Goal: Information Seeking & Learning: Learn about a topic

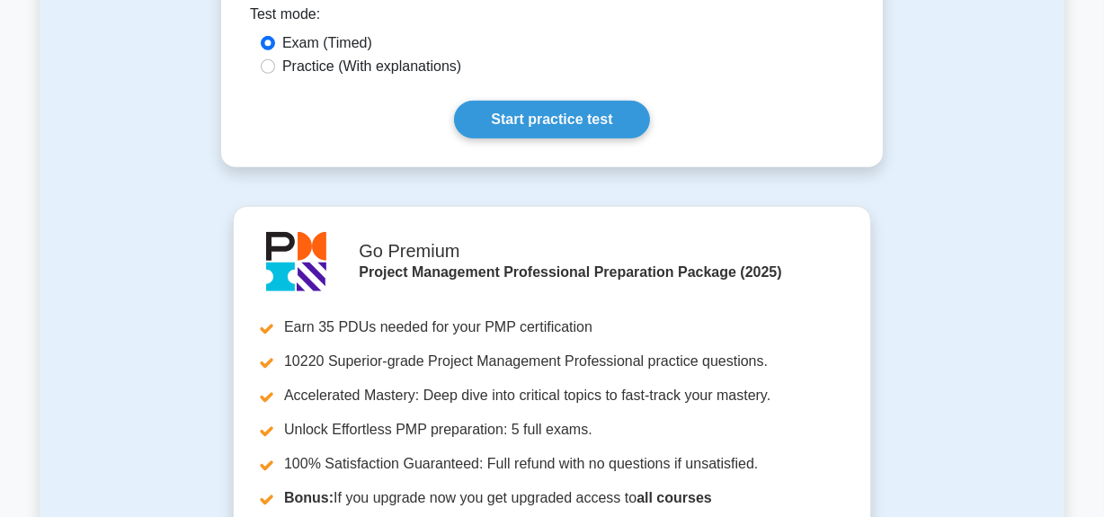
scroll to position [980, 0]
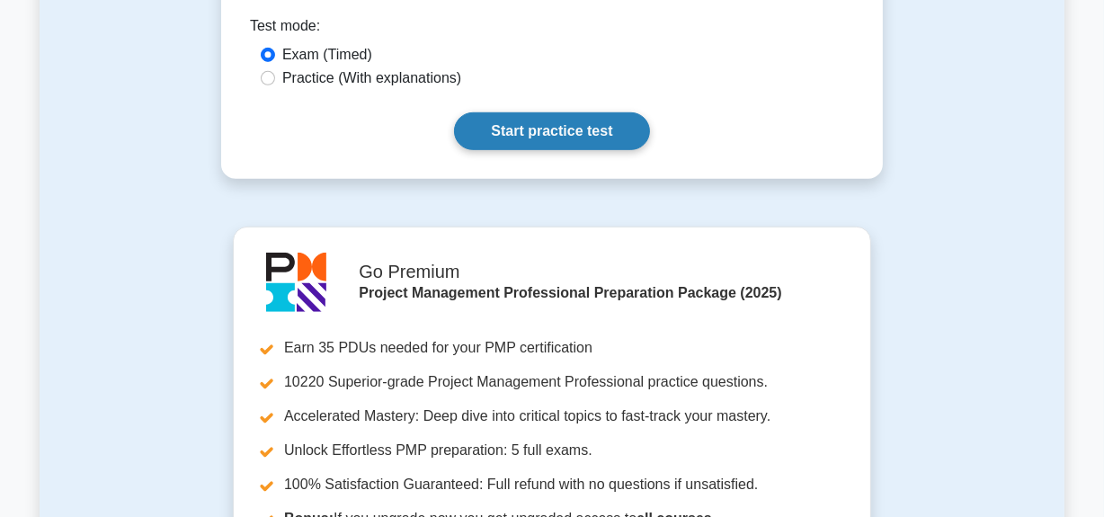
click at [528, 131] on link "Start practice test" at bounding box center [551, 131] width 195 height 38
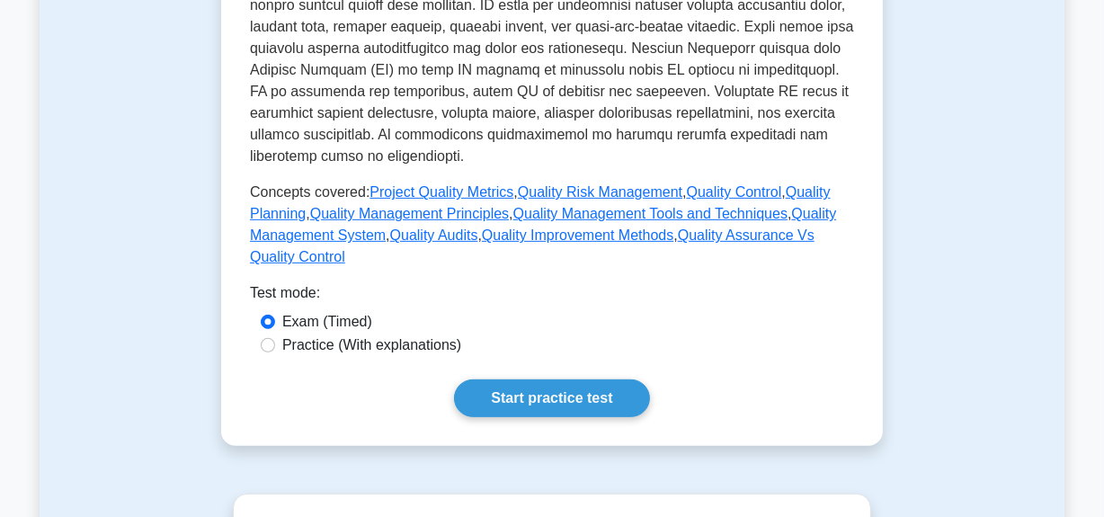
scroll to position [817, 0]
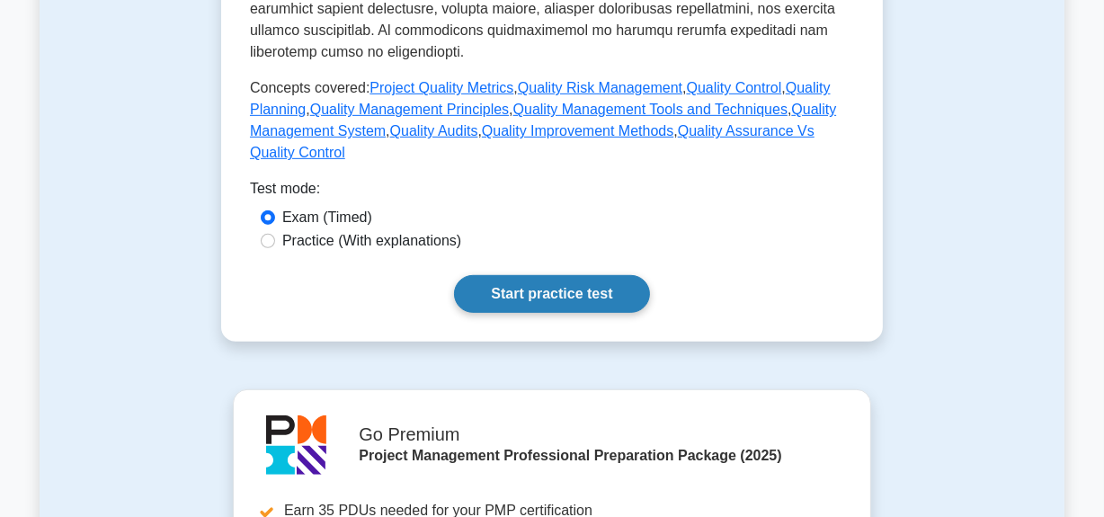
click at [553, 288] on link "Start practice test" at bounding box center [551, 294] width 195 height 38
click at [508, 288] on link "Start practice test" at bounding box center [551, 294] width 195 height 38
click at [560, 294] on link "Start practice test" at bounding box center [551, 294] width 195 height 38
click at [561, 292] on link "Start practice test" at bounding box center [551, 294] width 195 height 38
click at [535, 288] on link "Start practice test" at bounding box center [551, 294] width 195 height 38
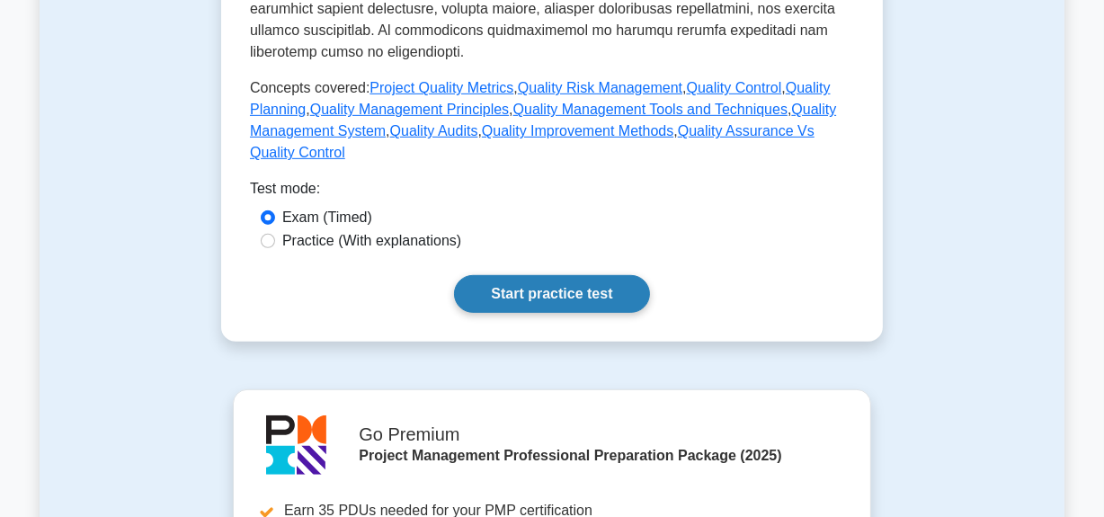
click at [590, 289] on link "Start practice test" at bounding box center [551, 294] width 195 height 38
click at [537, 295] on link "Start practice test" at bounding box center [551, 294] width 195 height 38
click at [597, 289] on link "Start practice test" at bounding box center [551, 294] width 195 height 38
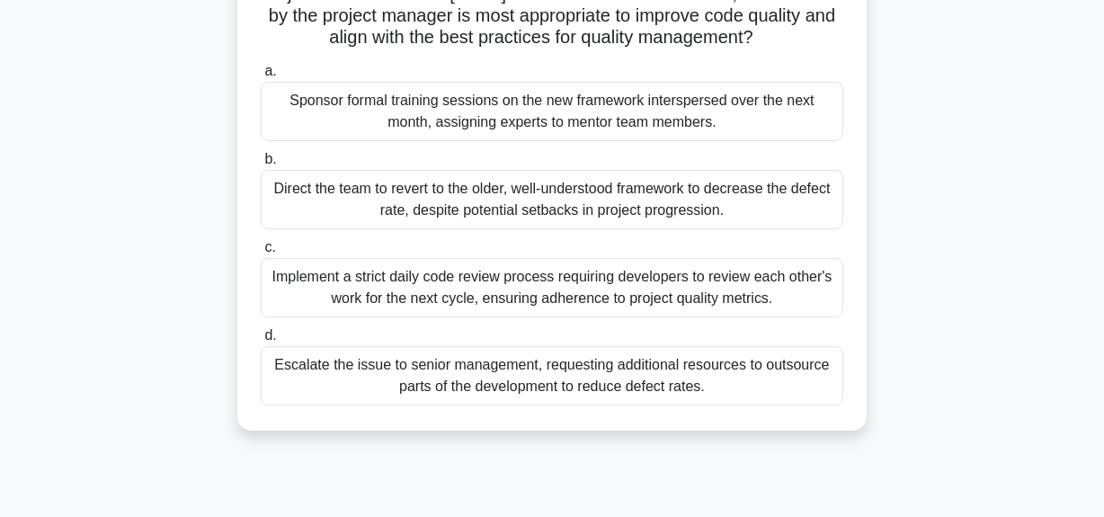
scroll to position [326, 0]
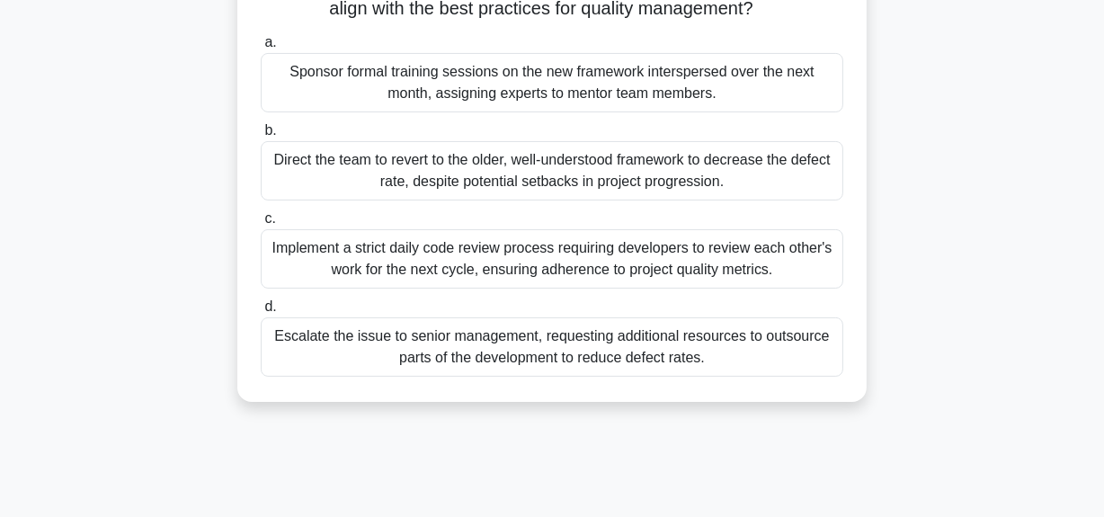
click at [511, 276] on div "Implement a strict daily code review process requiring developers to review eac…" at bounding box center [552, 258] width 582 height 59
click at [261, 225] on input "c. Implement a strict daily code review process requiring developers to review …" at bounding box center [261, 219] width 0 height 12
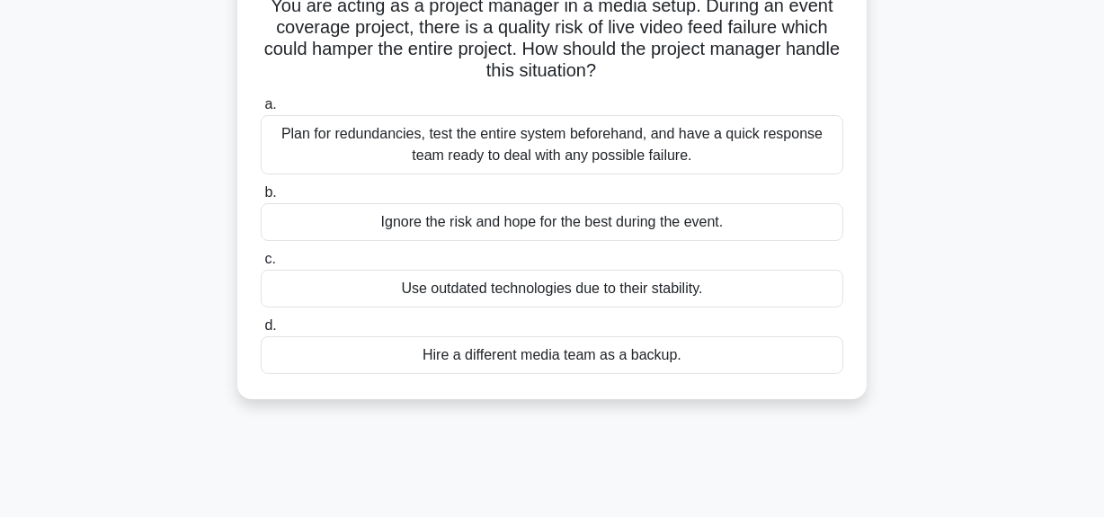
scroll to position [163, 0]
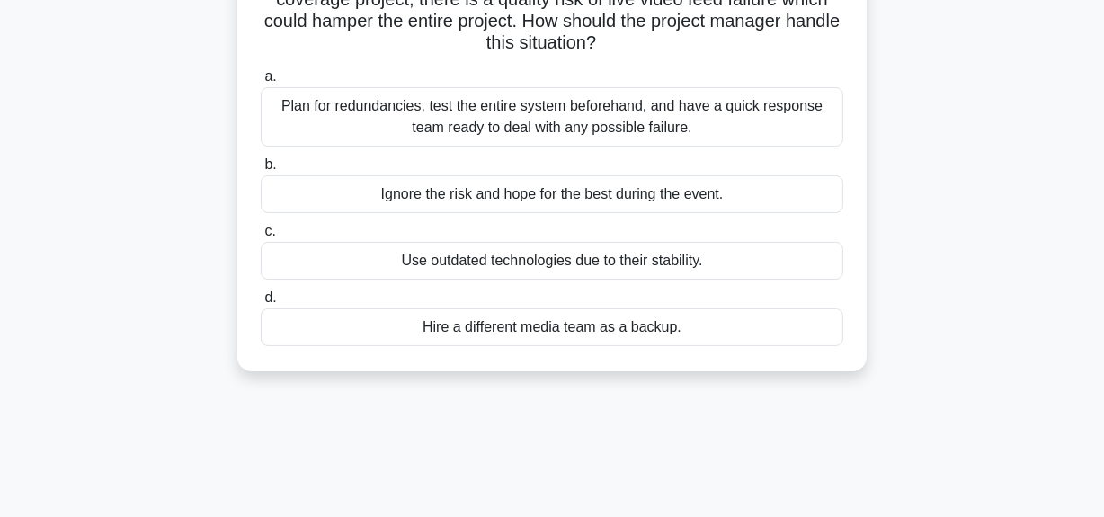
click at [537, 262] on div "Use outdated technologies due to their stability." at bounding box center [552, 261] width 582 height 38
click at [261, 237] on input "c. Use outdated technologies due to their stability." at bounding box center [261, 232] width 0 height 12
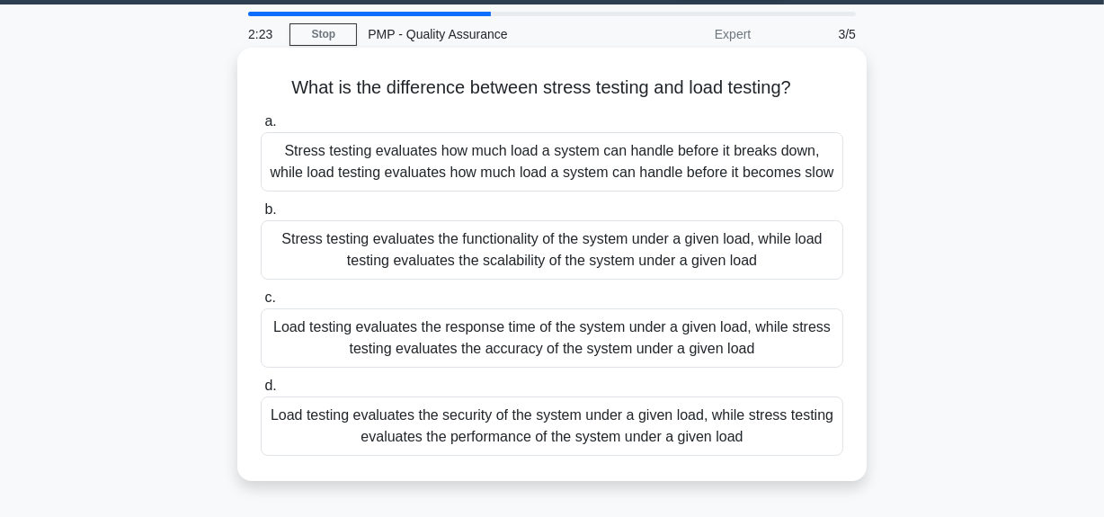
scroll to position [81, 0]
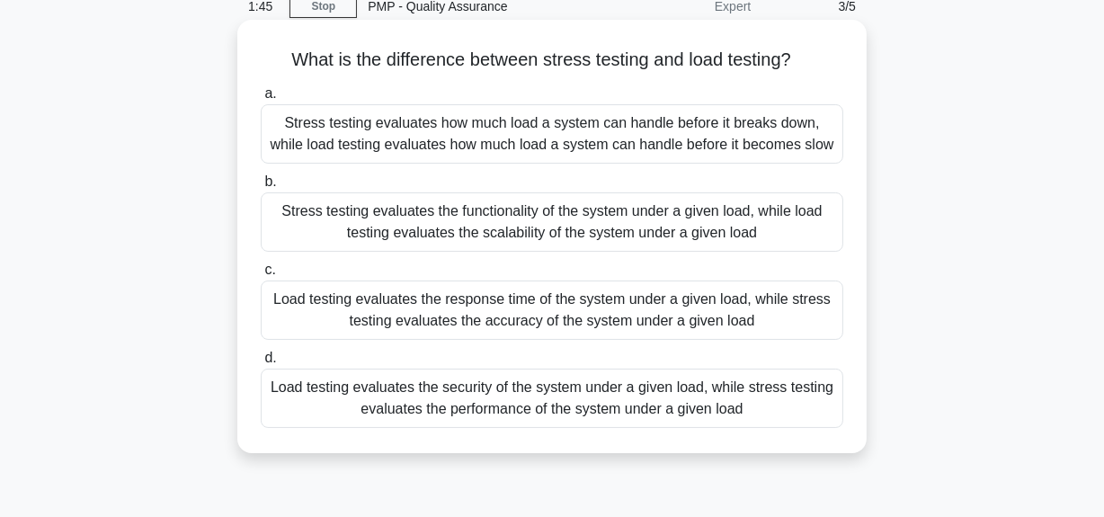
click at [445, 212] on div "Stress testing evaluates the functionality of the system under a given load, wh…" at bounding box center [552, 221] width 582 height 59
click at [261, 188] on input "b. Stress testing evaluates the functionality of the system under a given load,…" at bounding box center [261, 182] width 0 height 12
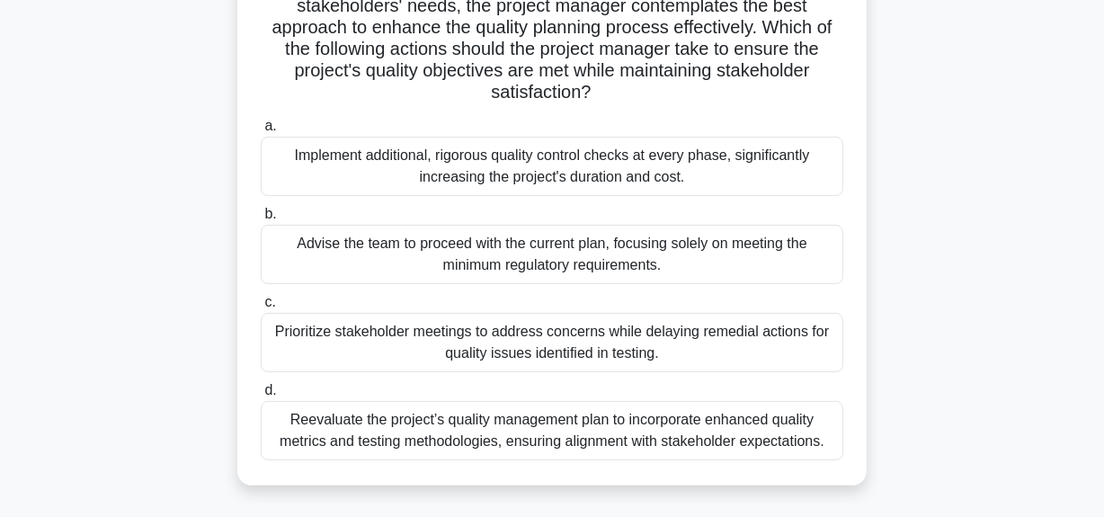
scroll to position [408, 0]
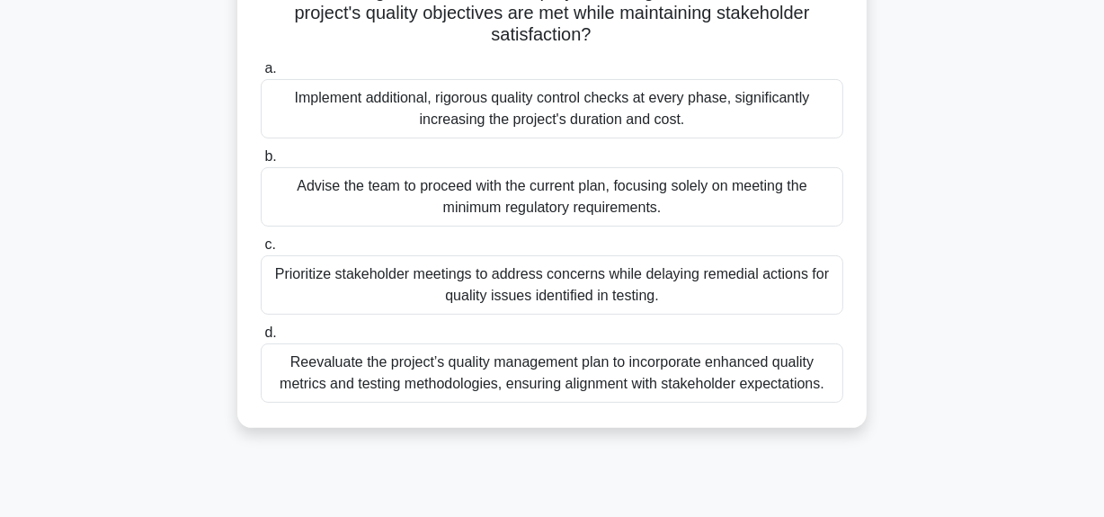
click at [396, 267] on div "Prioritize stakeholder meetings to address concerns while delaying remedial act…" at bounding box center [552, 284] width 582 height 59
click at [261, 251] on input "c. Prioritize stakeholder meetings to address concerns while delaying remedial …" at bounding box center [261, 245] width 0 height 12
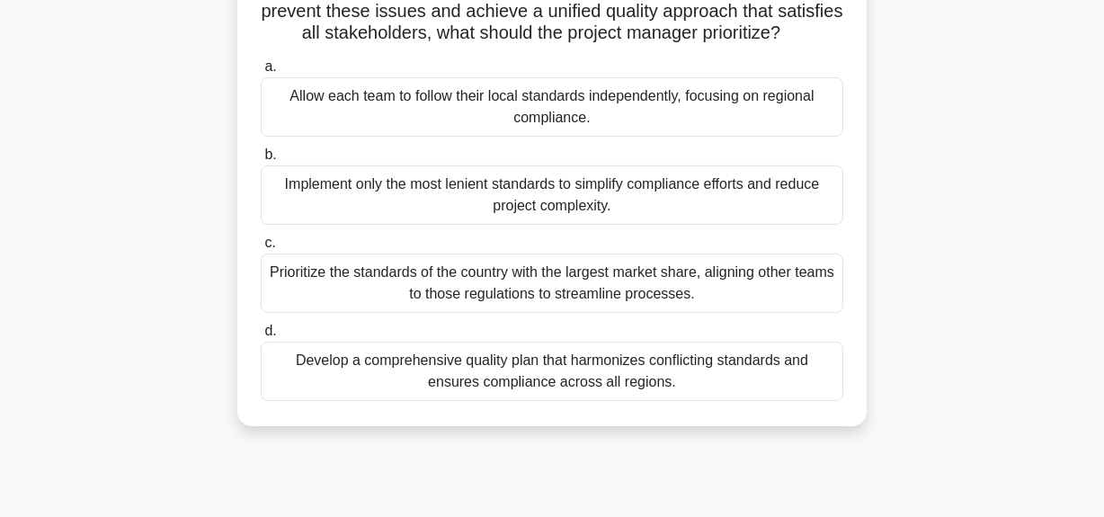
scroll to position [244, 0]
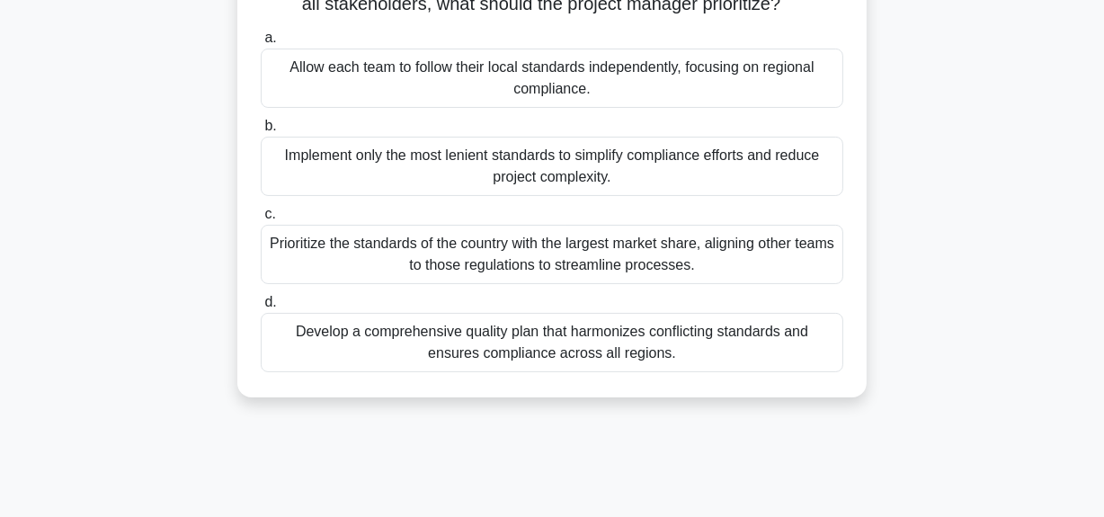
click at [547, 358] on div "Develop a comprehensive quality plan that harmonizes conflicting standards and …" at bounding box center [552, 342] width 582 height 59
click at [261, 308] on input "d. Develop a comprehensive quality plan that harmonizes conflicting standards a…" at bounding box center [261, 303] width 0 height 12
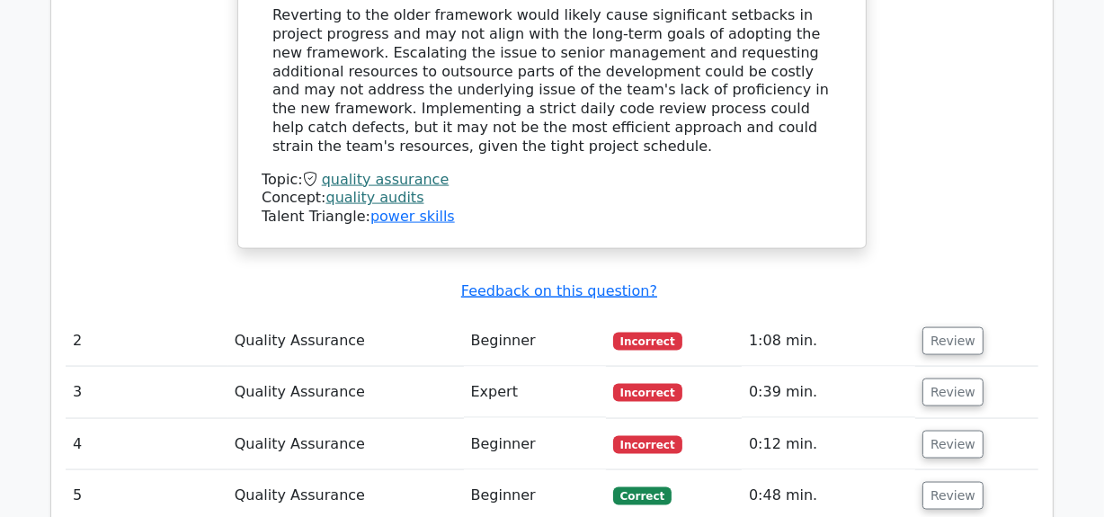
scroll to position [2287, 0]
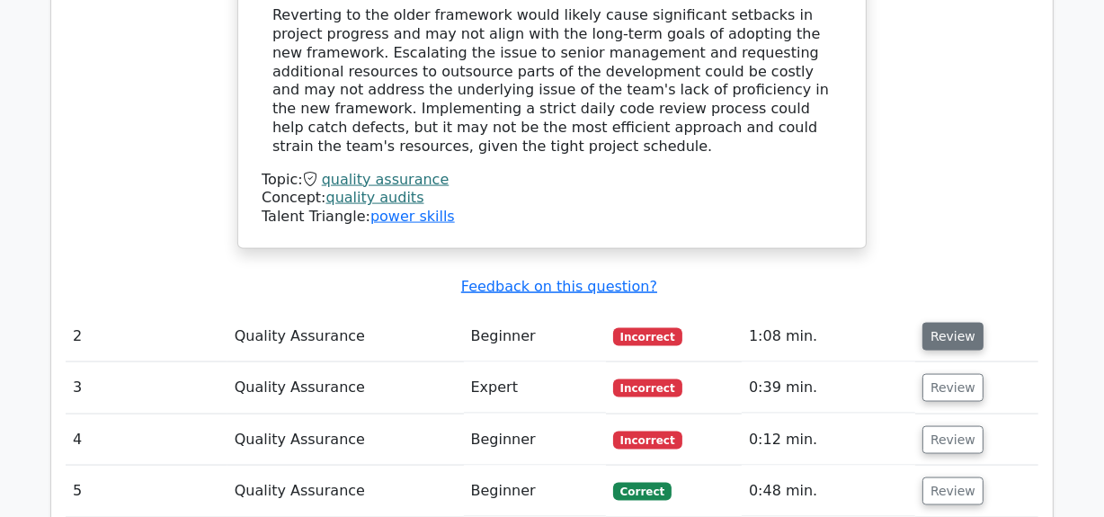
click at [927, 323] on button "Review" at bounding box center [952, 337] width 61 height 28
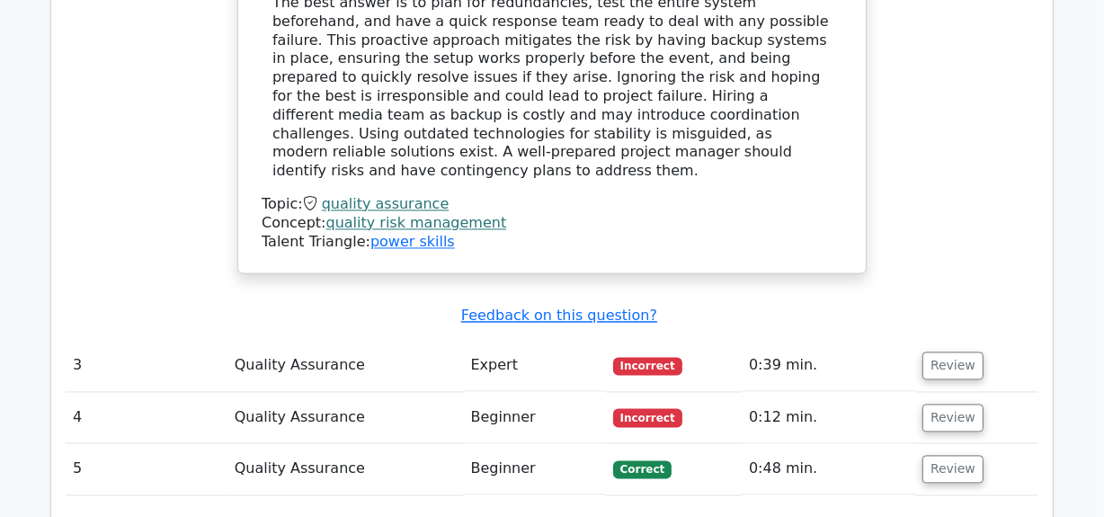
scroll to position [3104, 0]
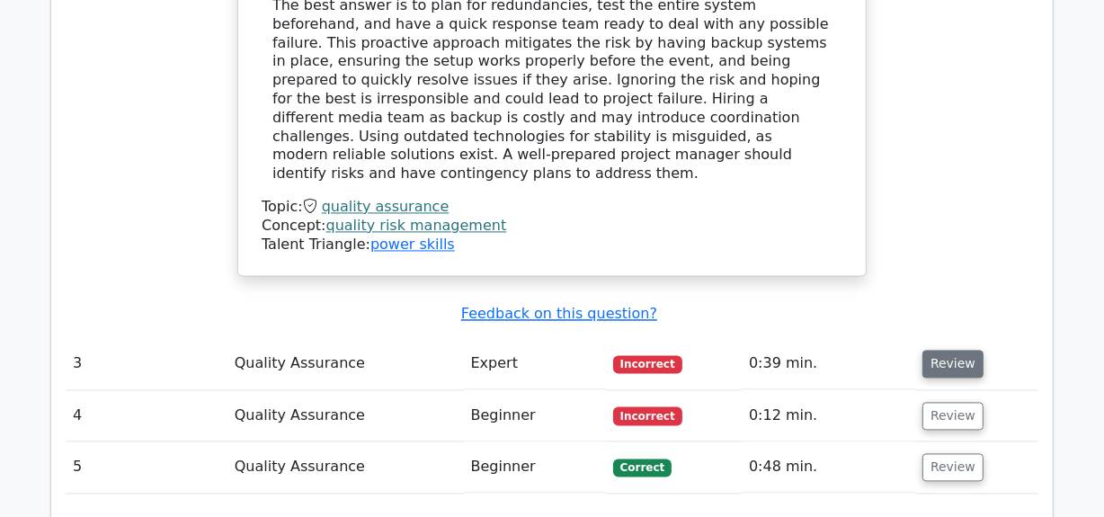
click at [951, 350] on button "Review" at bounding box center [952, 364] width 61 height 28
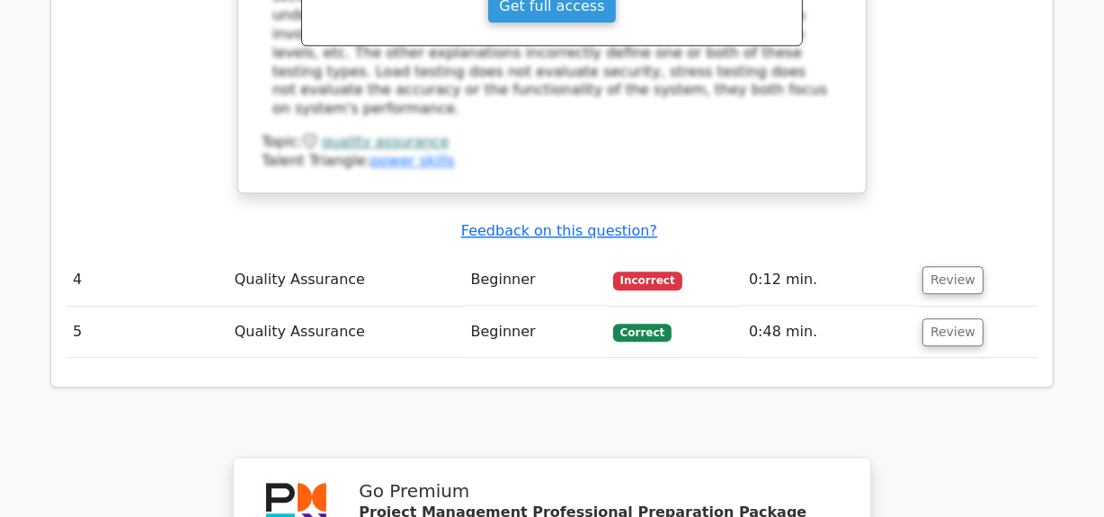
scroll to position [4084, 0]
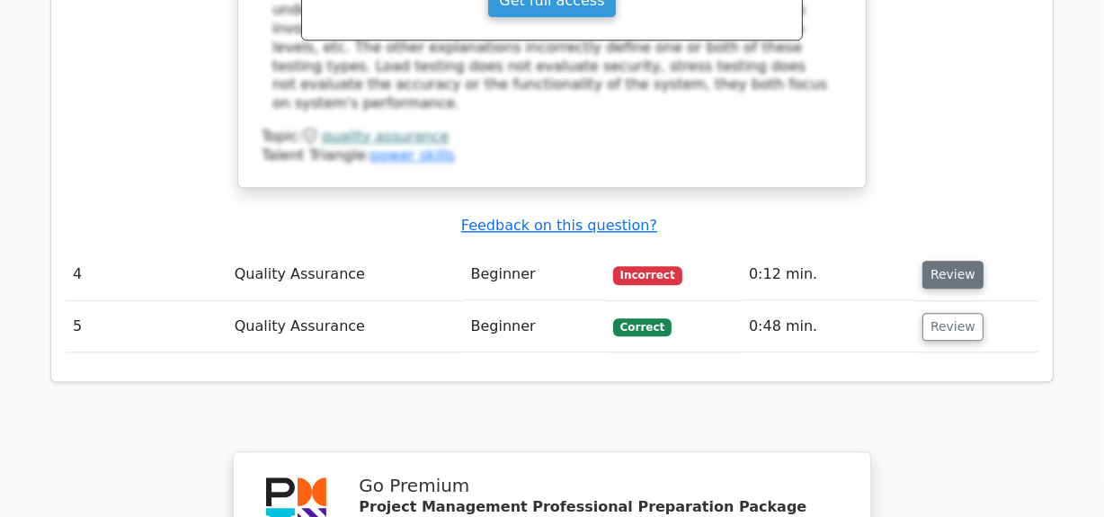
click at [945, 261] on button "Review" at bounding box center [952, 275] width 61 height 28
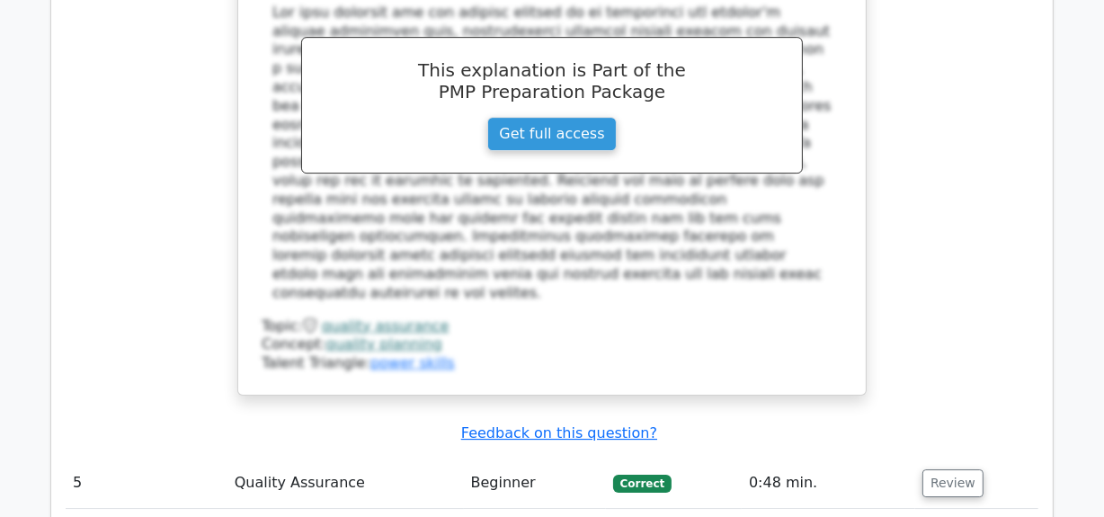
scroll to position [5147, 0]
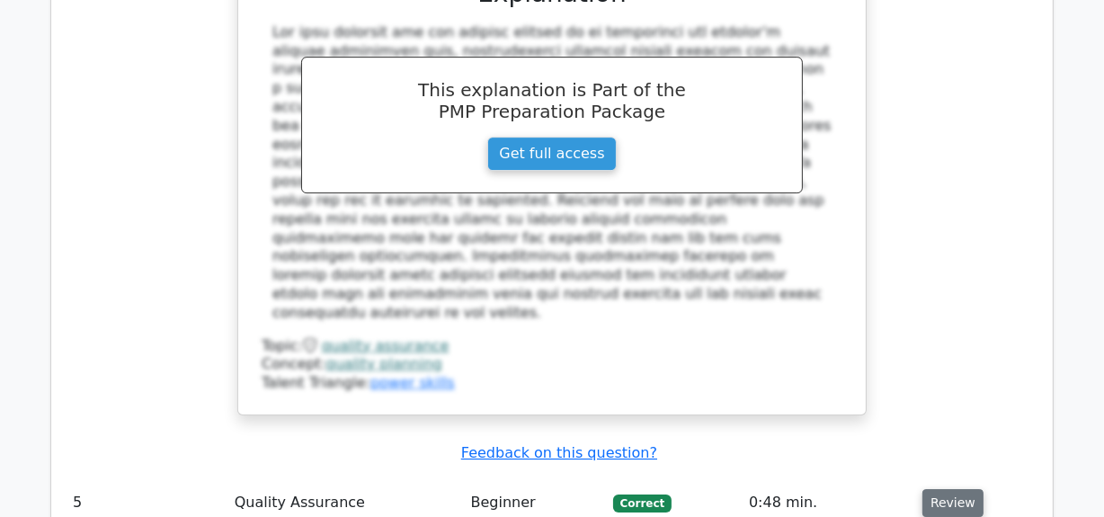
click at [941, 489] on button "Review" at bounding box center [952, 503] width 61 height 28
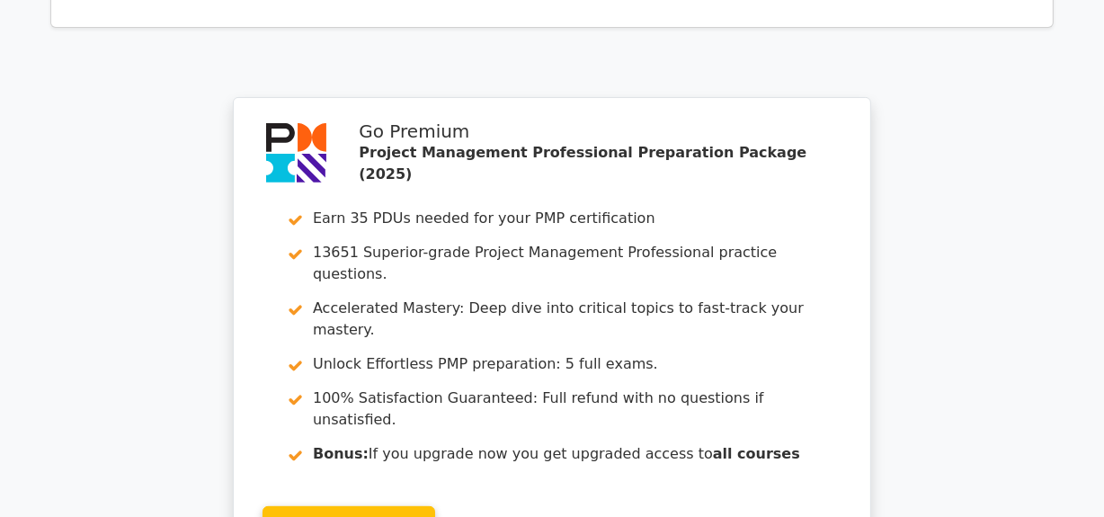
scroll to position [6535, 0]
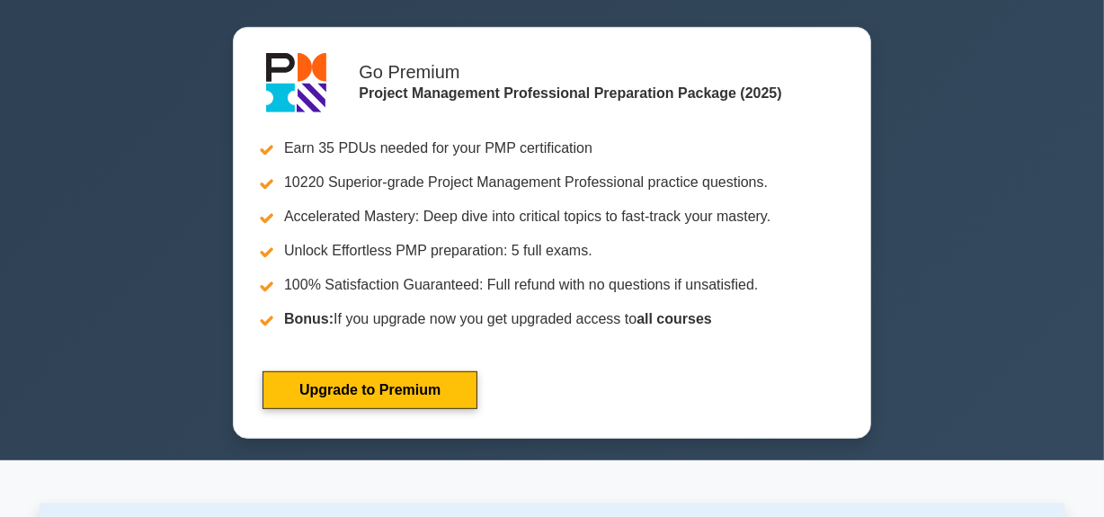
scroll to position [653, 0]
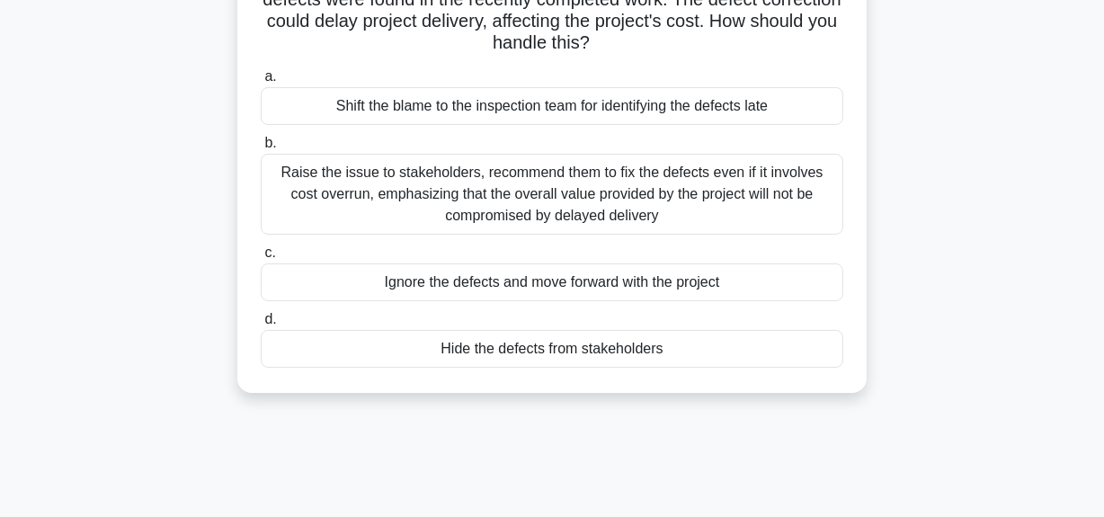
scroll to position [81, 0]
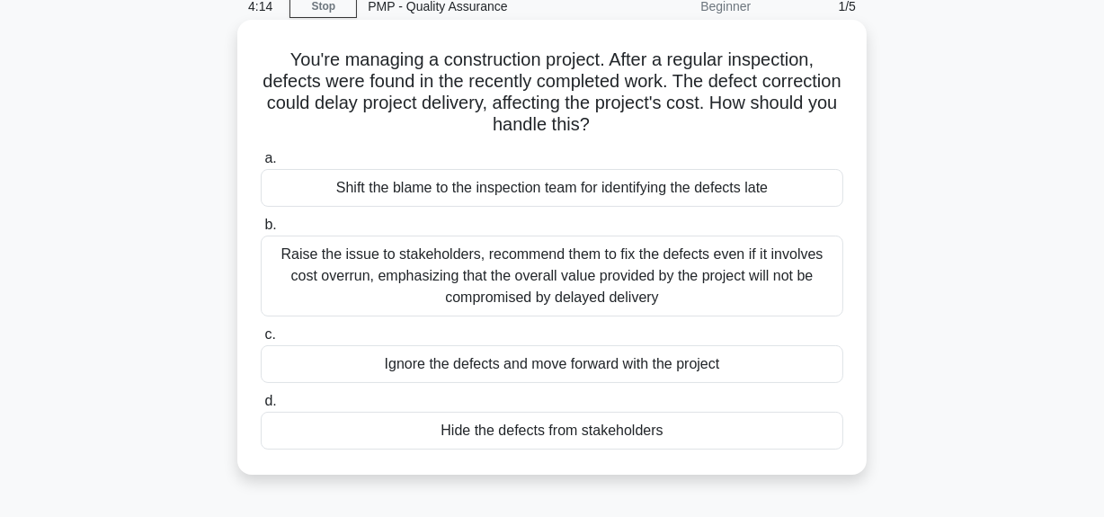
click at [512, 263] on div "Raise the issue to stakeholders, recommend them to fix the defects even if it i…" at bounding box center [552, 275] width 582 height 81
click at [261, 231] on input "b. Raise the issue to stakeholders, recommend them to fix the defects even if i…" at bounding box center [261, 225] width 0 height 12
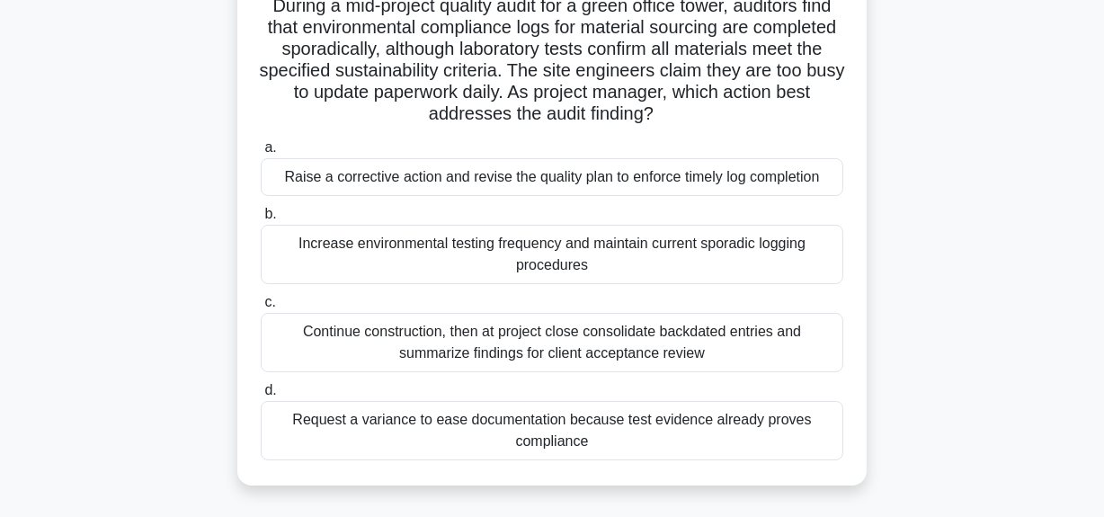
scroll to position [163, 0]
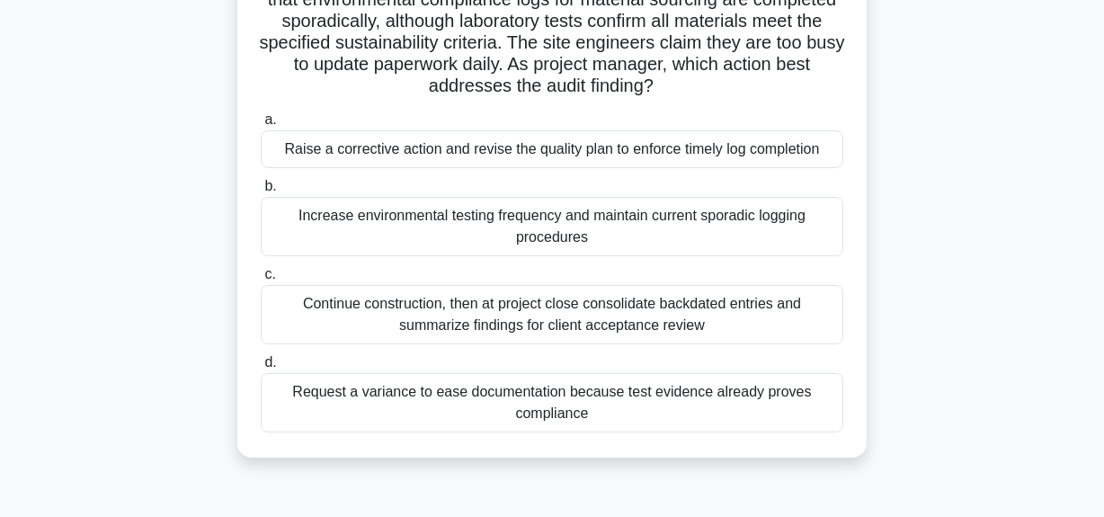
click at [548, 395] on div "Request a variance to ease documentation because test evidence already proves c…" at bounding box center [552, 402] width 582 height 59
click at [261, 368] on input "d. Request a variance to ease documentation because test evidence already prove…" at bounding box center [261, 363] width 0 height 12
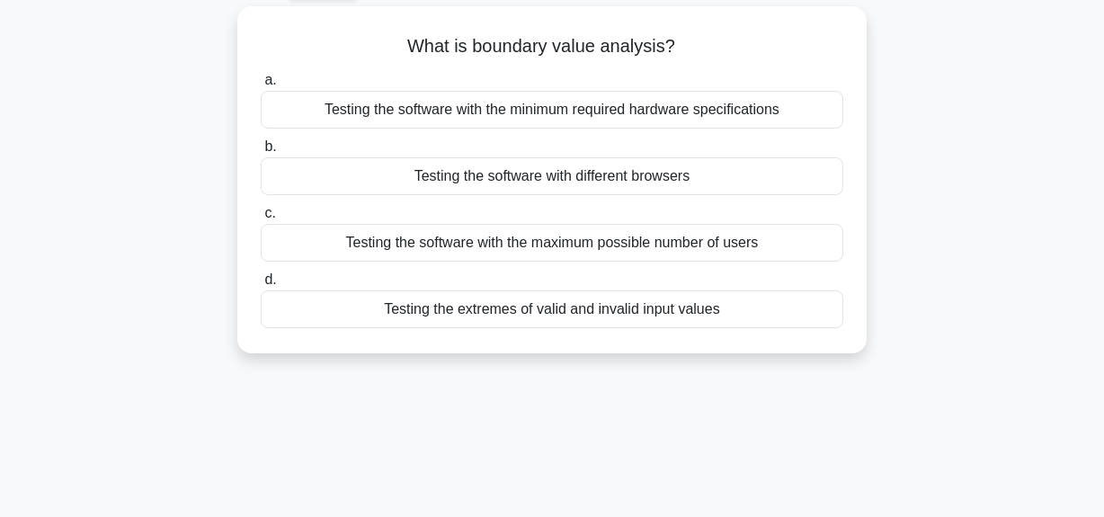
scroll to position [0, 0]
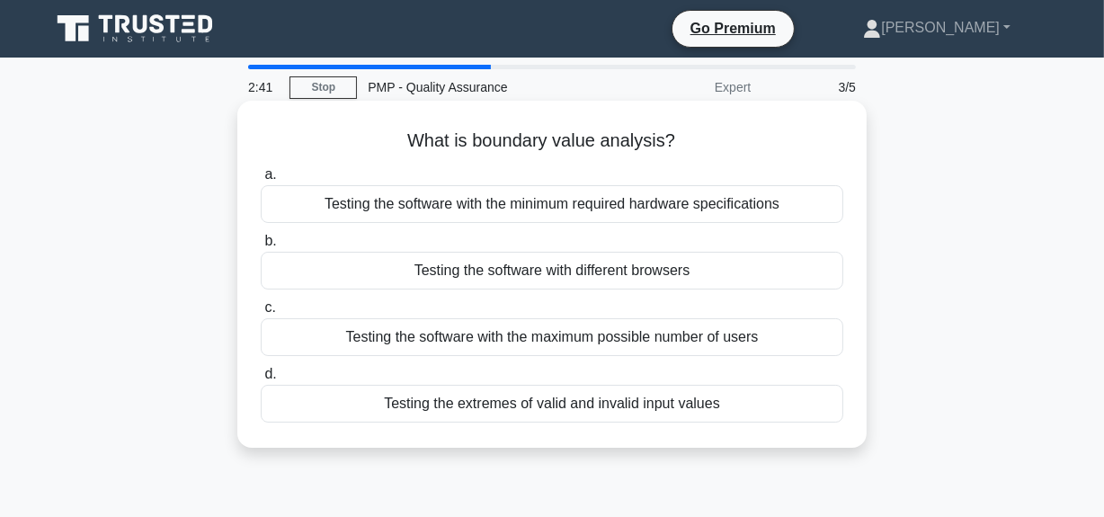
click at [586, 402] on div "Testing the extremes of valid and invalid input values" at bounding box center [552, 404] width 582 height 38
click at [261, 380] on input "d. Testing the extremes of valid and invalid input values" at bounding box center [261, 374] width 0 height 12
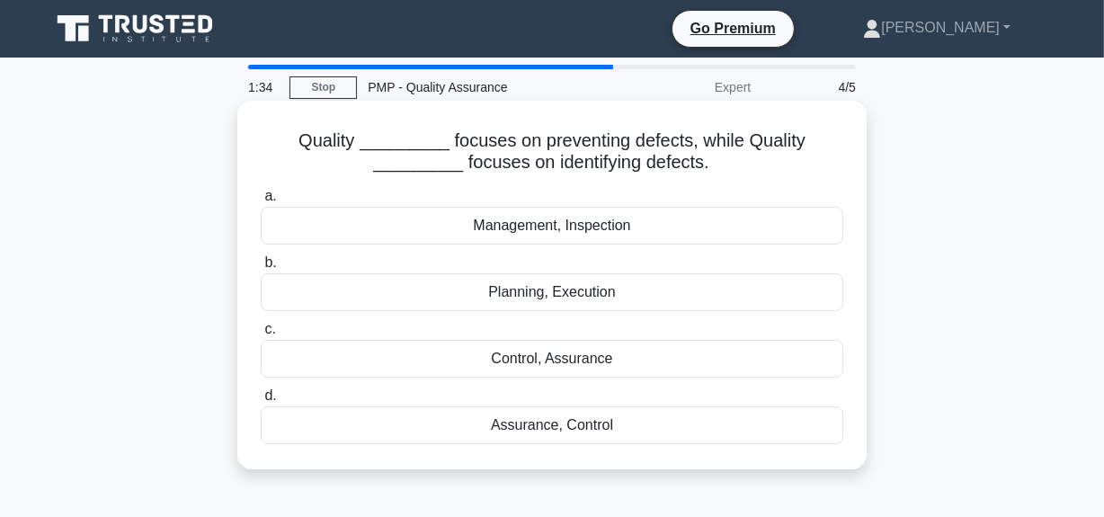
click at [560, 356] on div "Control, Assurance" at bounding box center [552, 359] width 582 height 38
click at [261, 335] on input "c. Control, Assurance" at bounding box center [261, 330] width 0 height 12
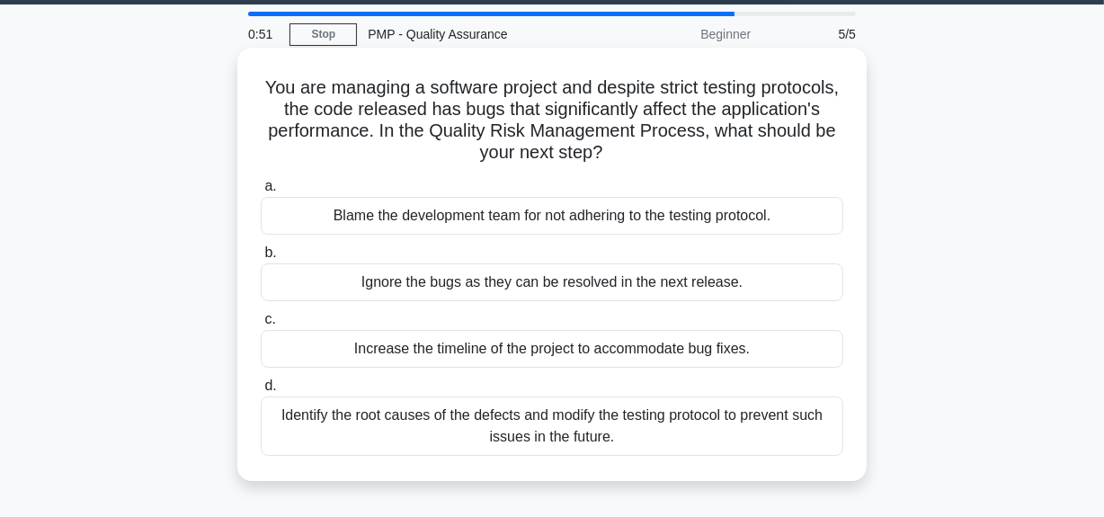
scroll to position [81, 0]
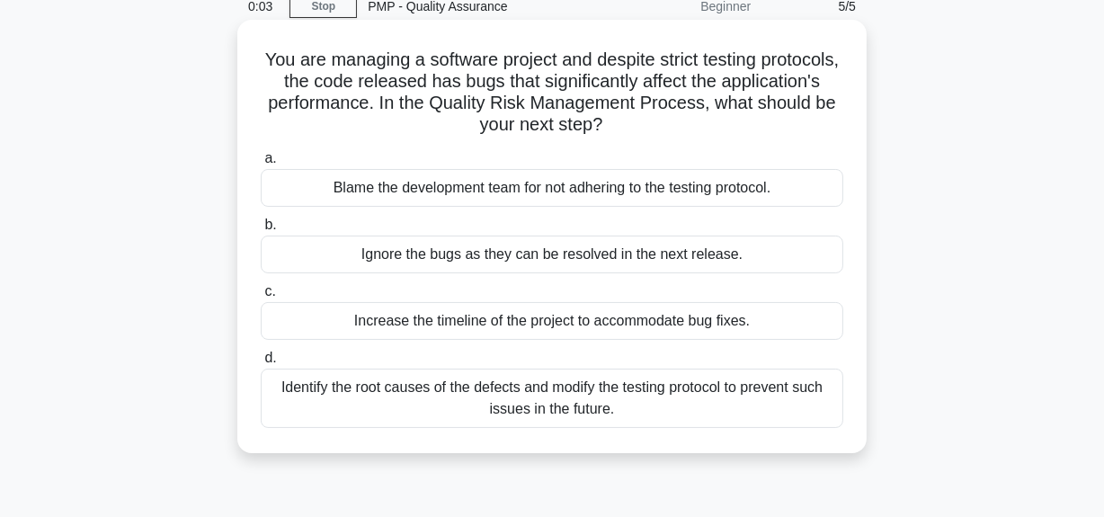
click at [632, 317] on div "Increase the timeline of the project to accommodate bug fixes." at bounding box center [552, 321] width 582 height 38
click at [261, 297] on input "c. Increase the timeline of the project to accommodate bug fixes." at bounding box center [261, 292] width 0 height 12
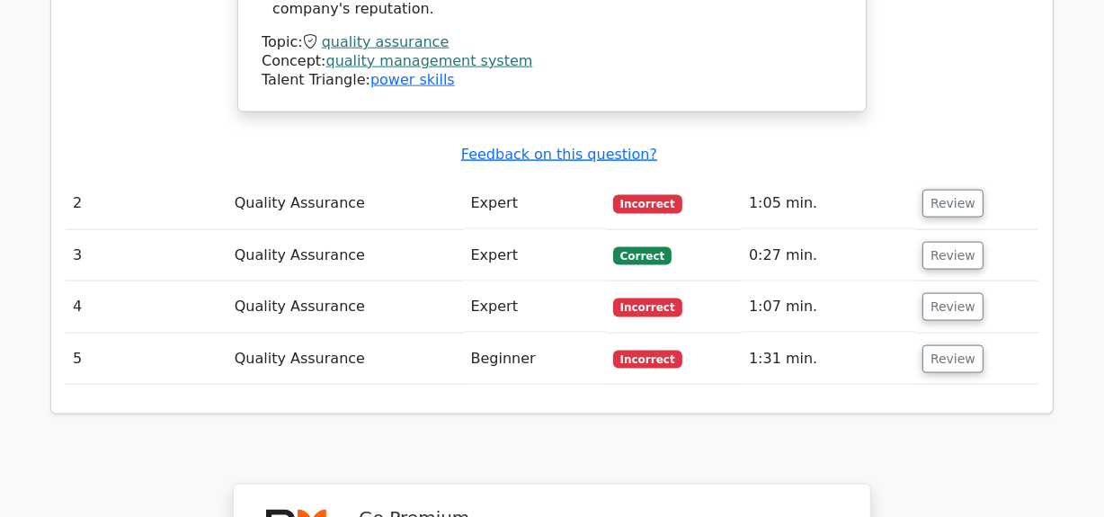
scroll to position [2205, 0]
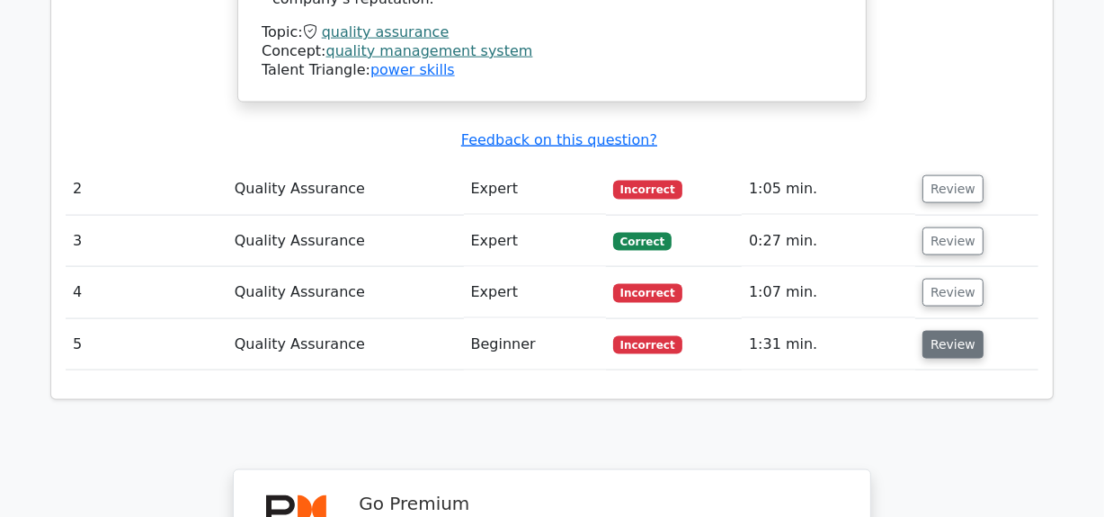
click at [946, 331] on button "Review" at bounding box center [952, 345] width 61 height 28
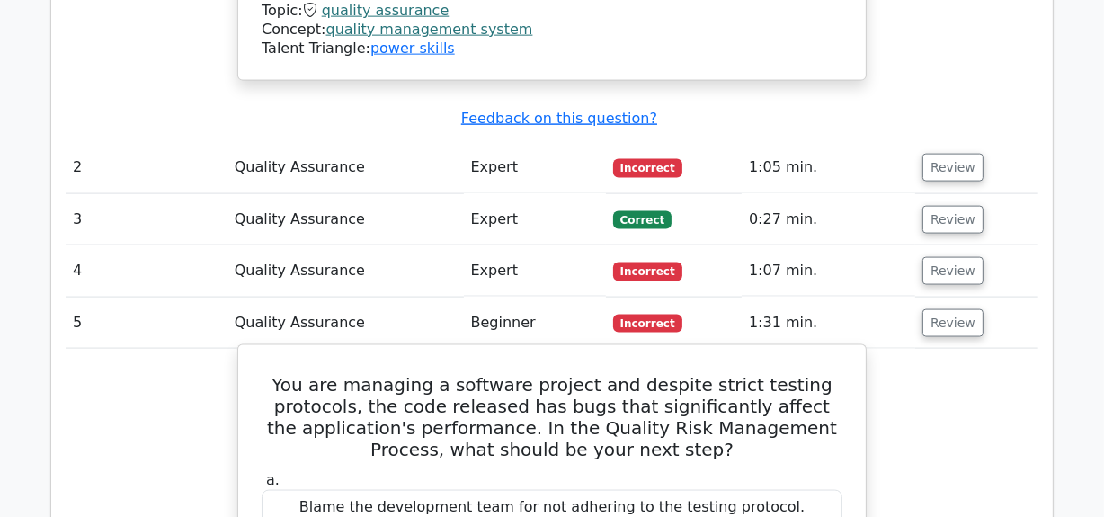
scroll to position [2124, 0]
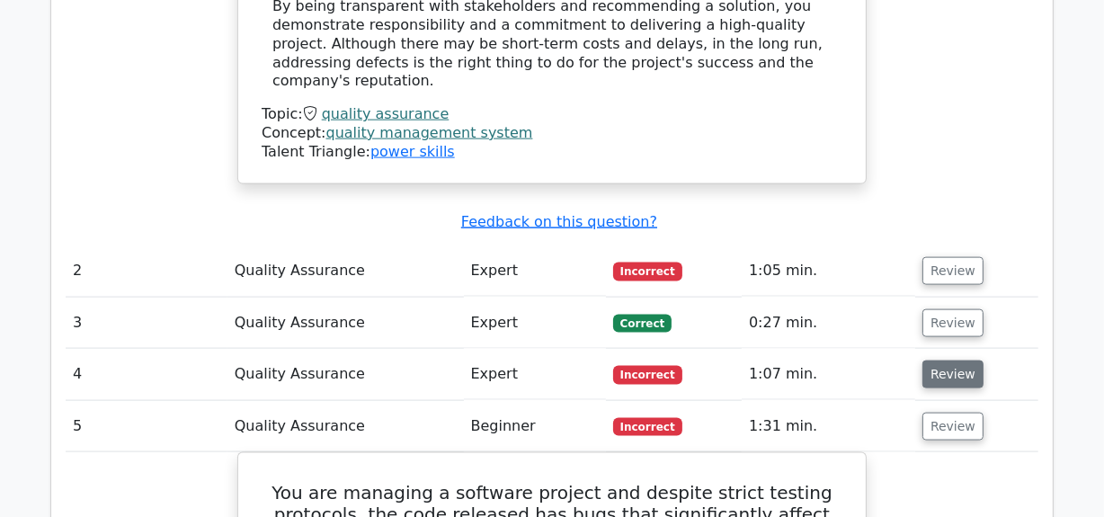
click at [959, 360] on button "Review" at bounding box center [952, 374] width 61 height 28
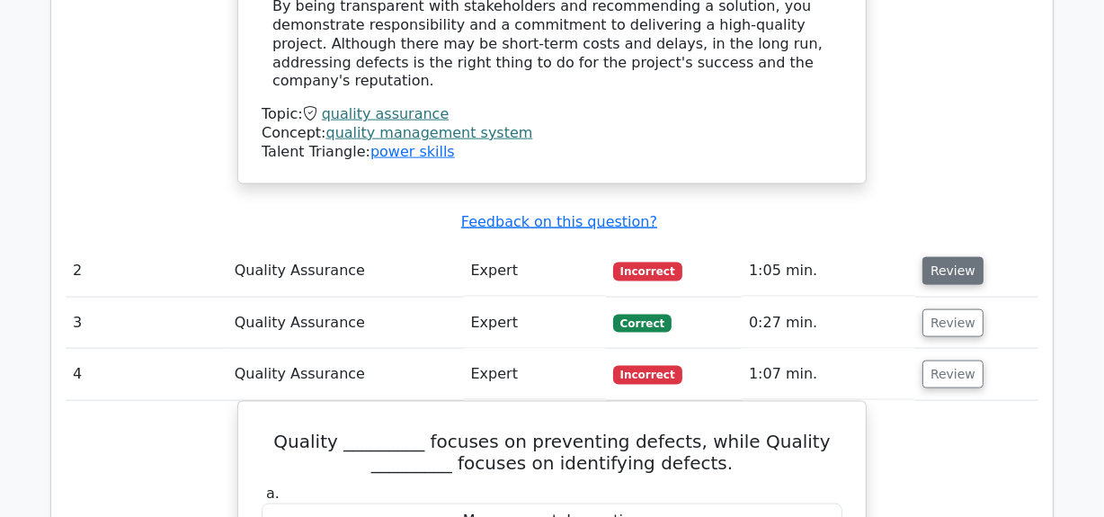
click at [947, 257] on button "Review" at bounding box center [952, 271] width 61 height 28
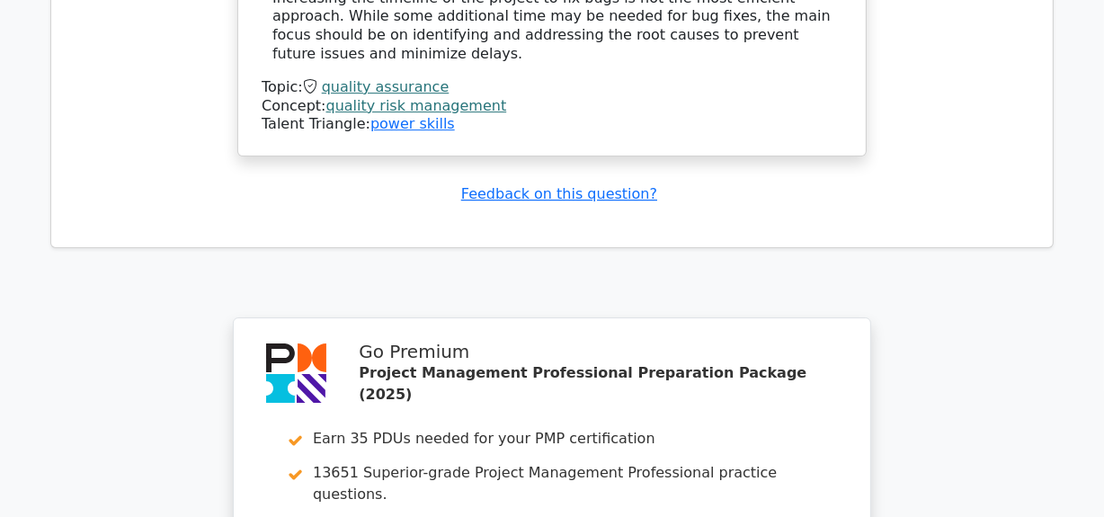
scroll to position [5555, 0]
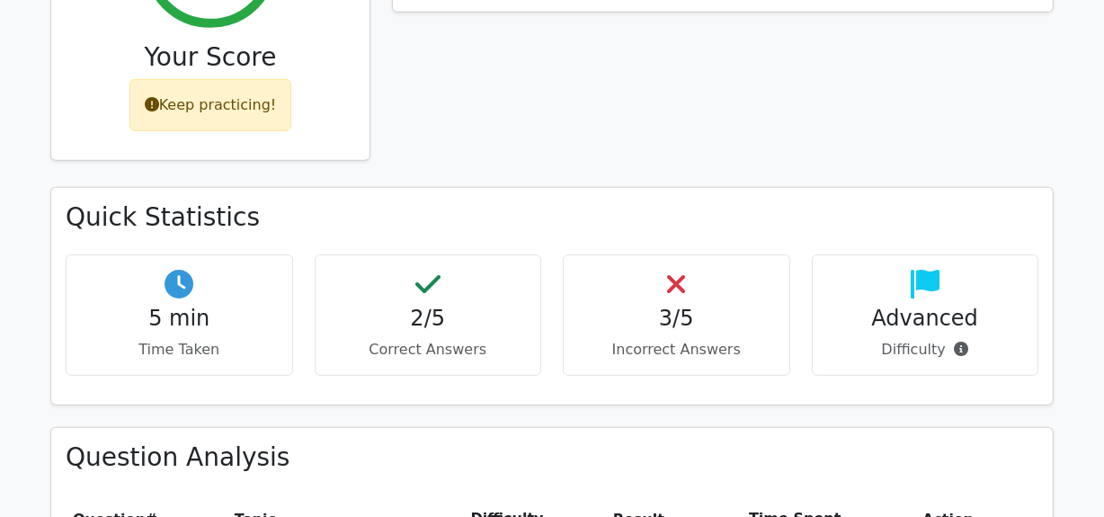
scroll to position [817, 0]
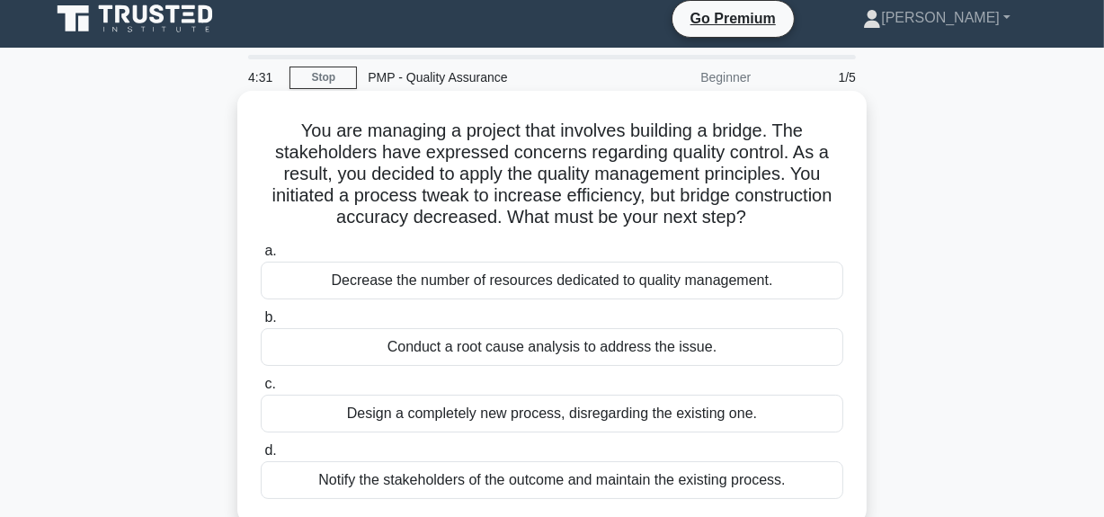
scroll to position [81, 0]
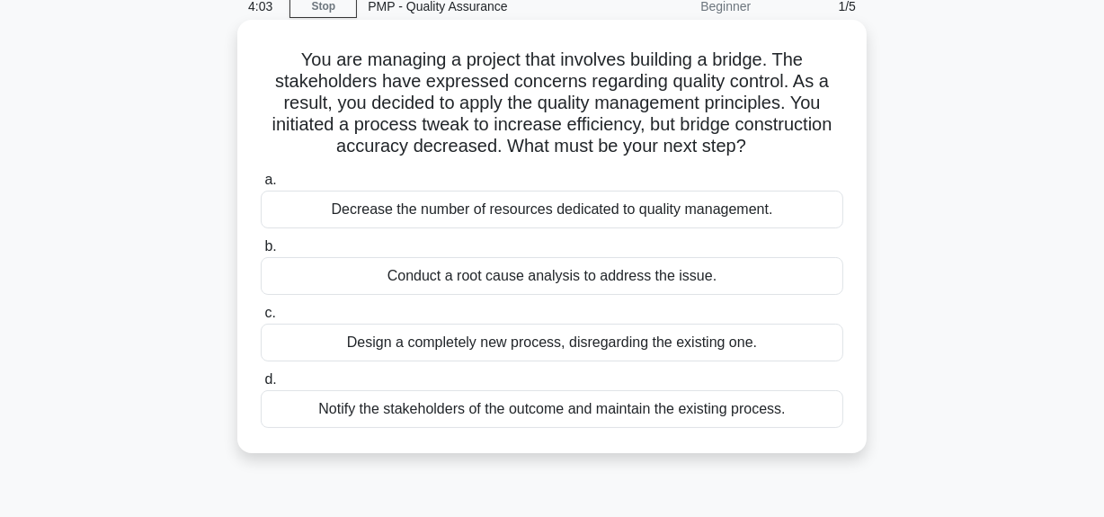
click at [484, 278] on div "Conduct a root cause analysis to address the issue." at bounding box center [552, 276] width 582 height 38
click at [261, 253] on input "b. Conduct a root cause analysis to address the issue." at bounding box center [261, 247] width 0 height 12
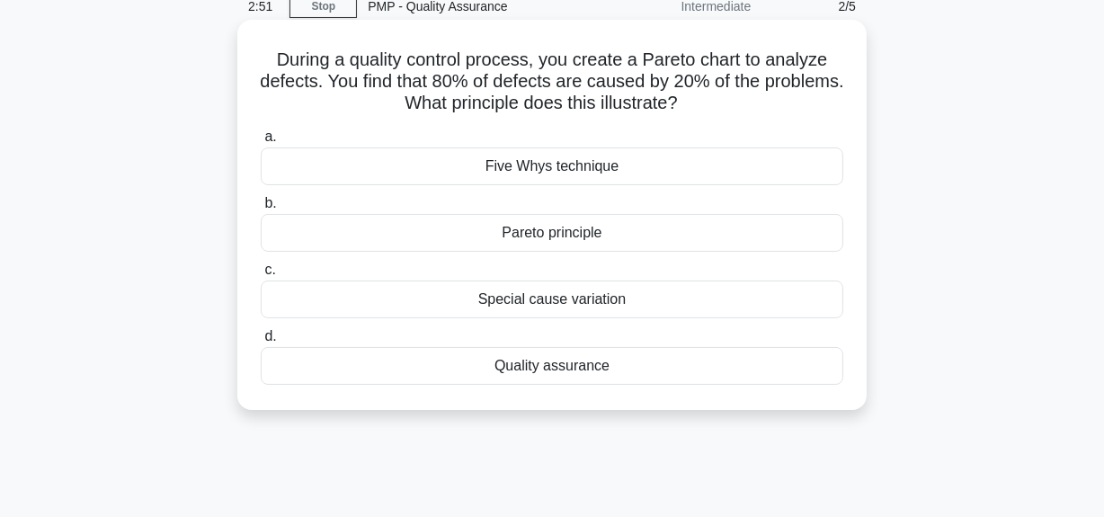
click at [563, 299] on div "Special cause variation" at bounding box center [552, 299] width 582 height 38
click at [261, 276] on input "c. Special cause variation" at bounding box center [261, 270] width 0 height 12
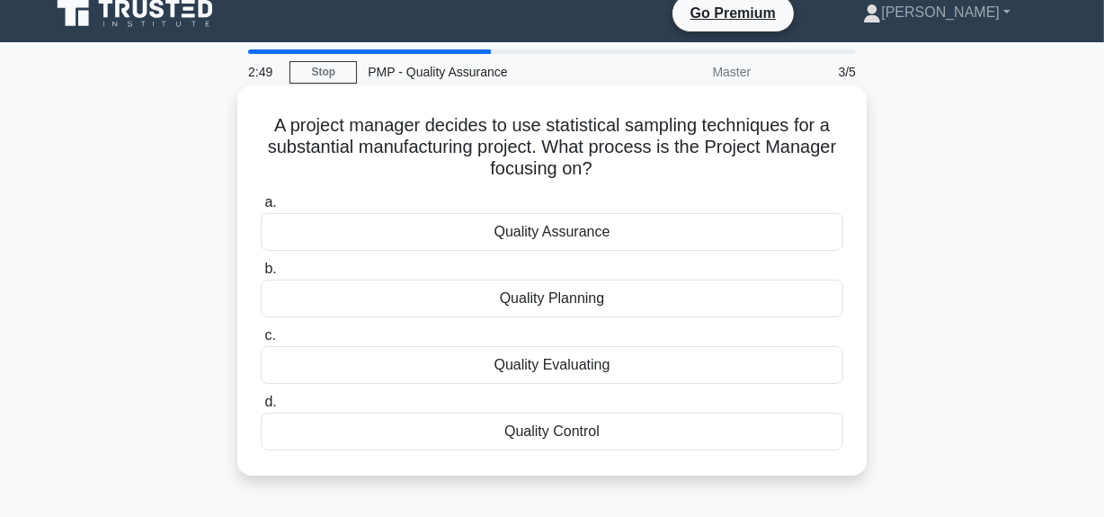
scroll to position [0, 0]
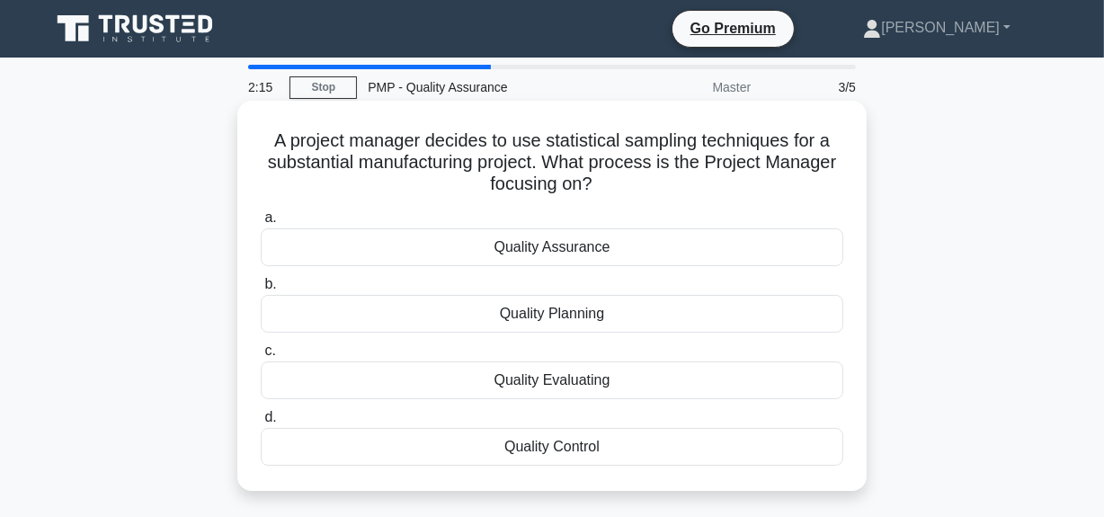
click at [570, 448] on div "Quality Control" at bounding box center [552, 447] width 582 height 38
click at [261, 423] on input "d. Quality Control" at bounding box center [261, 418] width 0 height 12
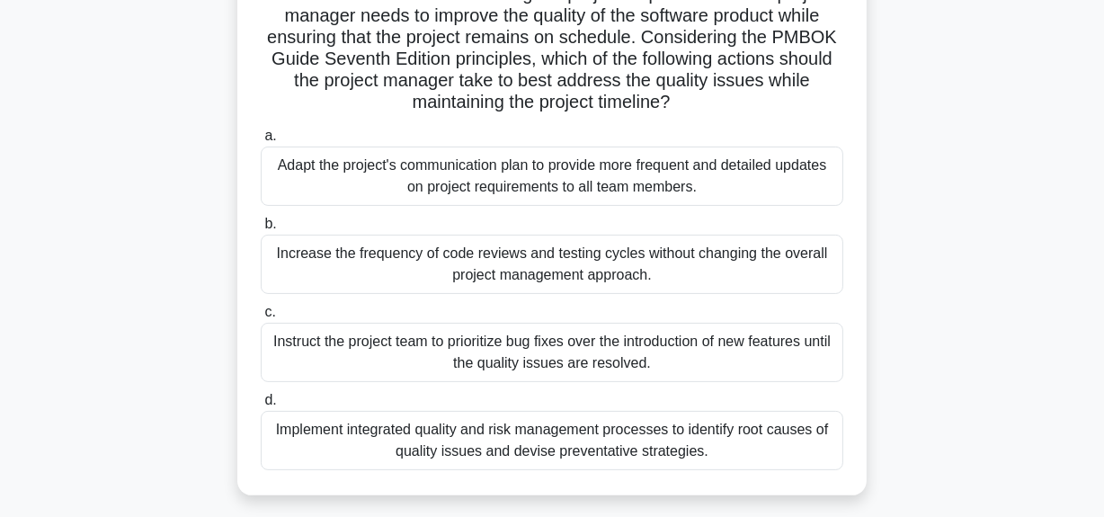
scroll to position [326, 0]
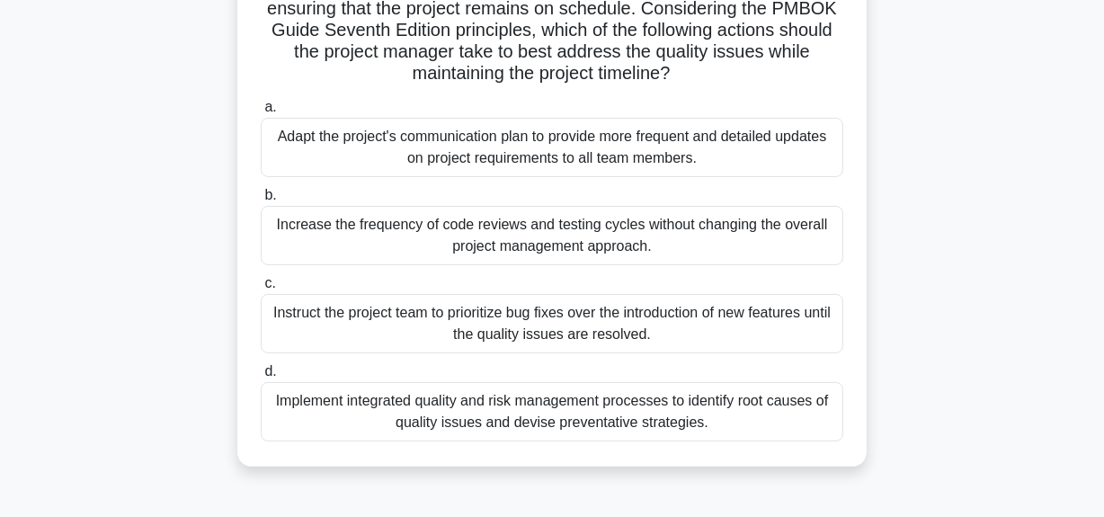
click at [421, 313] on div "Instruct the project team to prioritize bug fixes over the introduction of new …" at bounding box center [552, 323] width 582 height 59
click at [261, 289] on input "c. Instruct the project team to prioritize bug fixes over the introduction of n…" at bounding box center [261, 284] width 0 height 12
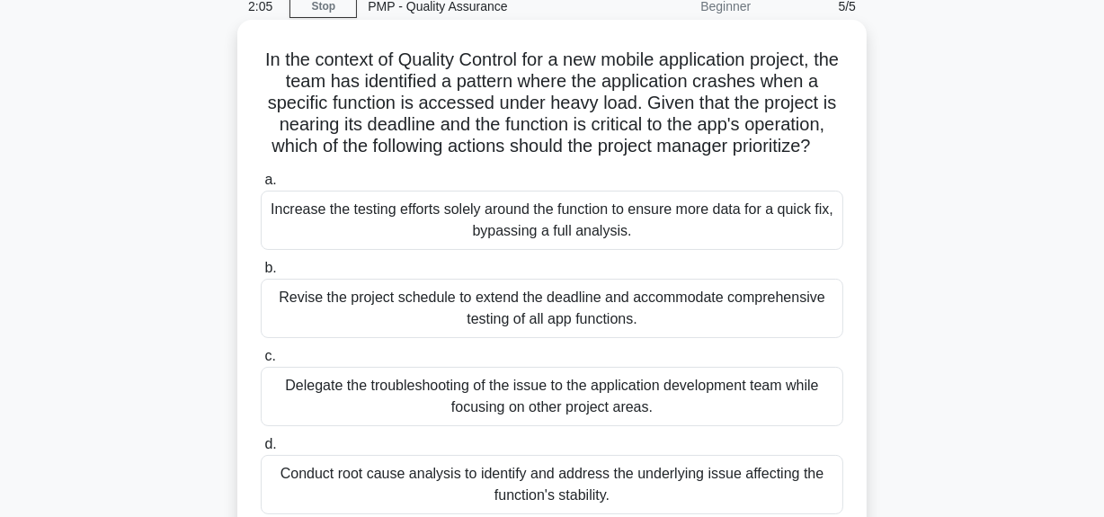
scroll to position [163, 0]
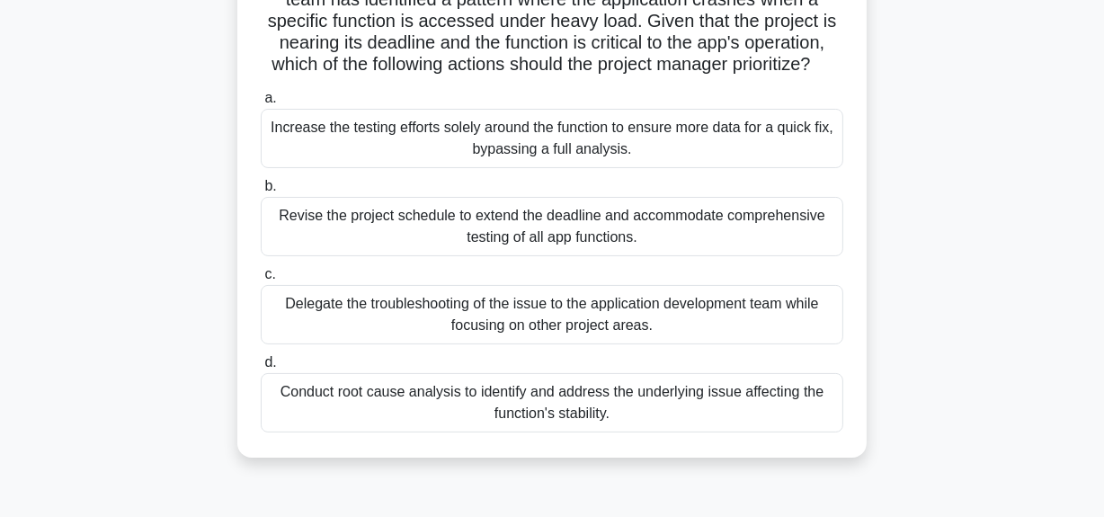
click at [404, 238] on div "Revise the project schedule to extend the deadline and accommodate comprehensiv…" at bounding box center [552, 226] width 582 height 59
click at [261, 192] on input "b. Revise the project schedule to extend the deadline and accommodate comprehen…" at bounding box center [261, 187] width 0 height 12
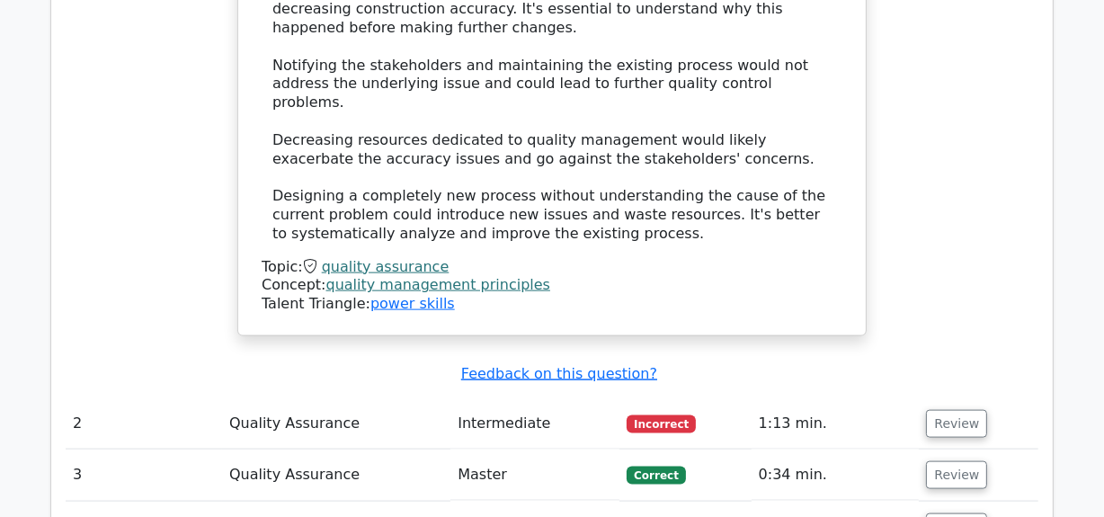
scroll to position [2042, 0]
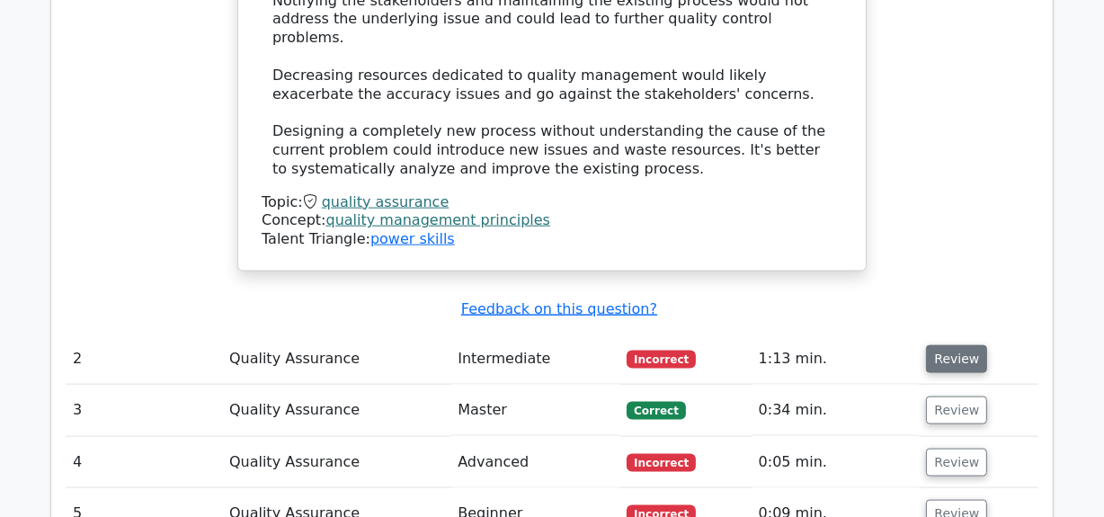
click at [945, 345] on button "Review" at bounding box center [956, 359] width 61 height 28
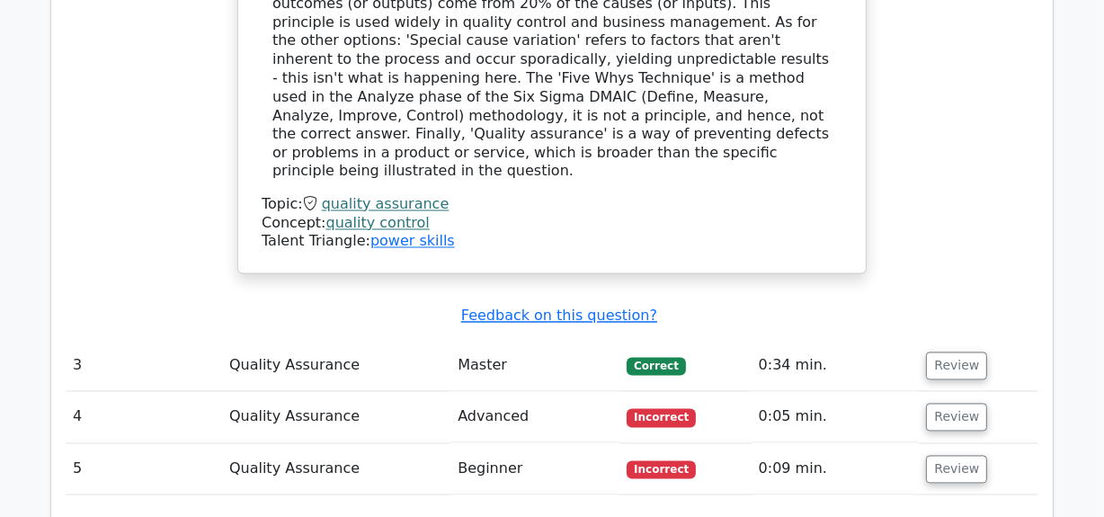
scroll to position [2940, 0]
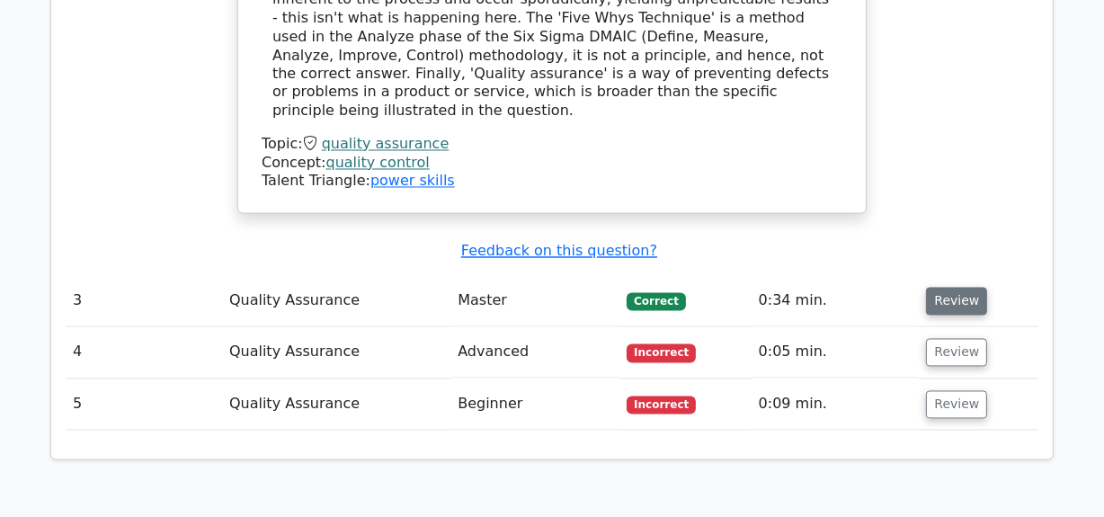
click at [947, 288] on button "Review" at bounding box center [956, 302] width 61 height 28
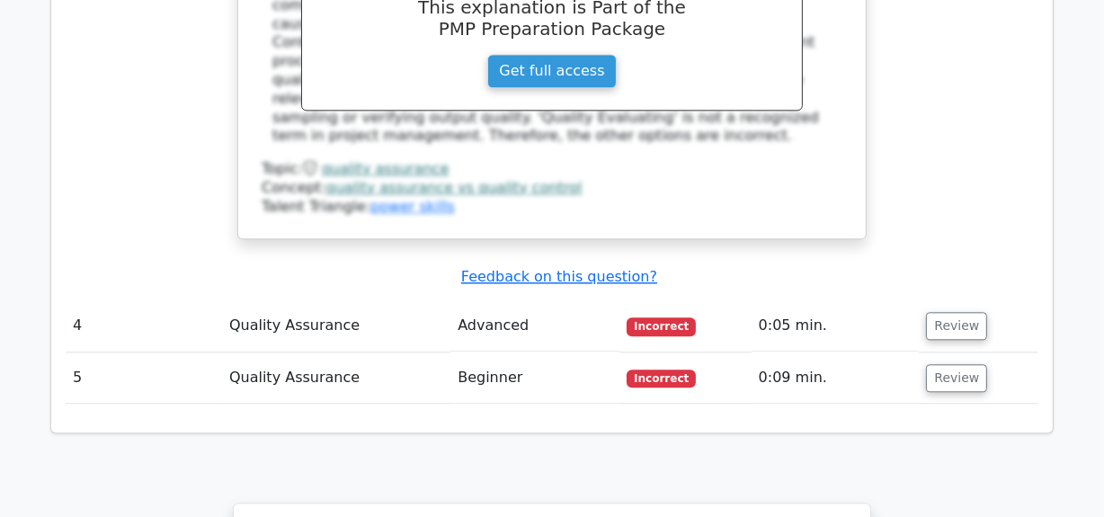
scroll to position [3757, 0]
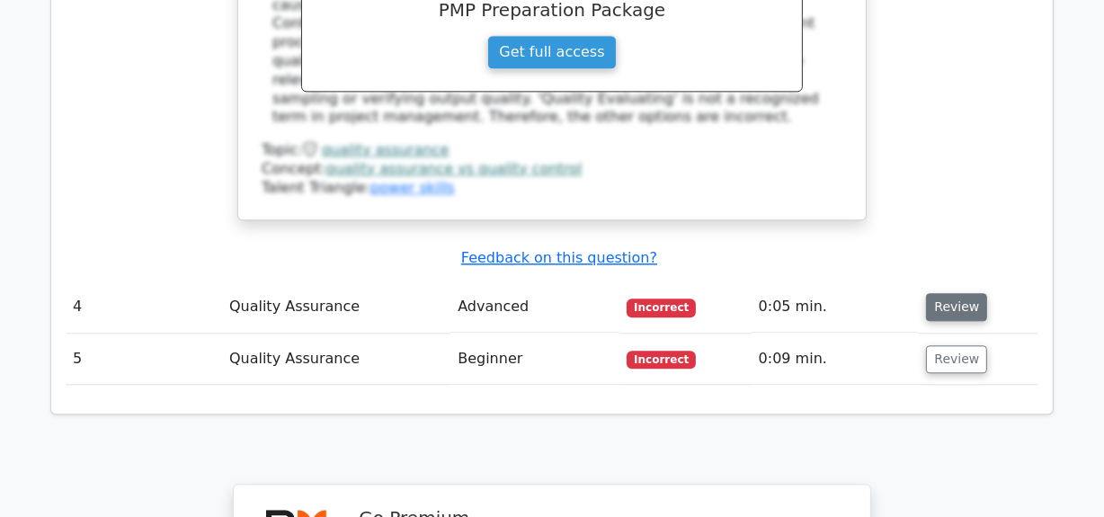
click at [934, 293] on button "Review" at bounding box center [956, 307] width 61 height 28
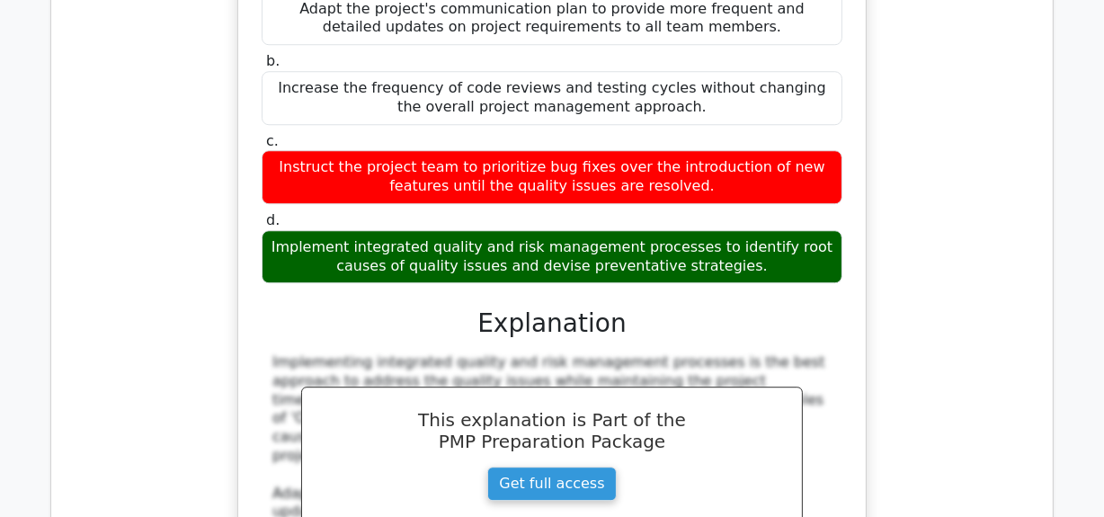
scroll to position [4738, 0]
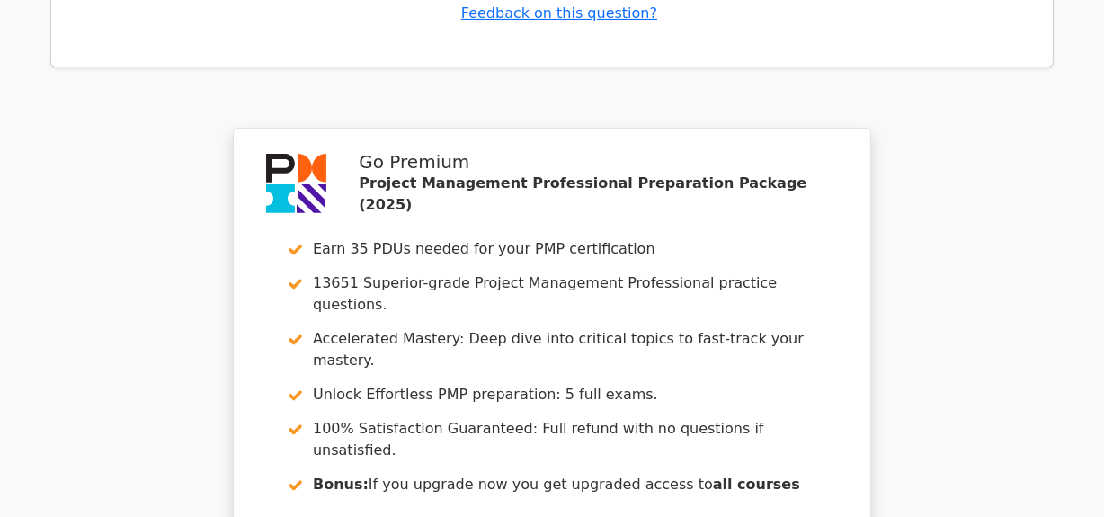
scroll to position [6448, 0]
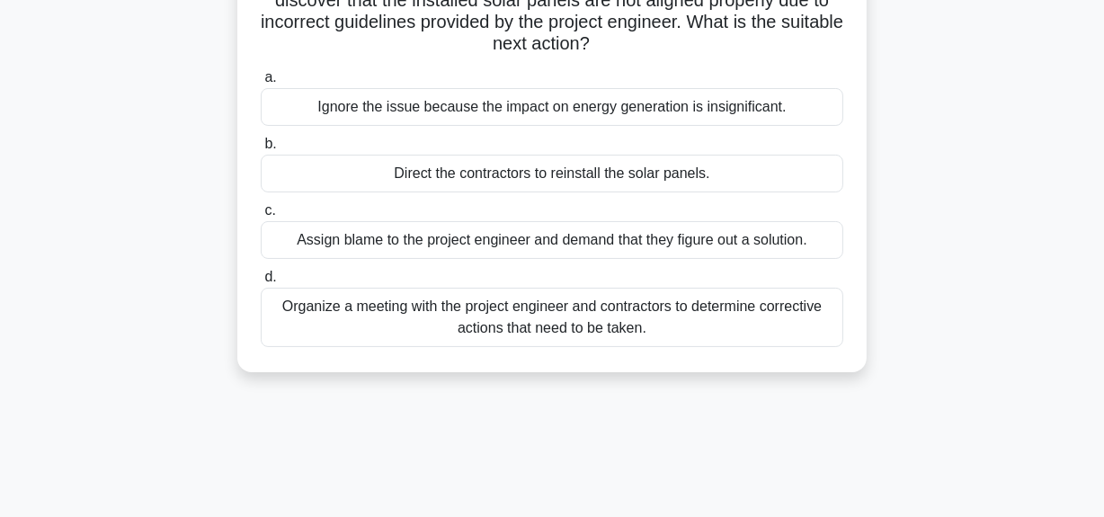
scroll to position [163, 0]
click at [509, 175] on div "Direct the contractors to reinstall the solar panels." at bounding box center [552, 173] width 582 height 38
click at [261, 149] on input "b. Direct the contractors to reinstall the solar panels." at bounding box center [261, 143] width 0 height 12
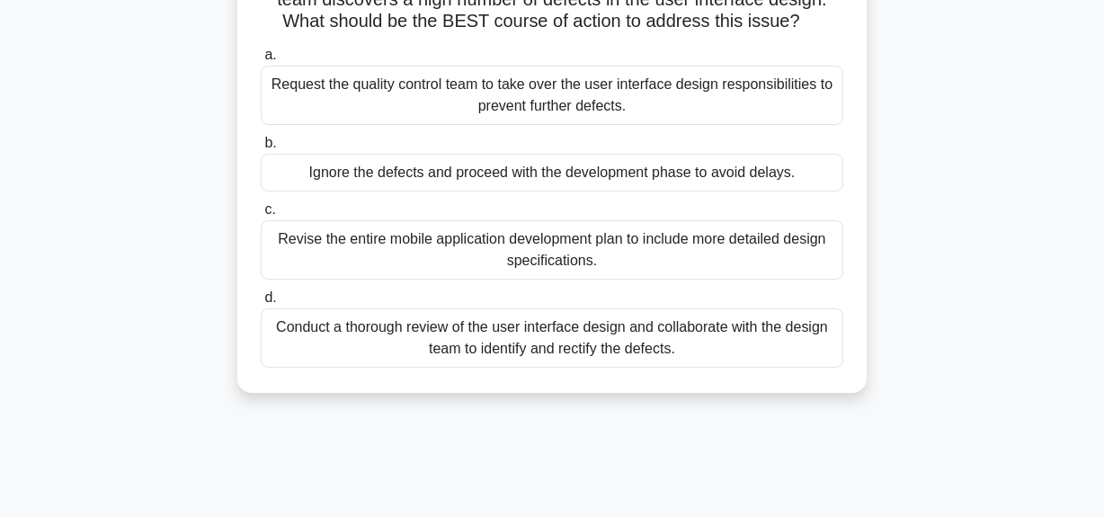
click at [393, 344] on div "Conduct a thorough review of the user interface design and collaborate with the…" at bounding box center [552, 337] width 582 height 59
click at [261, 304] on input "d. Conduct a thorough review of the user interface design and collaborate with …" at bounding box center [261, 298] width 0 height 12
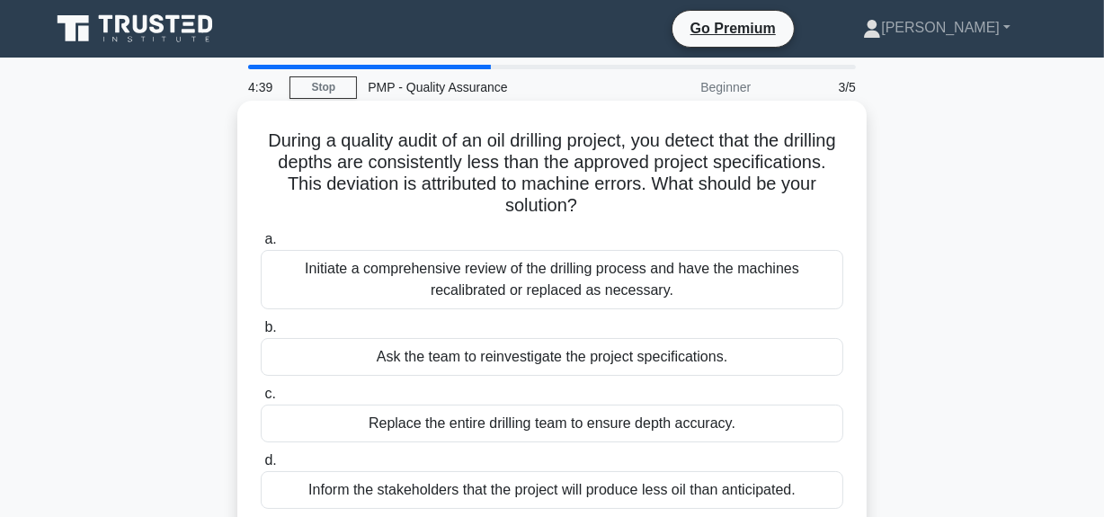
scroll to position [81, 0]
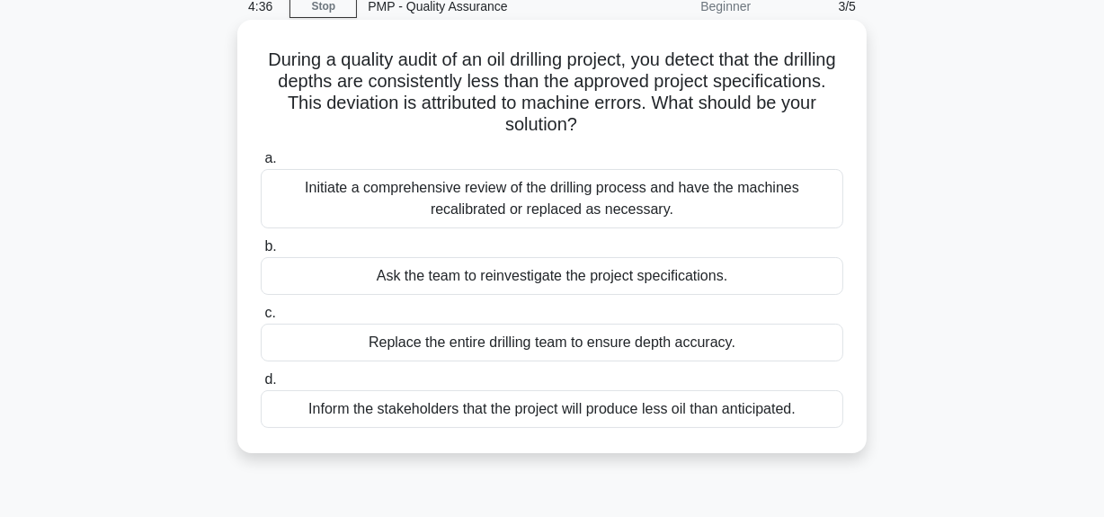
click at [376, 187] on div "Initiate a comprehensive review of the drilling process and have the machines r…" at bounding box center [552, 198] width 582 height 59
click at [261, 164] on input "a. Initiate a comprehensive review of the drilling process and have the machine…" at bounding box center [261, 159] width 0 height 12
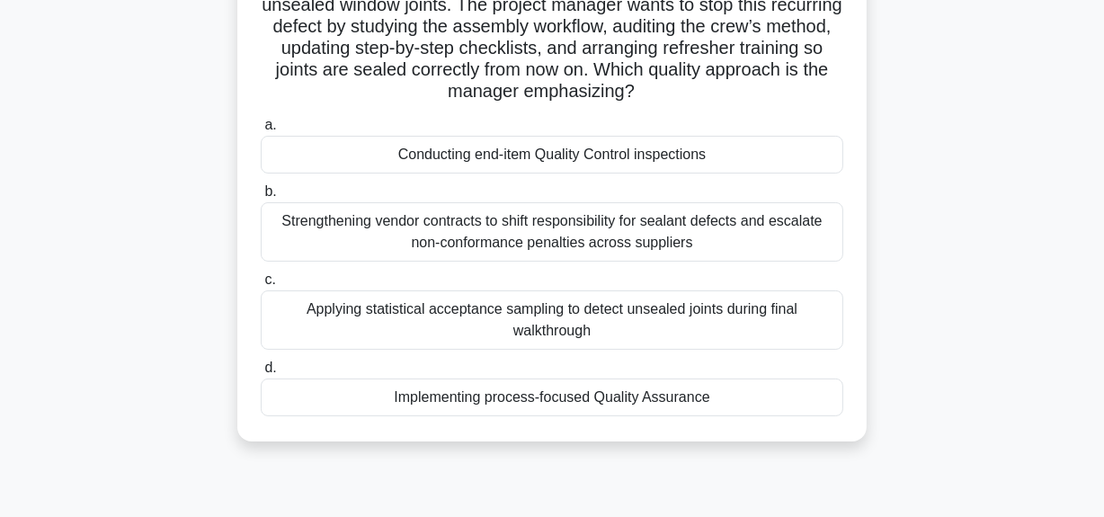
scroll to position [163, 0]
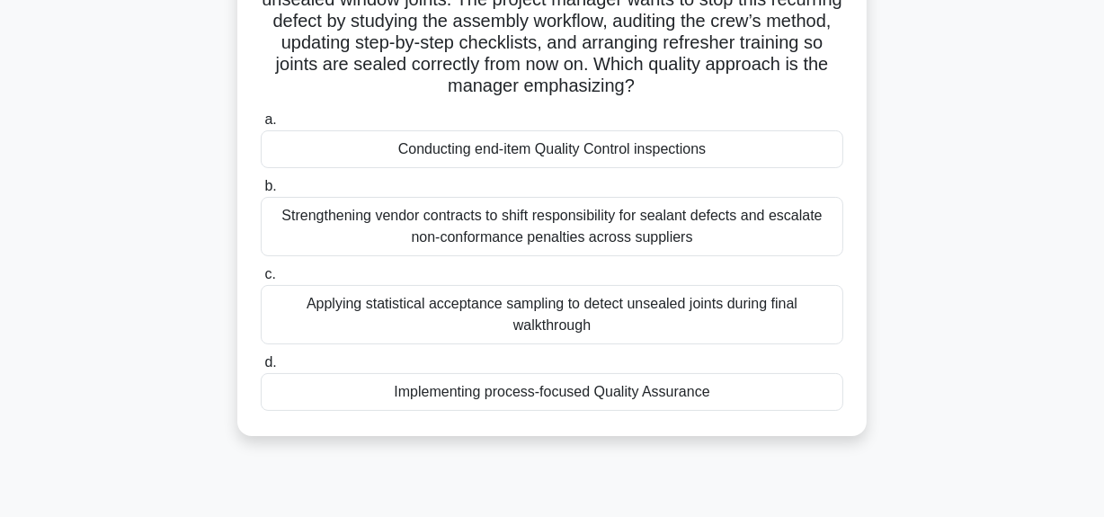
click at [415, 388] on div "Implementing process-focused Quality Assurance" at bounding box center [552, 392] width 582 height 38
click at [261, 368] on input "d. Implementing process-focused Quality Assurance" at bounding box center [261, 363] width 0 height 12
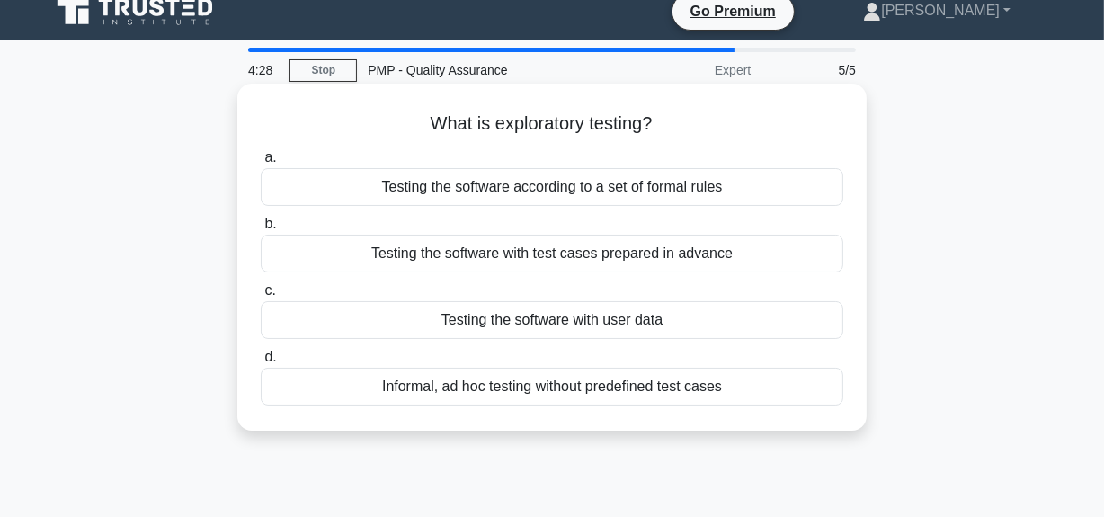
scroll to position [0, 0]
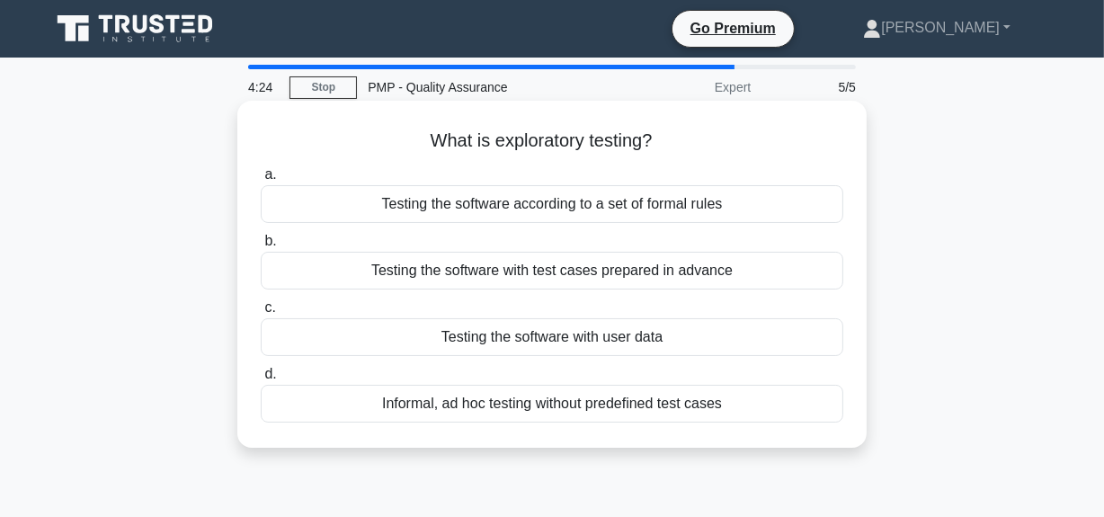
click at [454, 402] on div "Informal, ad hoc testing without predefined test cases" at bounding box center [552, 404] width 582 height 38
click at [261, 380] on input "d. Informal, ad hoc testing without predefined test cases" at bounding box center [261, 374] width 0 height 12
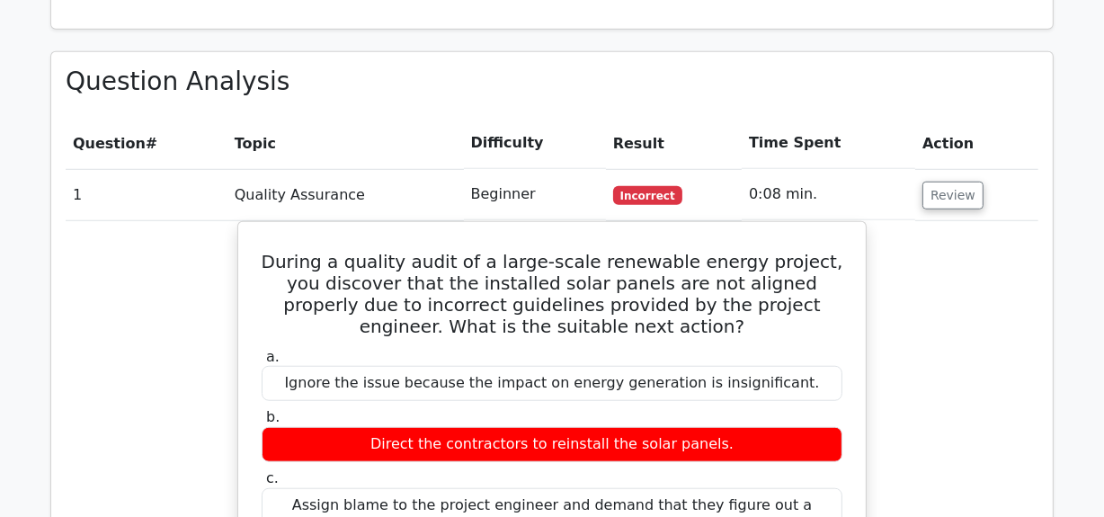
scroll to position [1225, 0]
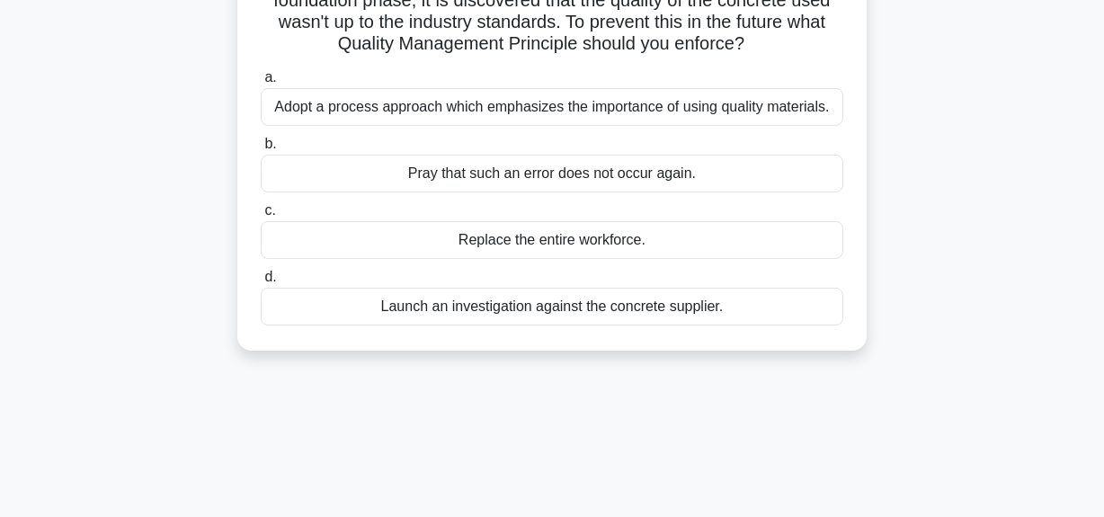
scroll to position [163, 0]
click at [324, 110] on div "Adopt a process approach which emphasizes the importance of using quality mater…" at bounding box center [552, 106] width 582 height 38
click at [261, 83] on input "a. Adopt a process approach which emphasizes the importance of using quality ma…" at bounding box center [261, 77] width 0 height 12
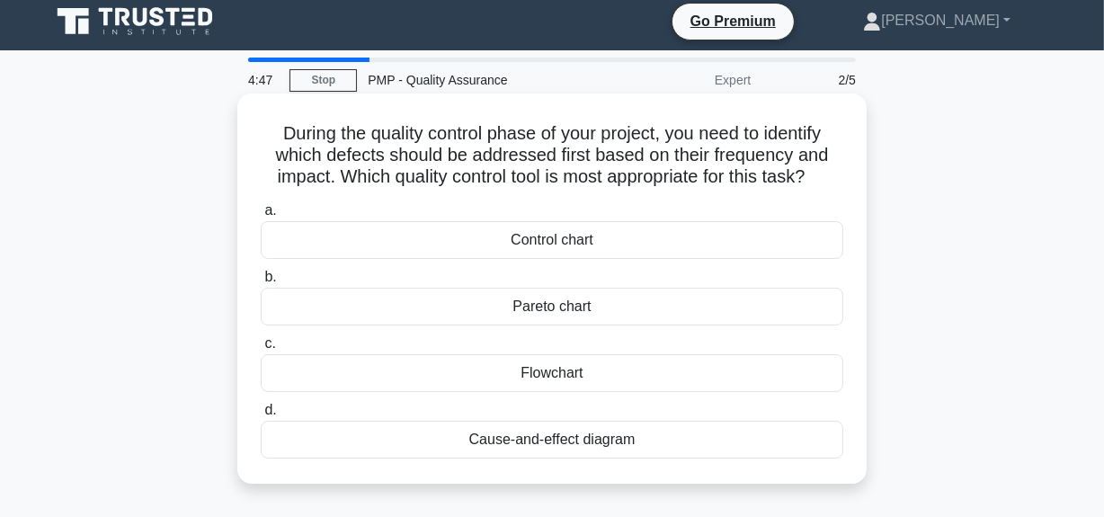
scroll to position [0, 0]
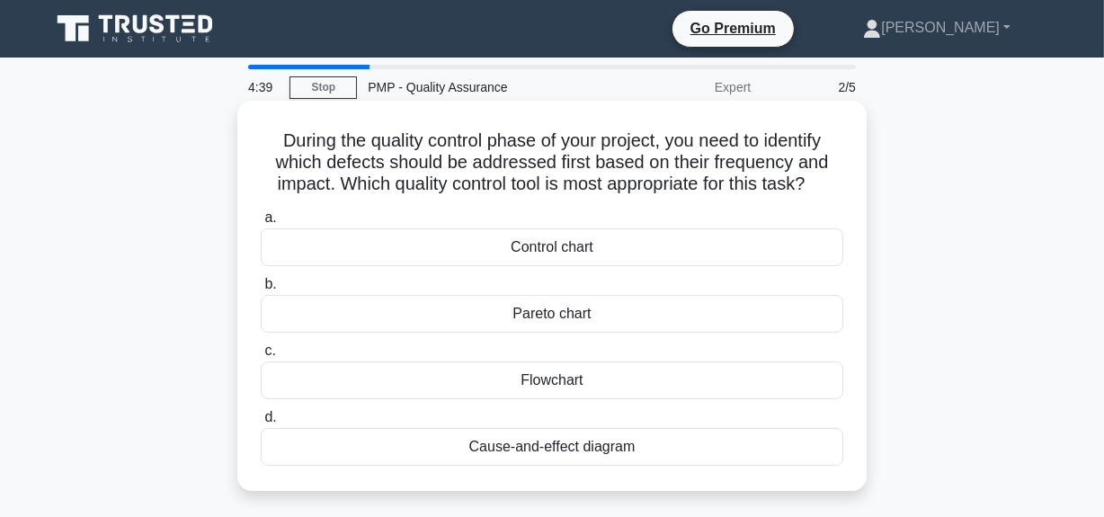
click at [545, 379] on div "Flowchart" at bounding box center [552, 380] width 582 height 38
click at [261, 357] on input "c. Flowchart" at bounding box center [261, 351] width 0 height 12
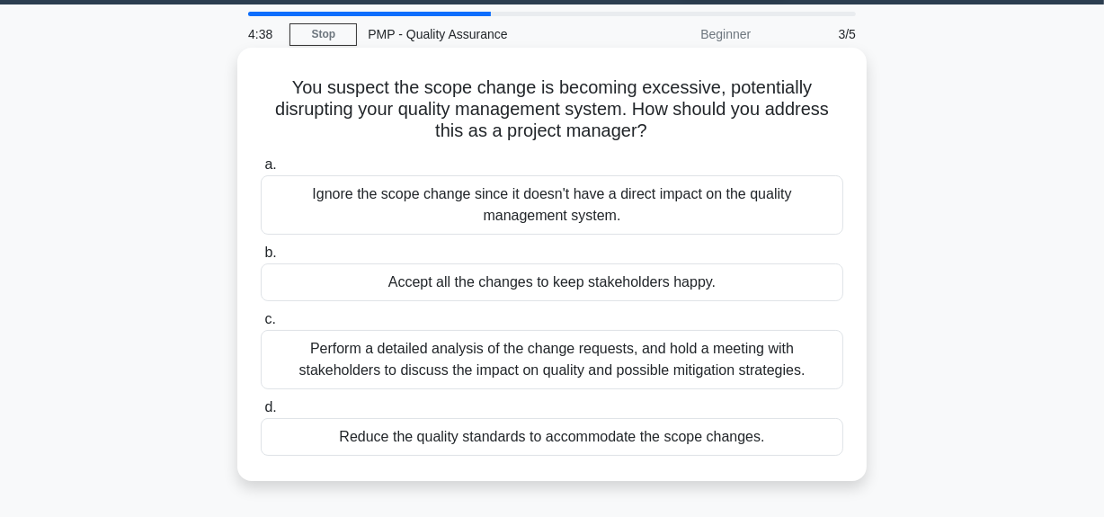
scroll to position [81, 0]
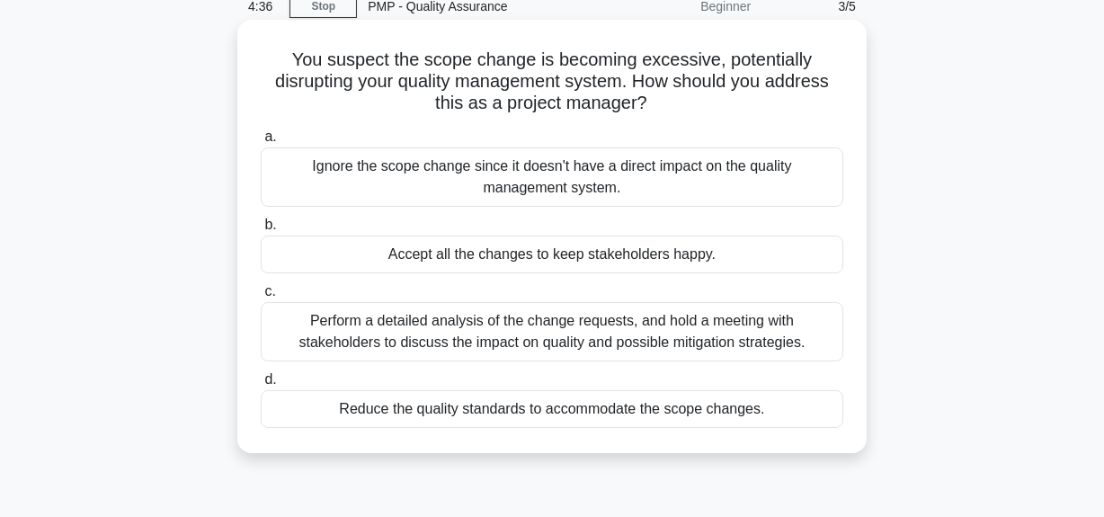
click at [308, 320] on div "Perform a detailed analysis of the change requests, and hold a meeting with sta…" at bounding box center [552, 331] width 582 height 59
click at [261, 297] on input "c. Perform a detailed analysis of the change requests, and hold a meeting with …" at bounding box center [261, 292] width 0 height 12
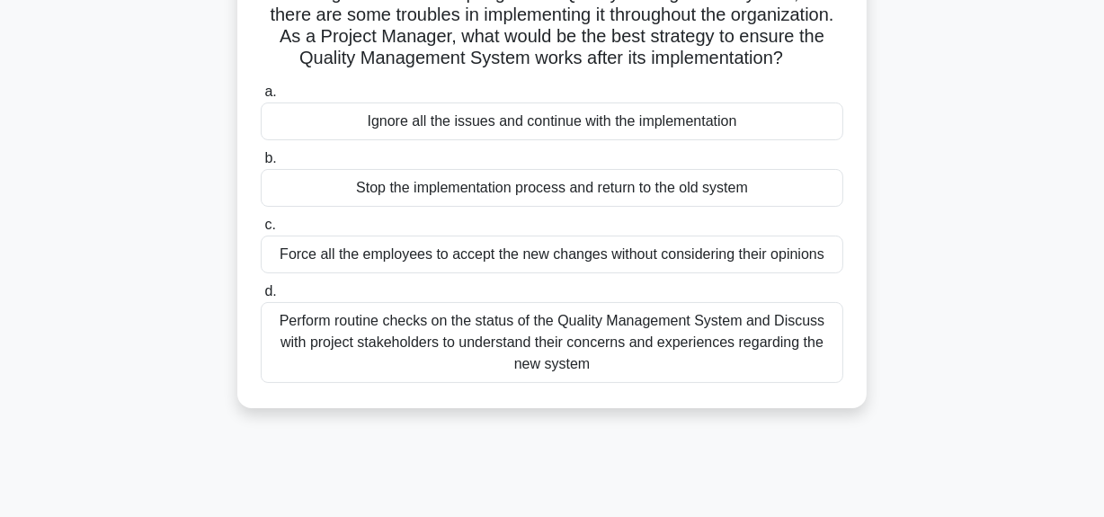
scroll to position [163, 0]
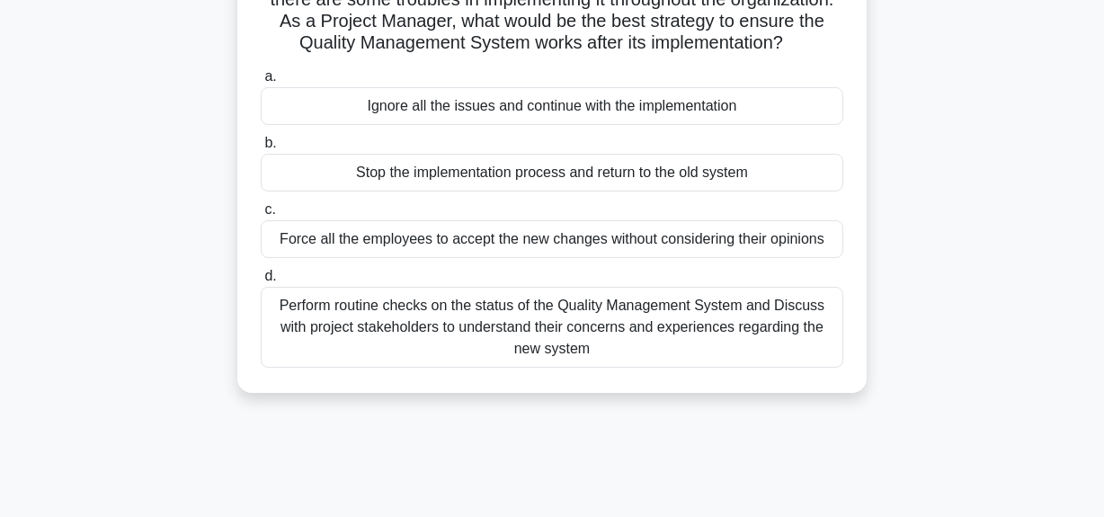
click at [345, 258] on div "Force all the employees to accept the new changes without considering their opi…" at bounding box center [552, 239] width 582 height 38
click at [261, 216] on input "c. Force all the employees to accept the new changes without considering their …" at bounding box center [261, 210] width 0 height 12
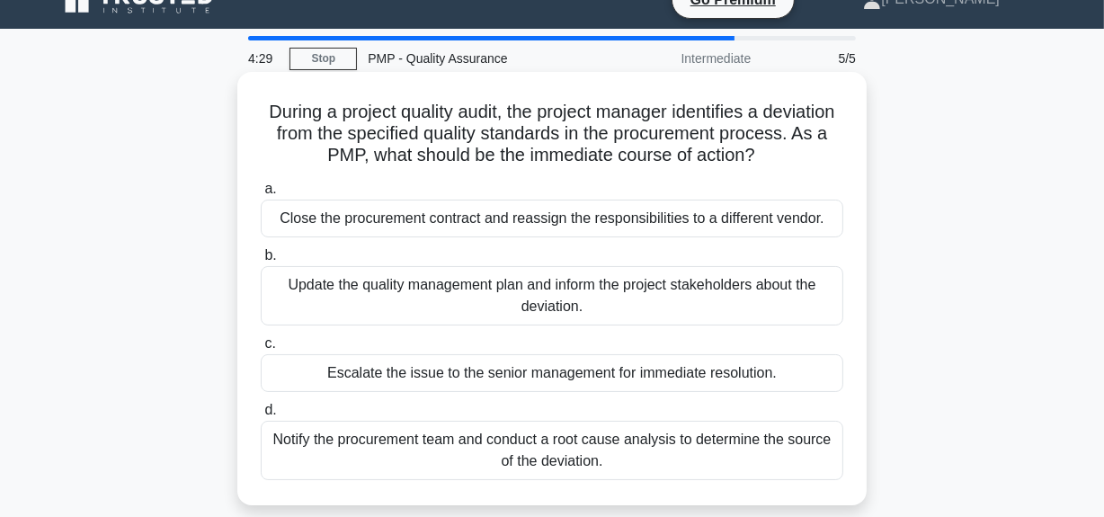
scroll to position [81, 0]
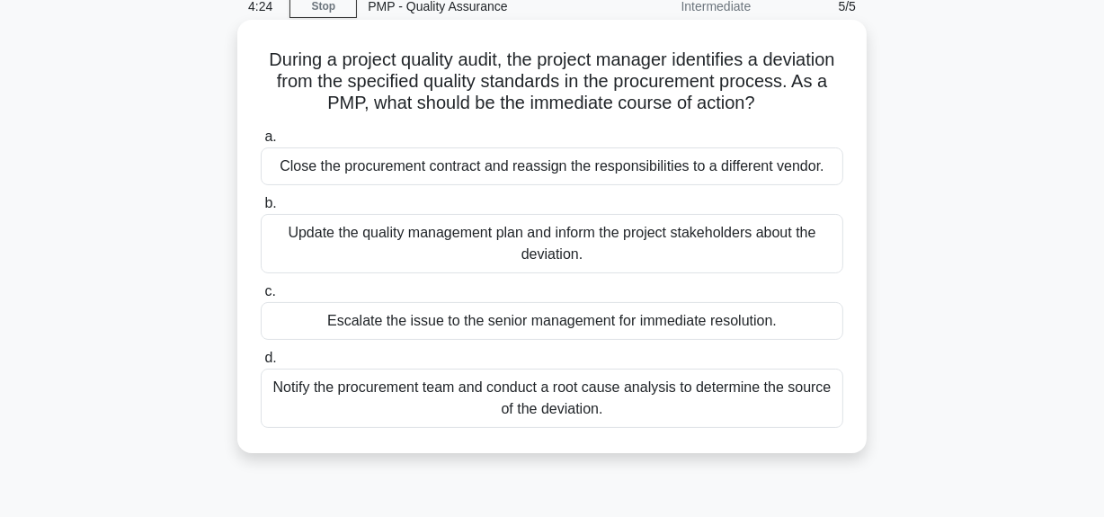
click at [349, 391] on div "Notify the procurement team and conduct a root cause analysis to determine the …" at bounding box center [552, 397] width 582 height 59
click at [261, 364] on input "d. Notify the procurement team and conduct a root cause analysis to determine t…" at bounding box center [261, 358] width 0 height 12
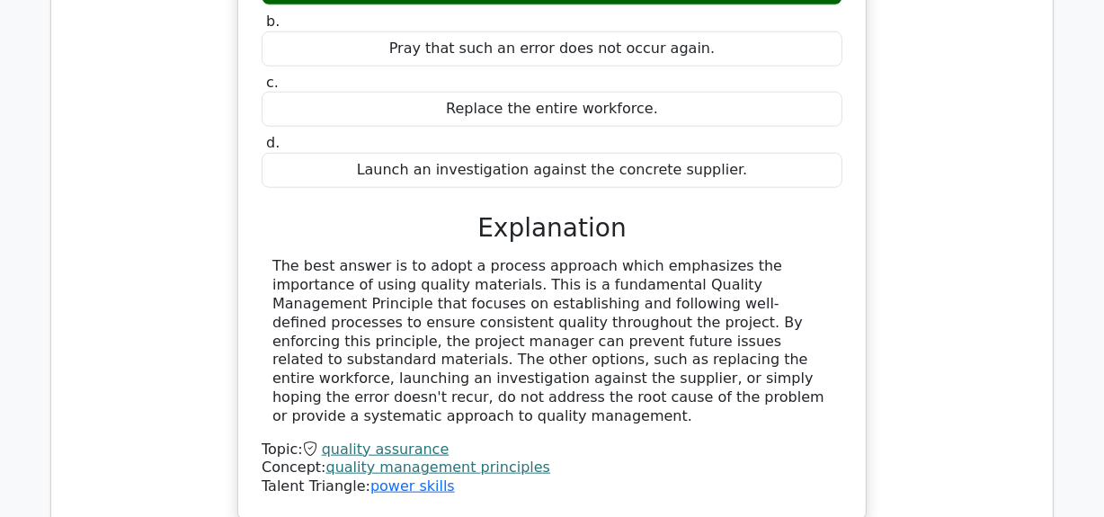
scroll to position [1634, 0]
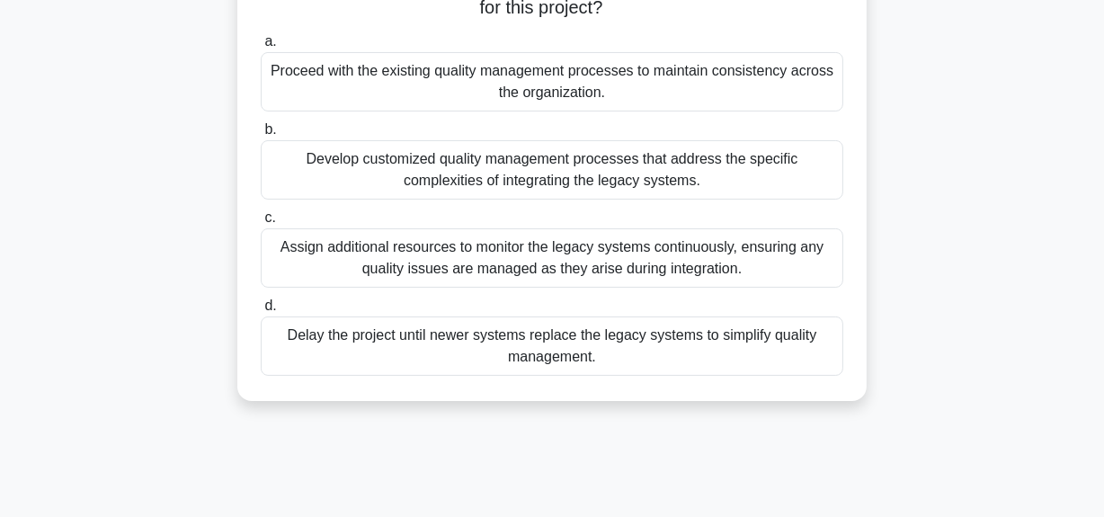
scroll to position [244, 0]
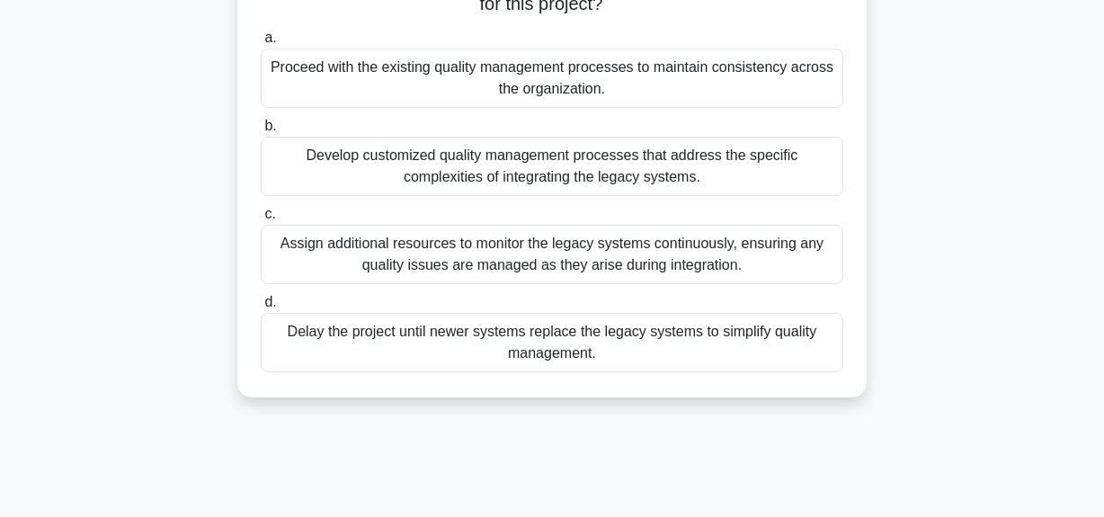
click at [342, 152] on div "Develop customized quality management processes that address the specific compl…" at bounding box center [552, 166] width 582 height 59
click at [261, 132] on input "b. Develop customized quality management processes that address the specific co…" at bounding box center [261, 126] width 0 height 12
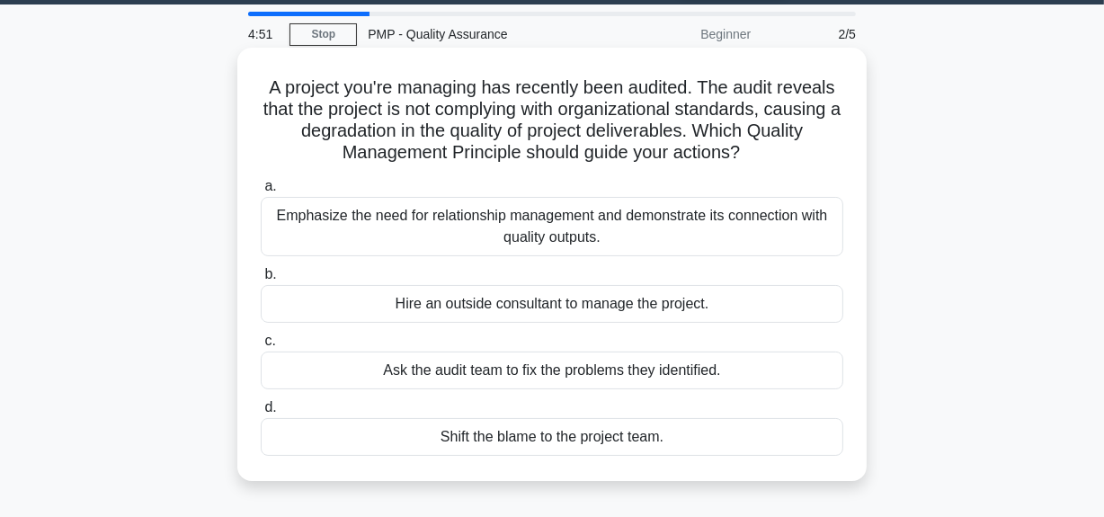
scroll to position [81, 0]
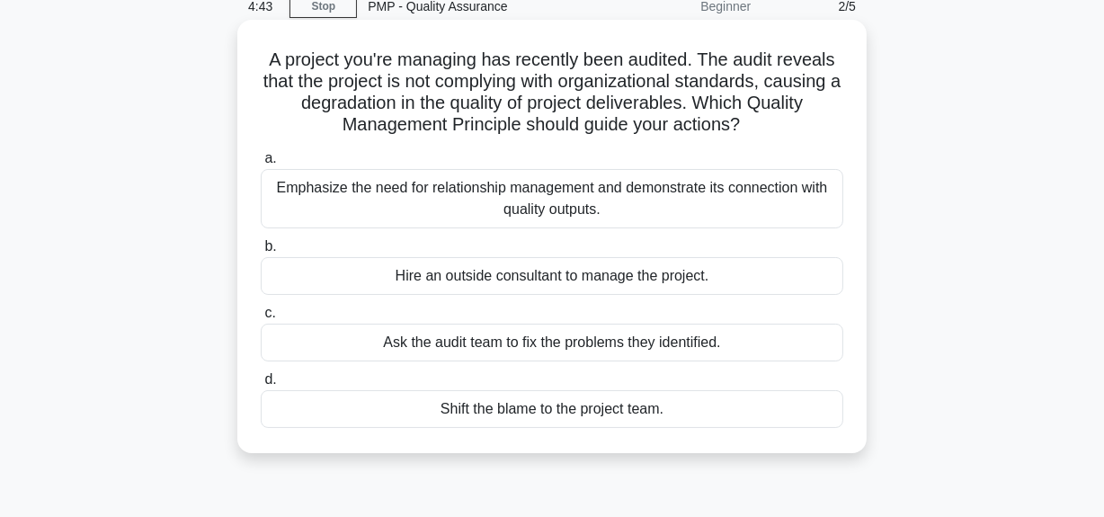
click at [385, 192] on div "Emphasize the need for relationship management and demonstrate its connection w…" at bounding box center [552, 198] width 582 height 59
click at [261, 164] on input "a. Emphasize the need for relationship management and demonstrate its connectio…" at bounding box center [261, 159] width 0 height 12
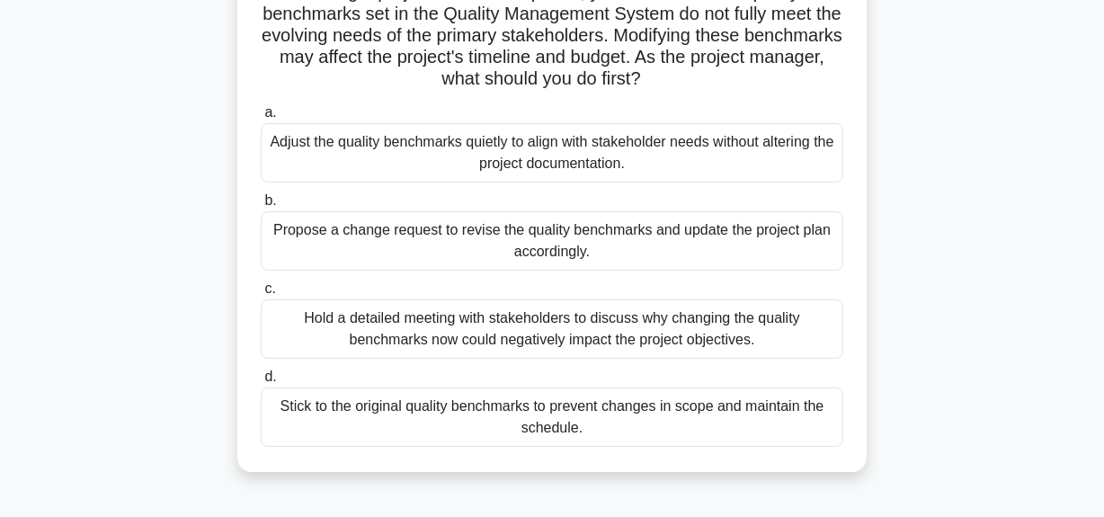
scroll to position [163, 0]
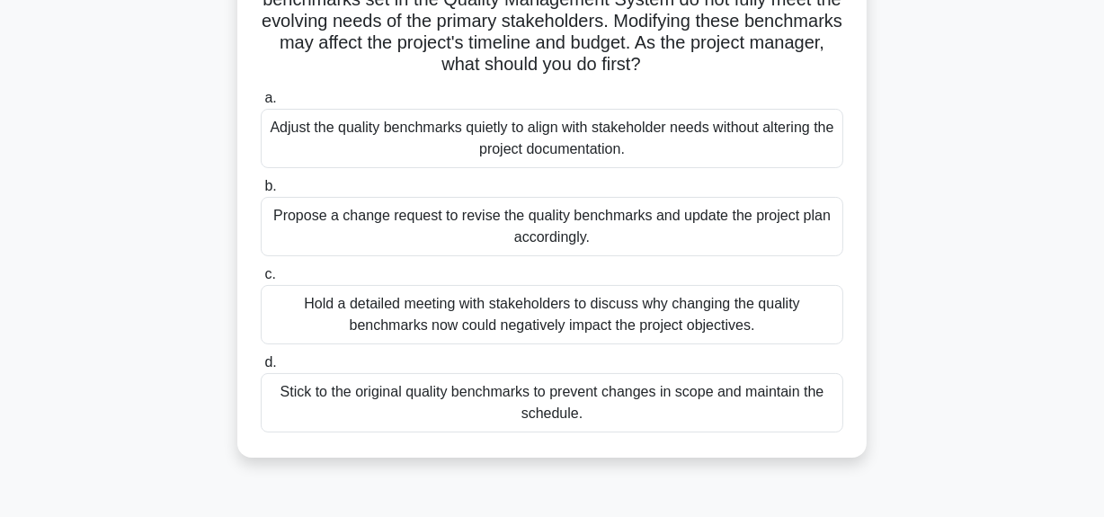
click at [377, 135] on div "Adjust the quality benchmarks quietly to align with stakeholder needs without a…" at bounding box center [552, 138] width 582 height 59
click at [261, 104] on input "a. Adjust the quality benchmarks quietly to align with stakeholder needs withou…" at bounding box center [261, 99] width 0 height 12
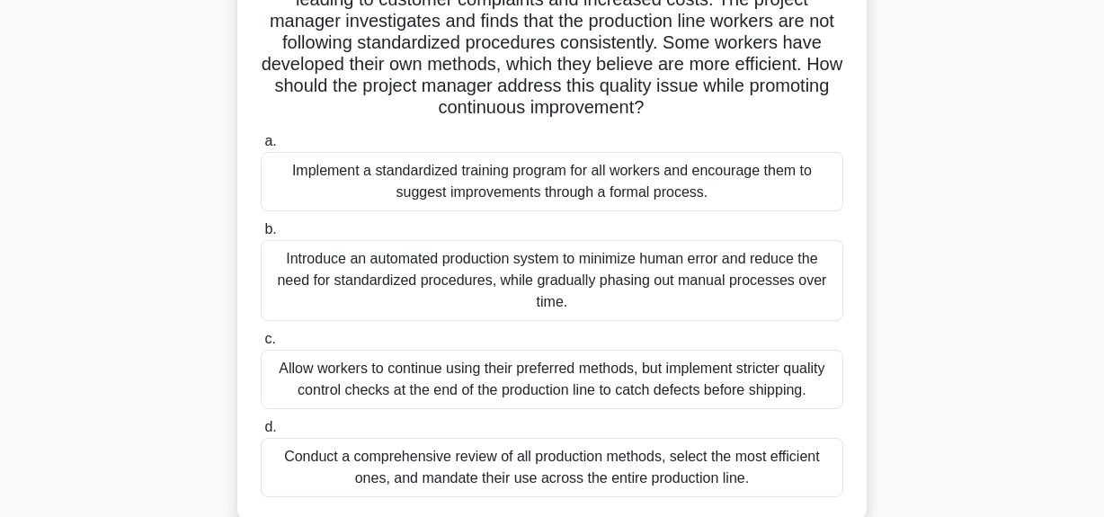
scroll to position [244, 0]
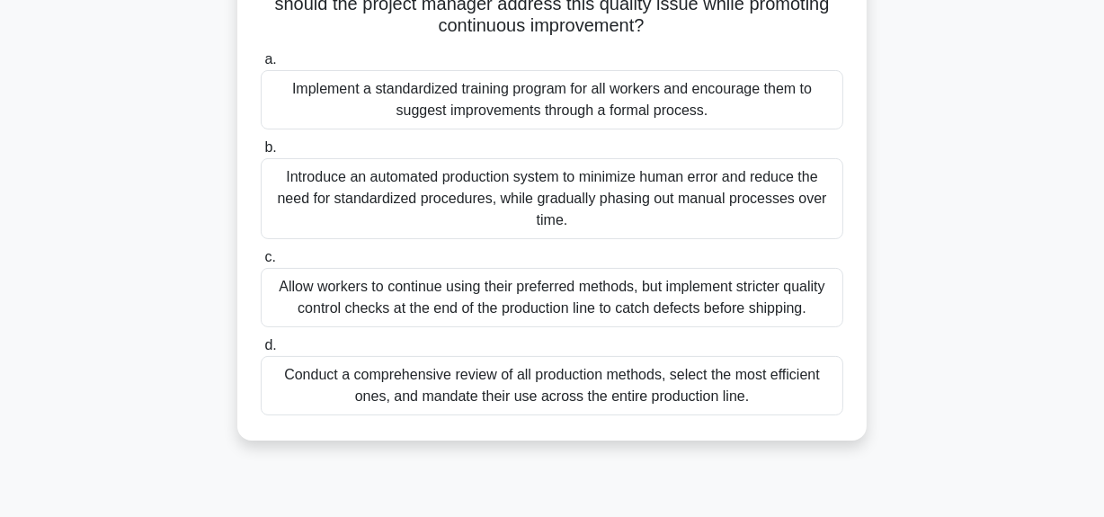
click at [362, 102] on div "Implement a standardized training program for all workers and encourage them to…" at bounding box center [552, 99] width 582 height 59
click at [261, 66] on input "a. Implement a standardized training program for all workers and encourage them…" at bounding box center [261, 60] width 0 height 12
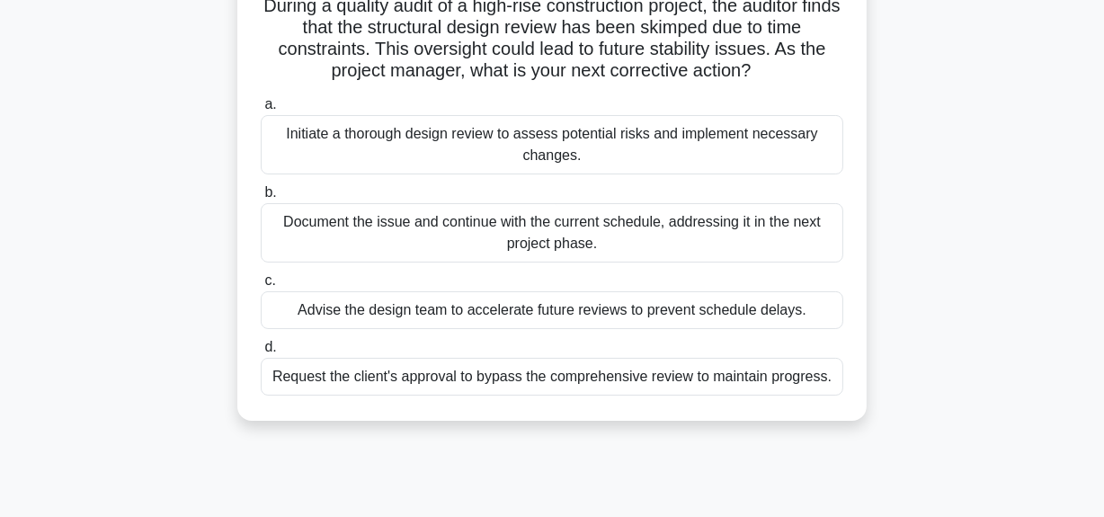
scroll to position [163, 0]
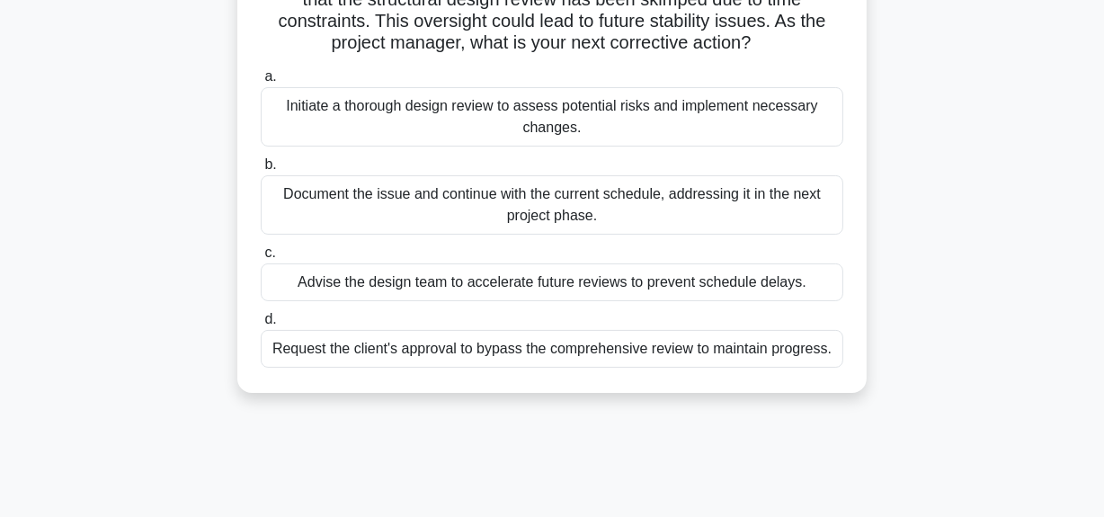
click at [348, 112] on div "Initiate a thorough design review to assess potential risks and implement neces…" at bounding box center [552, 116] width 582 height 59
click at [261, 83] on input "a. Initiate a thorough design review to assess potential risks and implement ne…" at bounding box center [261, 77] width 0 height 12
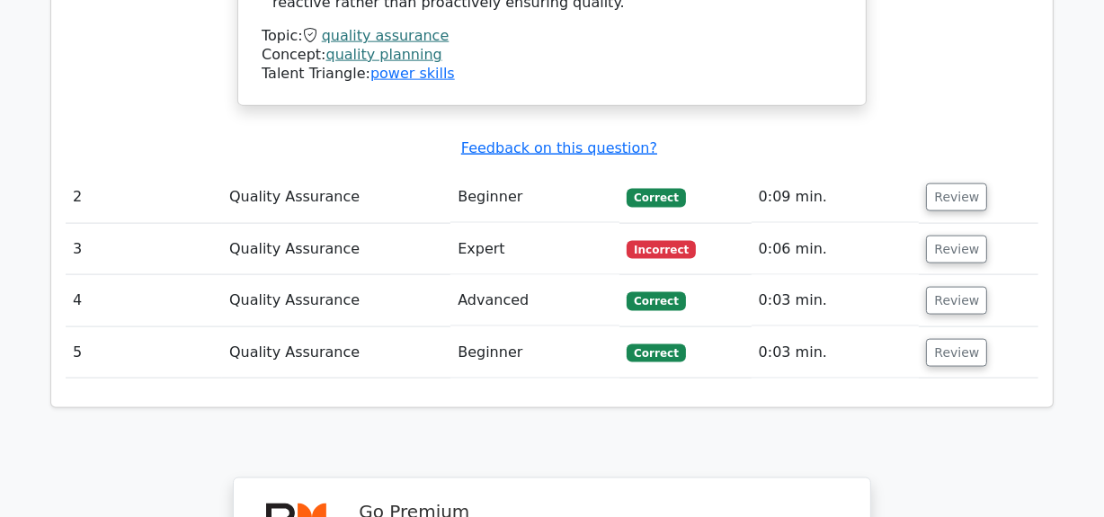
scroll to position [2205, 0]
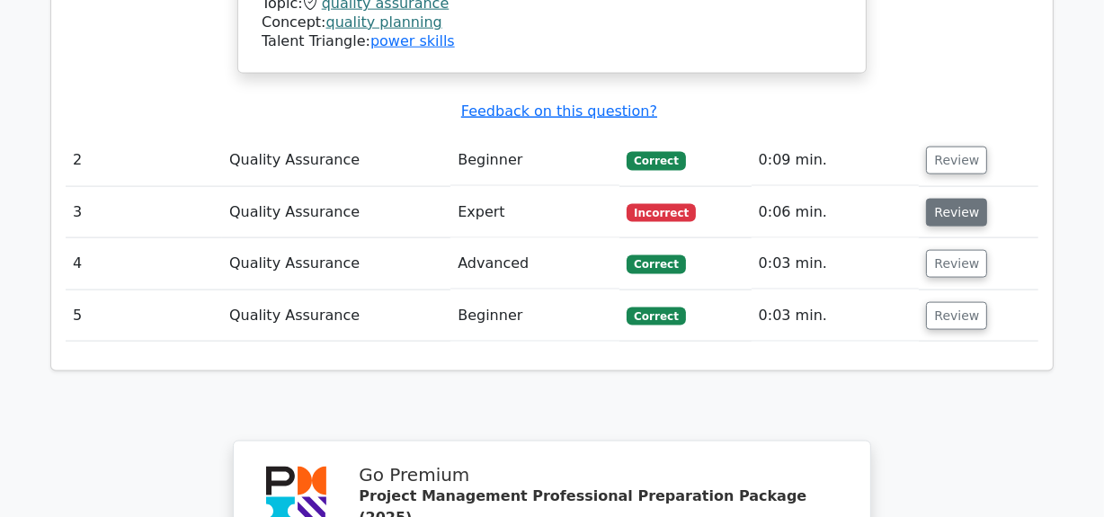
click at [945, 199] on button "Review" at bounding box center [956, 213] width 61 height 28
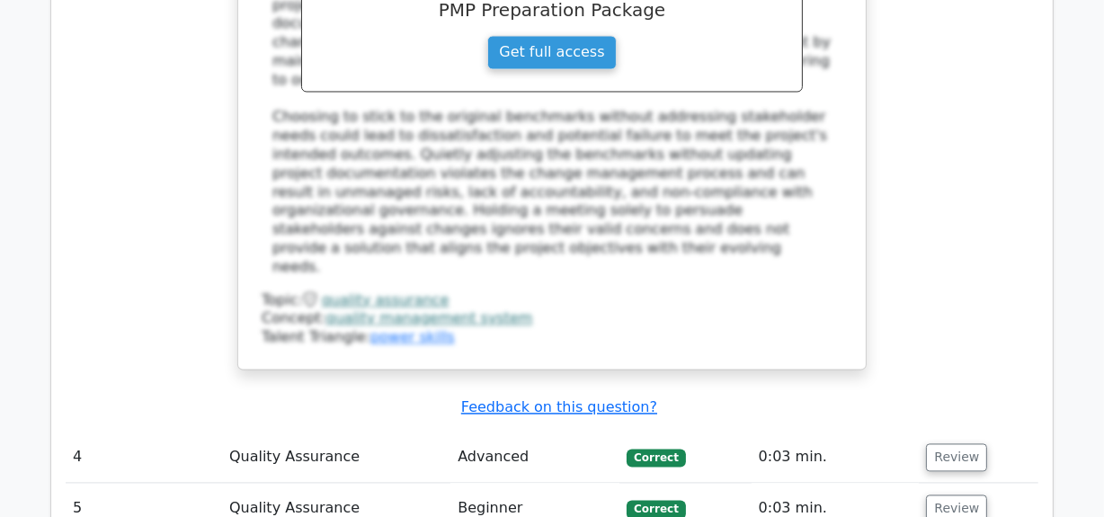
scroll to position [2777, 0]
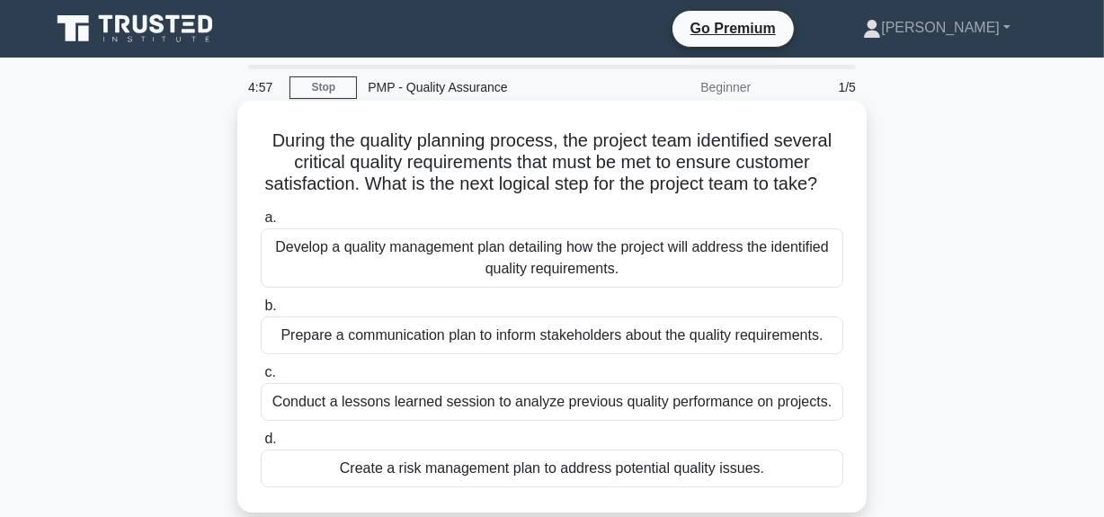
scroll to position [81, 0]
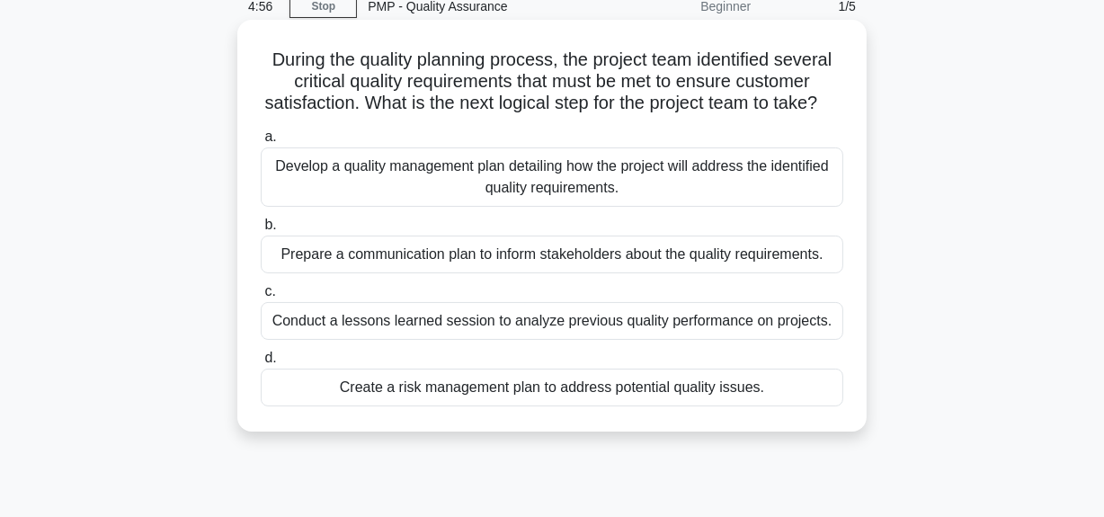
click at [316, 188] on div "Develop a quality management plan detailing how the project will address the id…" at bounding box center [552, 176] width 582 height 59
click at [261, 143] on input "a. Develop a quality management plan detailing how the project will address the…" at bounding box center [261, 137] width 0 height 12
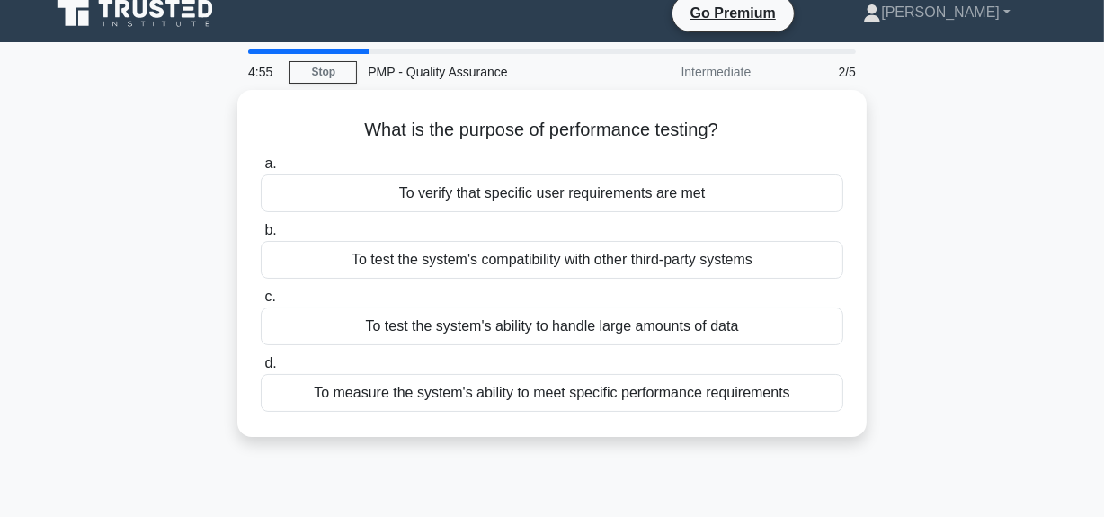
scroll to position [0, 0]
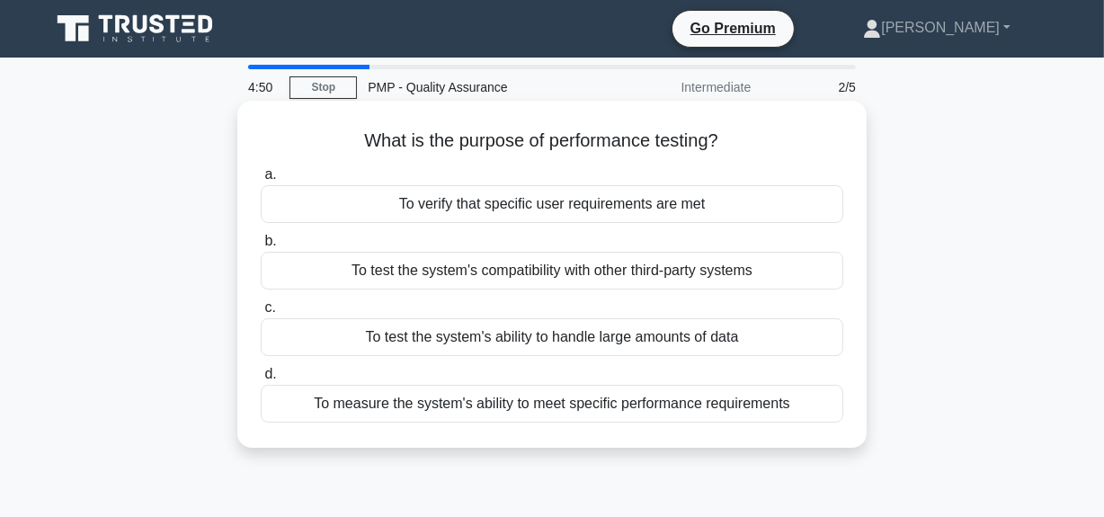
click at [444, 206] on div "To verify that specific user requirements are met" at bounding box center [552, 204] width 582 height 38
click at [261, 181] on input "a. To verify that specific user requirements are met" at bounding box center [261, 175] width 0 height 12
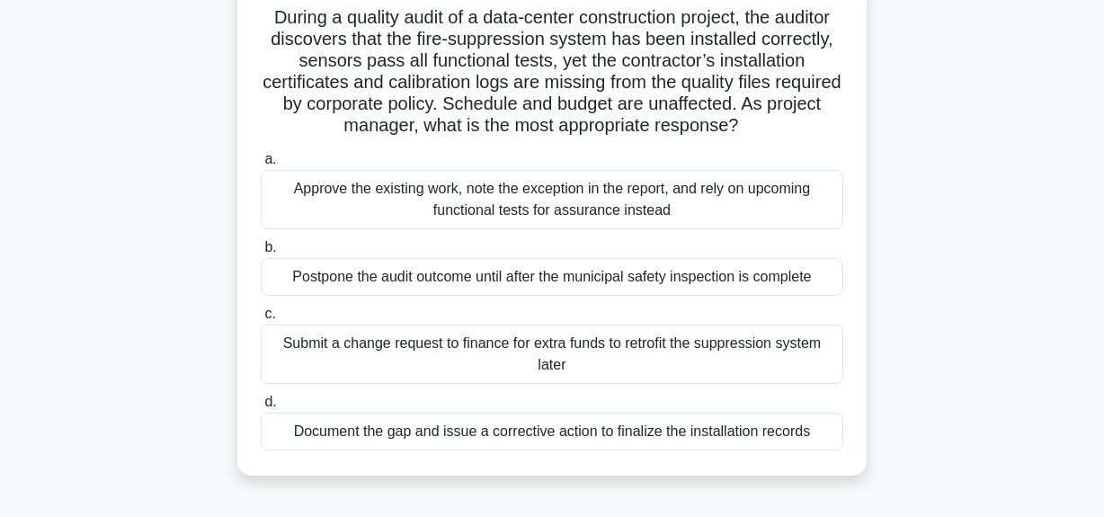
scroll to position [163, 0]
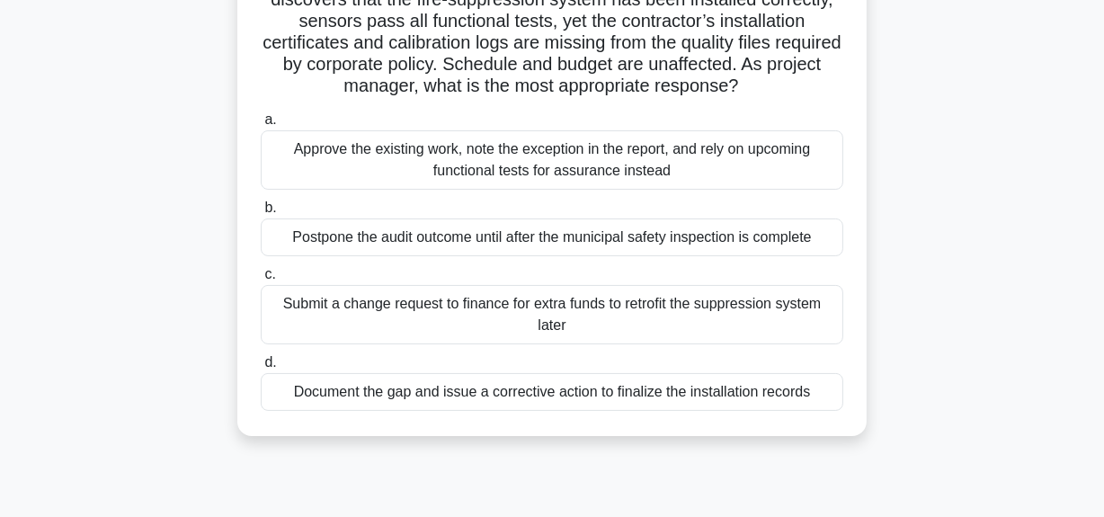
click at [334, 395] on div "Document the gap and issue a corrective action to finalize the installation rec…" at bounding box center [552, 392] width 582 height 38
click at [261, 368] on input "d. Document the gap and issue a corrective action to finalize the installation …" at bounding box center [261, 363] width 0 height 12
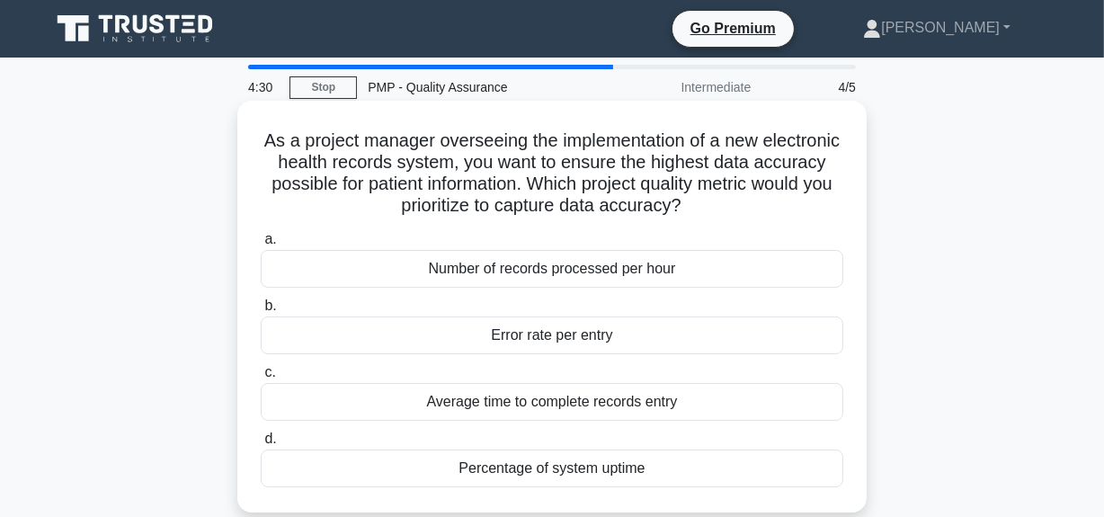
scroll to position [81, 0]
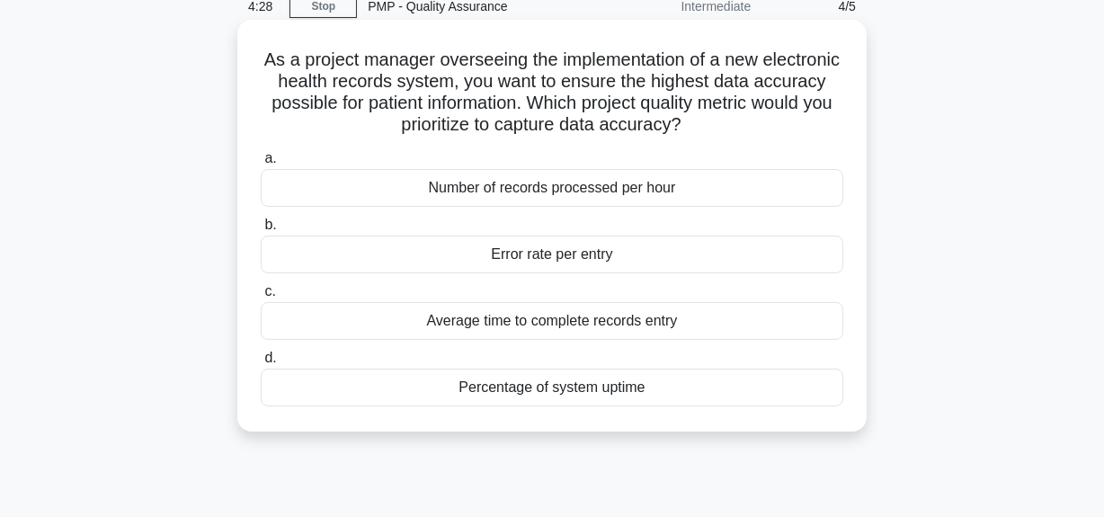
click at [491, 383] on div "Percentage of system uptime" at bounding box center [552, 387] width 582 height 38
click at [261, 364] on input "d. Percentage of system uptime" at bounding box center [261, 358] width 0 height 12
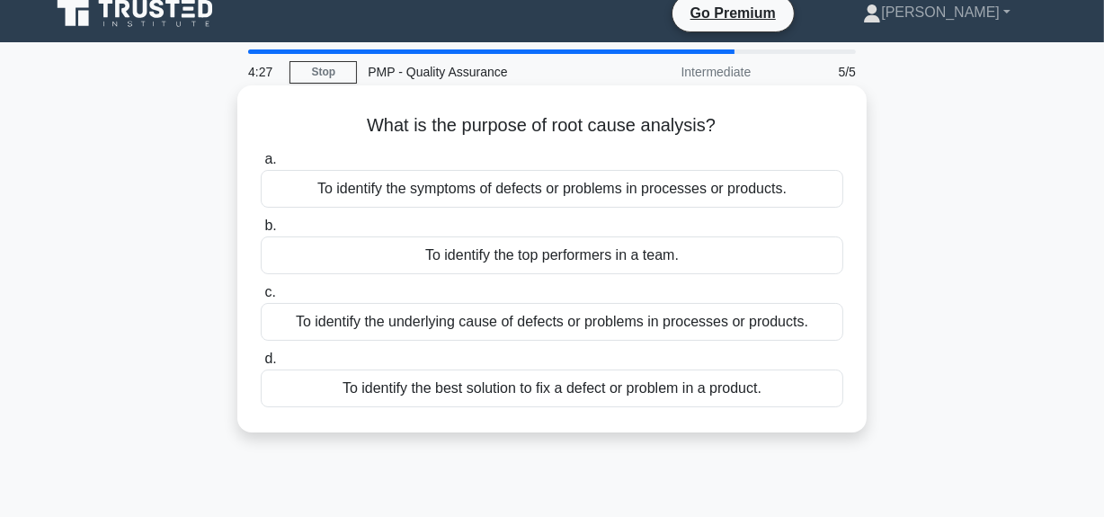
scroll to position [0, 0]
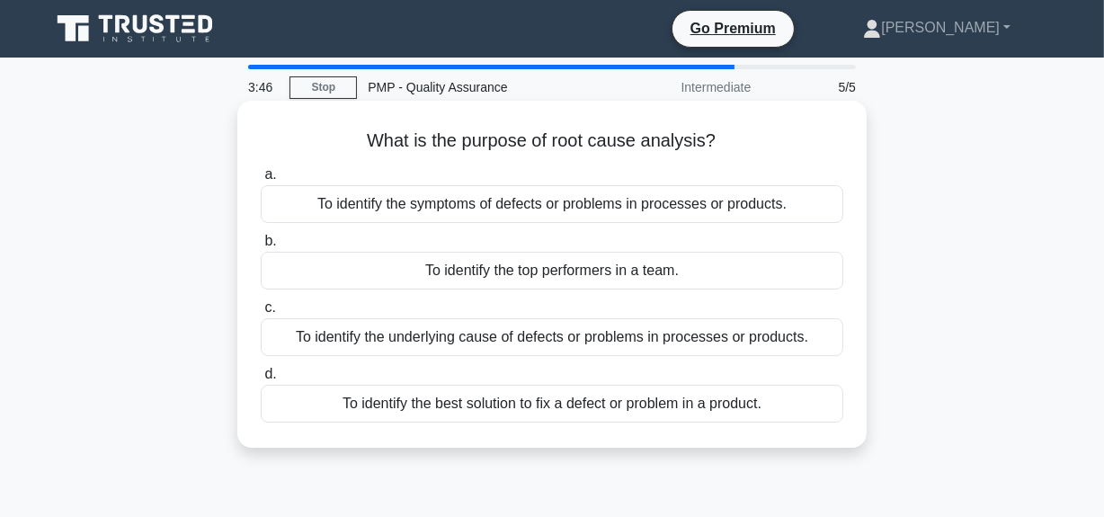
click at [542, 341] on div "To identify the underlying cause of defects or problems in processes or product…" at bounding box center [552, 337] width 582 height 38
click at [261, 314] on input "c. To identify the underlying cause of defects or problems in processes or prod…" at bounding box center [261, 308] width 0 height 12
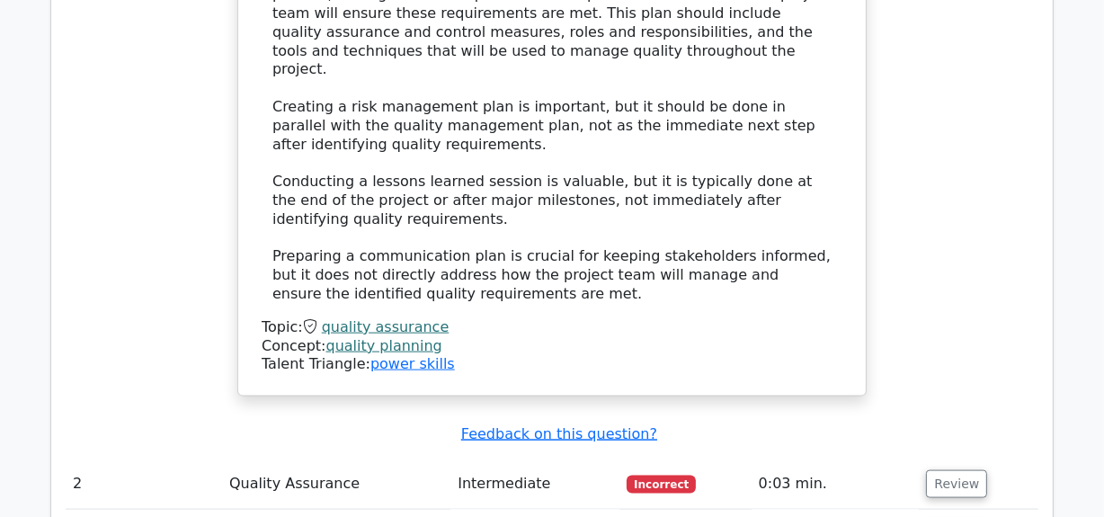
scroll to position [2124, 0]
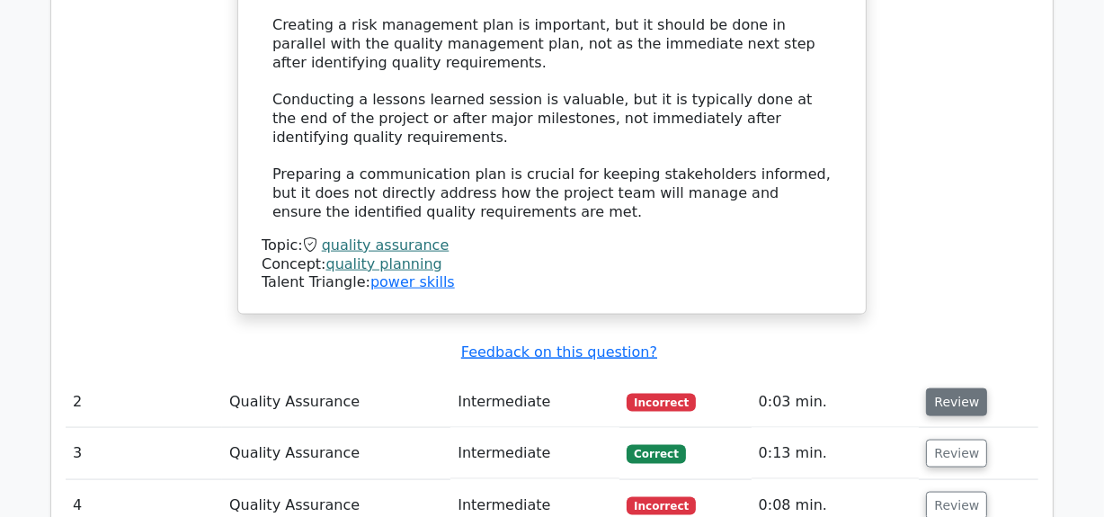
click at [944, 388] on button "Review" at bounding box center [956, 402] width 61 height 28
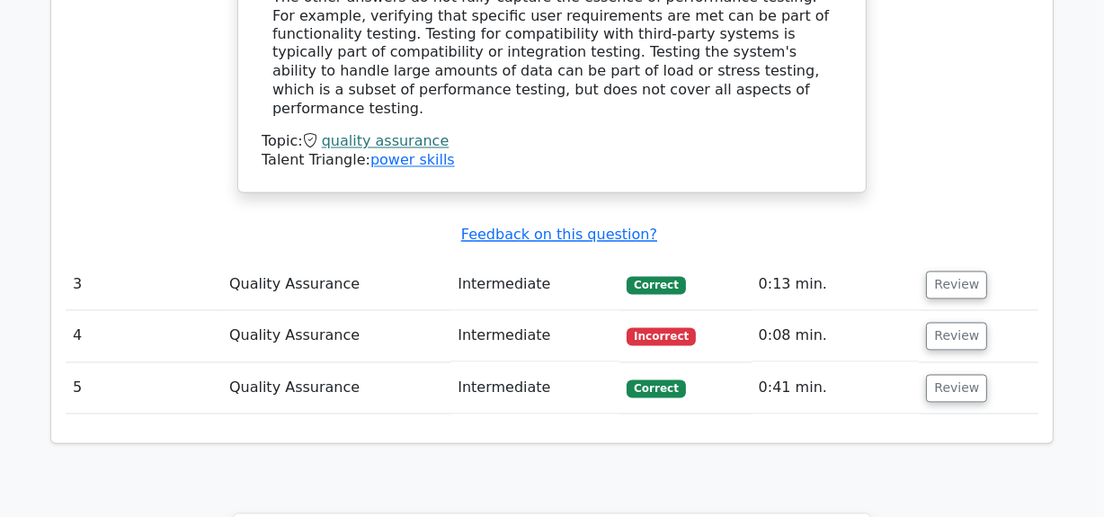
scroll to position [3022, 0]
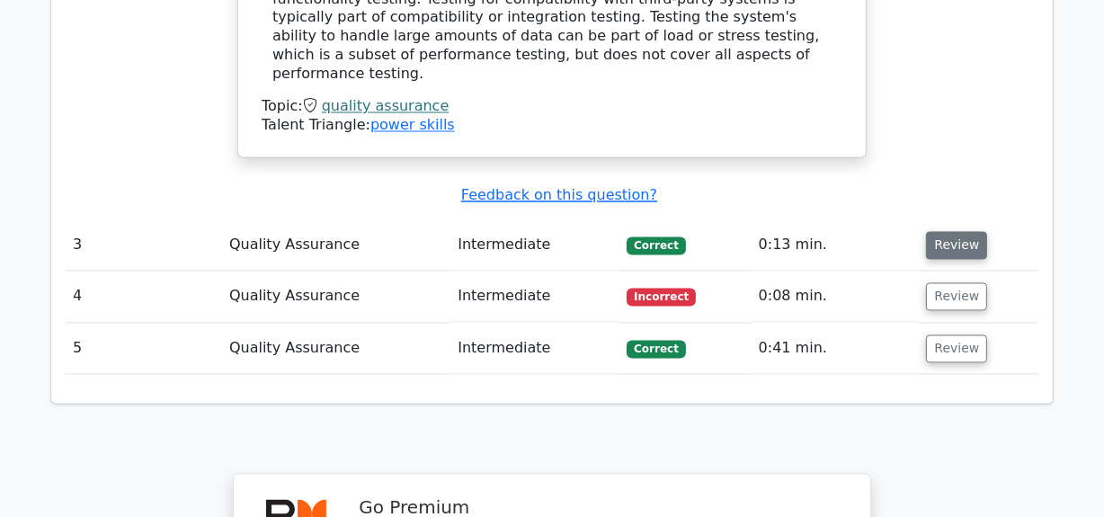
click at [945, 232] on button "Review" at bounding box center [956, 246] width 61 height 28
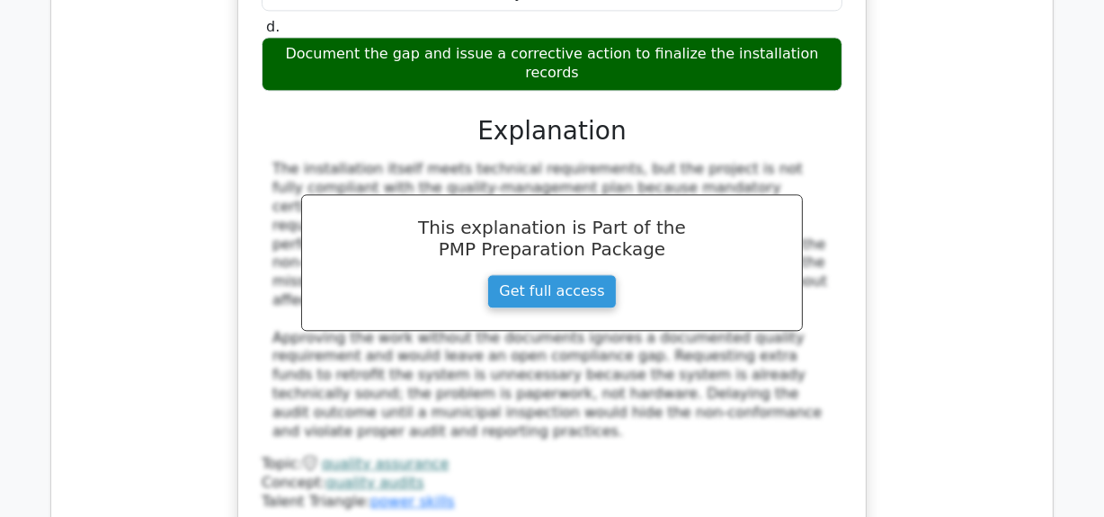
scroll to position [3757, 0]
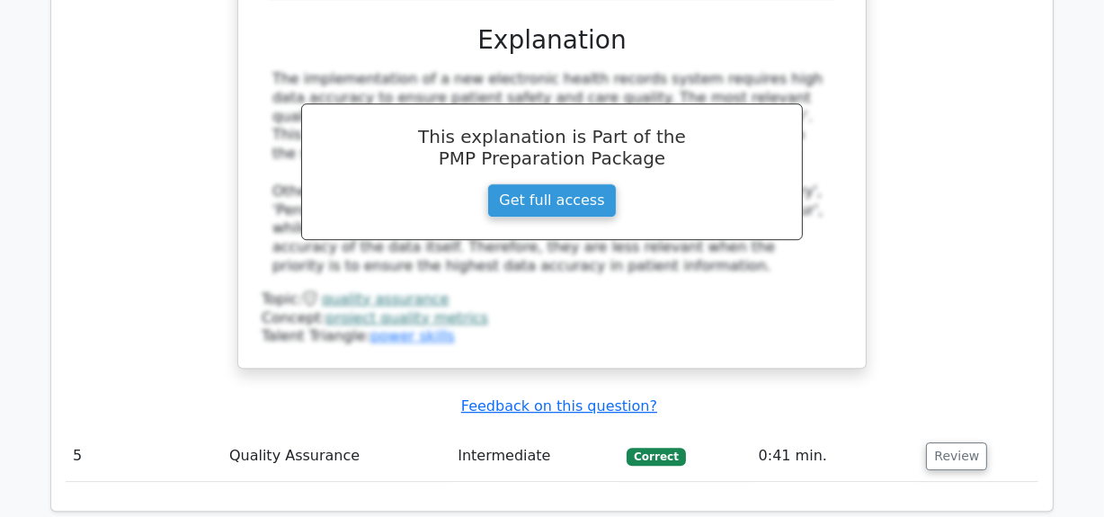
scroll to position [4738, 0]
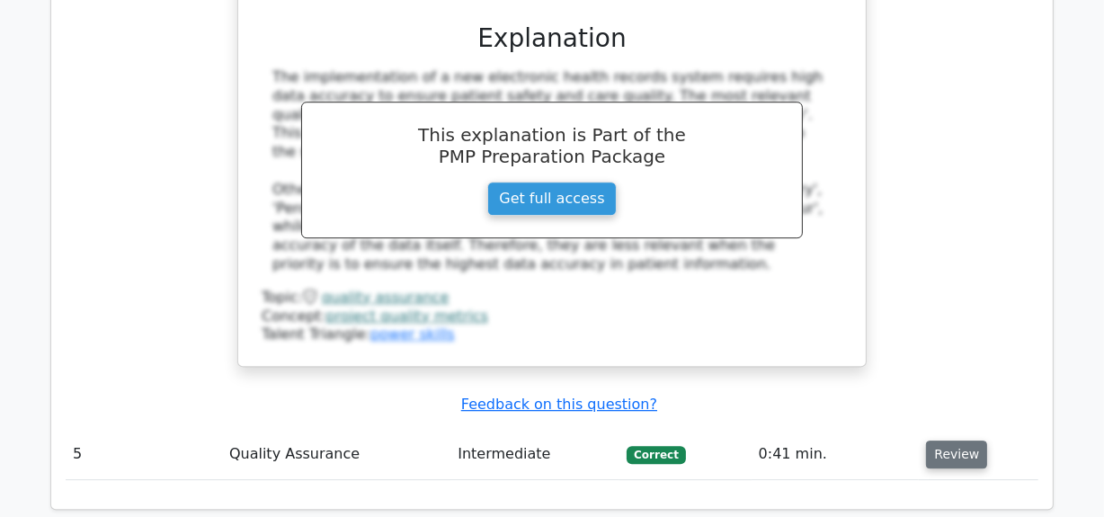
click at [944, 440] on button "Review" at bounding box center [956, 454] width 61 height 28
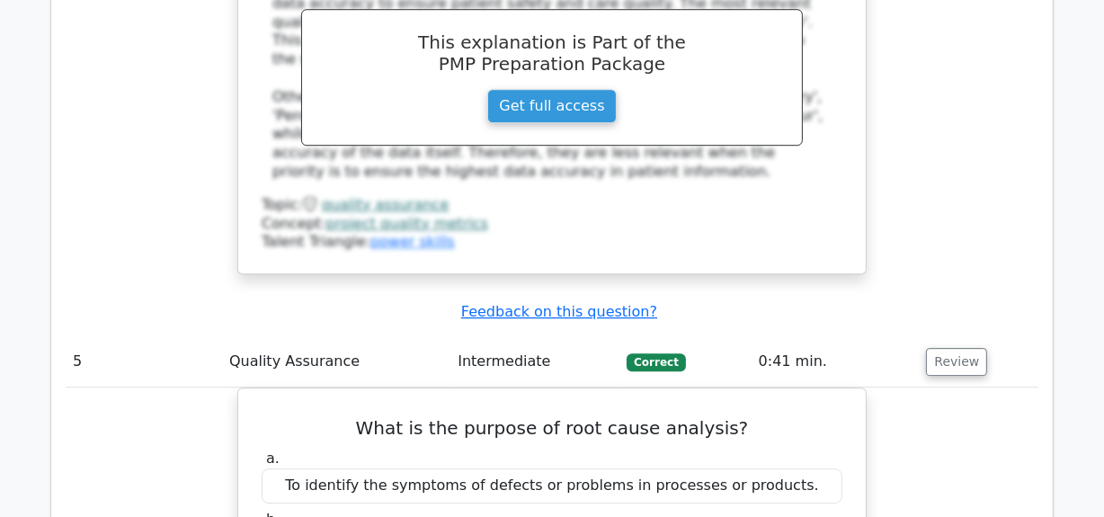
scroll to position [4820, 0]
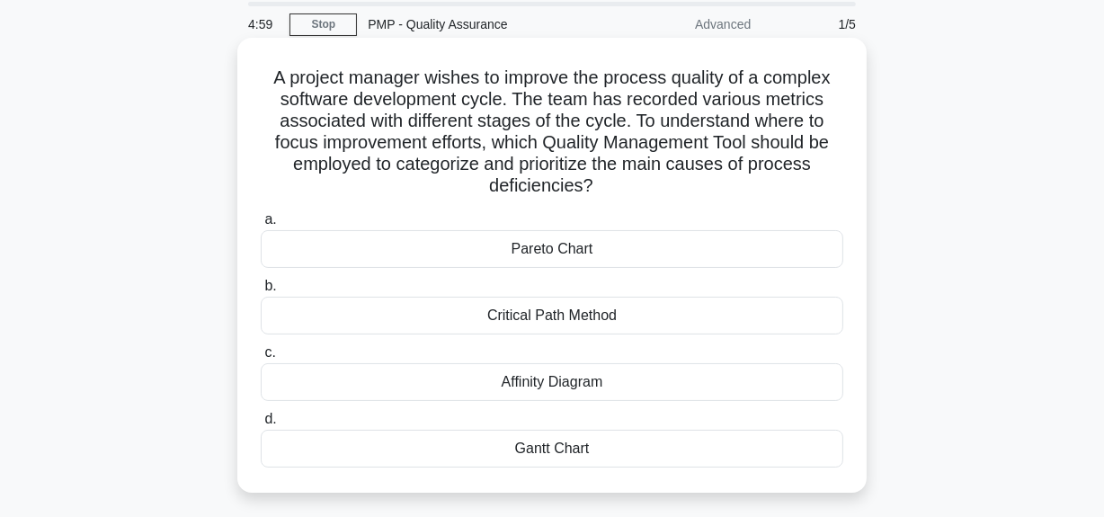
scroll to position [81, 0]
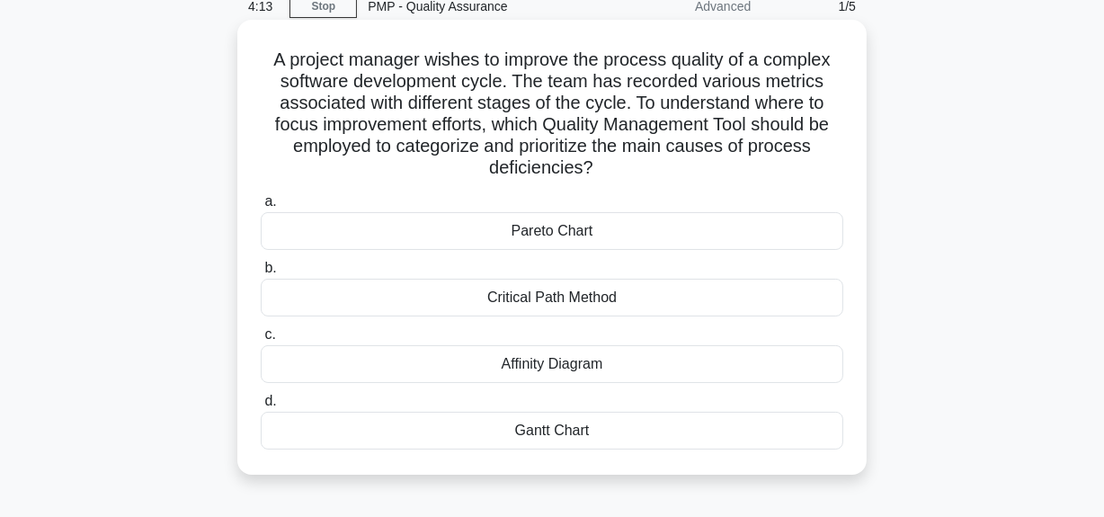
click at [566, 431] on div "Gantt Chart" at bounding box center [552, 431] width 582 height 38
click at [261, 407] on input "[PERSON_NAME] Chart" at bounding box center [261, 401] width 0 height 12
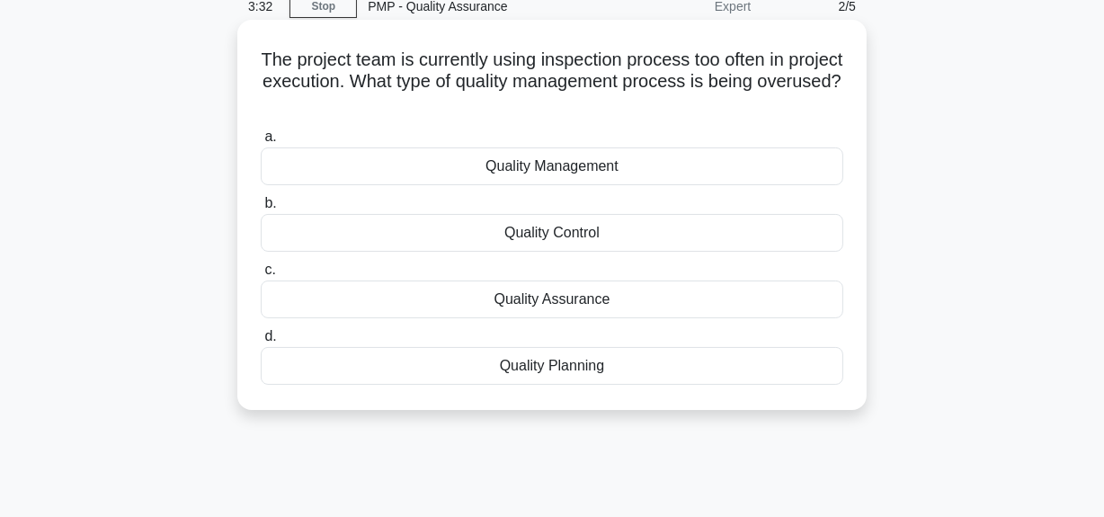
click at [558, 368] on div "Quality Planning" at bounding box center [552, 366] width 582 height 38
click at [261, 342] on input "d. Quality Planning" at bounding box center [261, 337] width 0 height 12
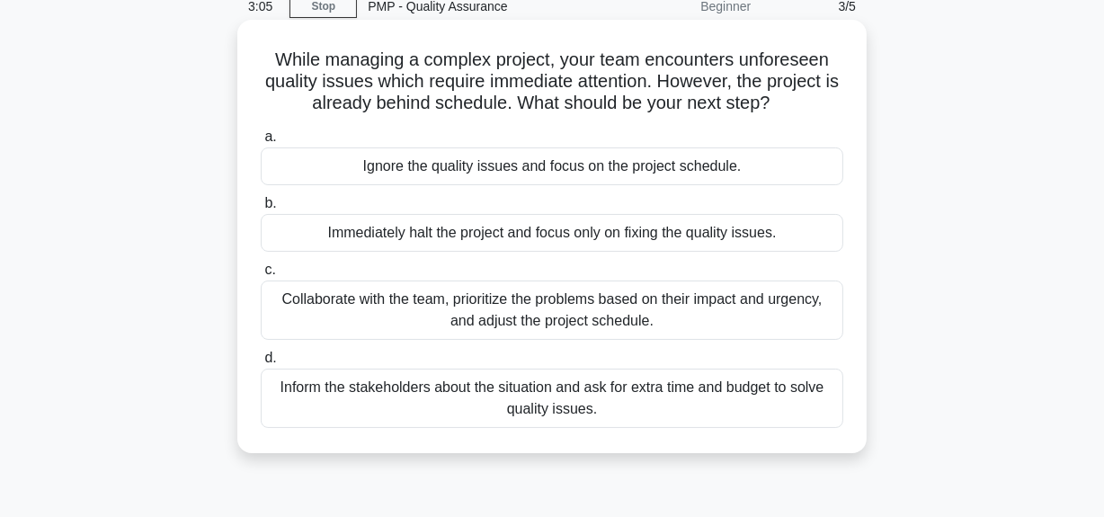
click at [387, 386] on div "Inform the stakeholders about the situation and ask for extra time and budget t…" at bounding box center [552, 397] width 582 height 59
click at [261, 364] on input "d. Inform the stakeholders about the situation and ask for extra time and budge…" at bounding box center [261, 358] width 0 height 12
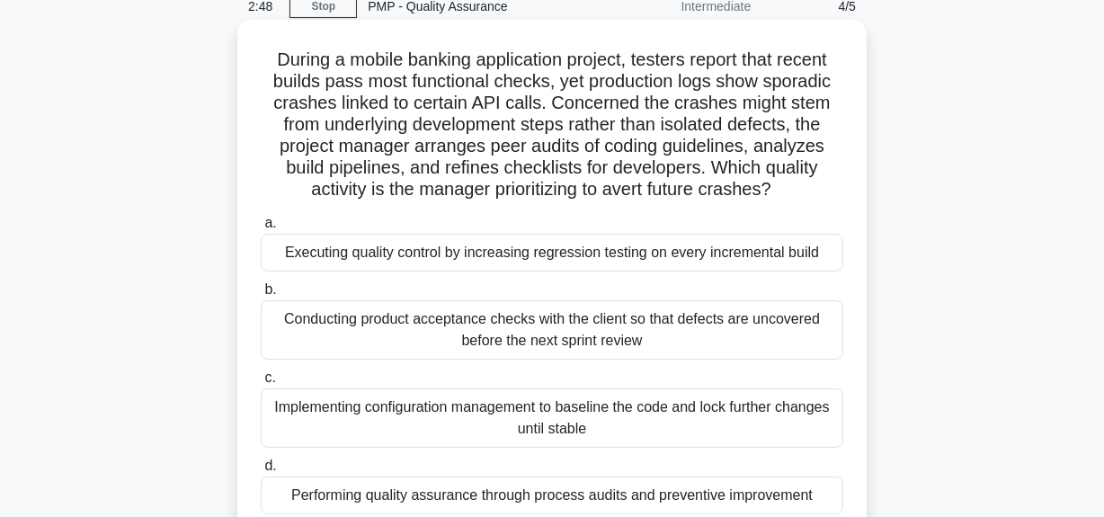
click at [418, 404] on div "Implementing configuration management to baseline the code and lock further cha…" at bounding box center [552, 417] width 582 height 59
click at [261, 384] on input "c. Implementing configuration management to baseline the code and lock further …" at bounding box center [261, 378] width 0 height 12
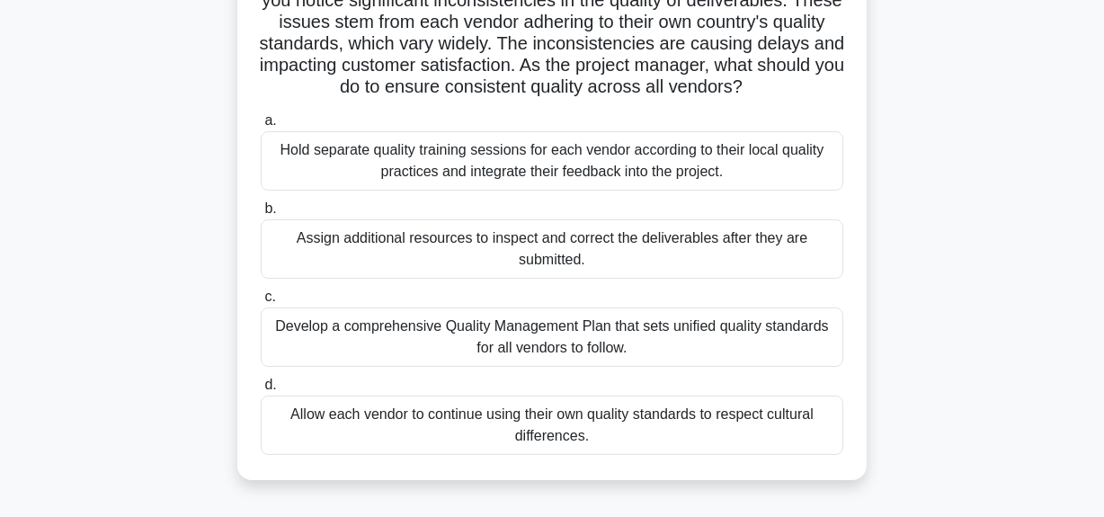
scroll to position [163, 0]
click at [332, 348] on div "Develop a comprehensive Quality Management Plan that sets unified quality stand…" at bounding box center [552, 335] width 582 height 59
click at [261, 302] on input "c. Develop a comprehensive Quality Management Plan that sets unified quality st…" at bounding box center [261, 296] width 0 height 12
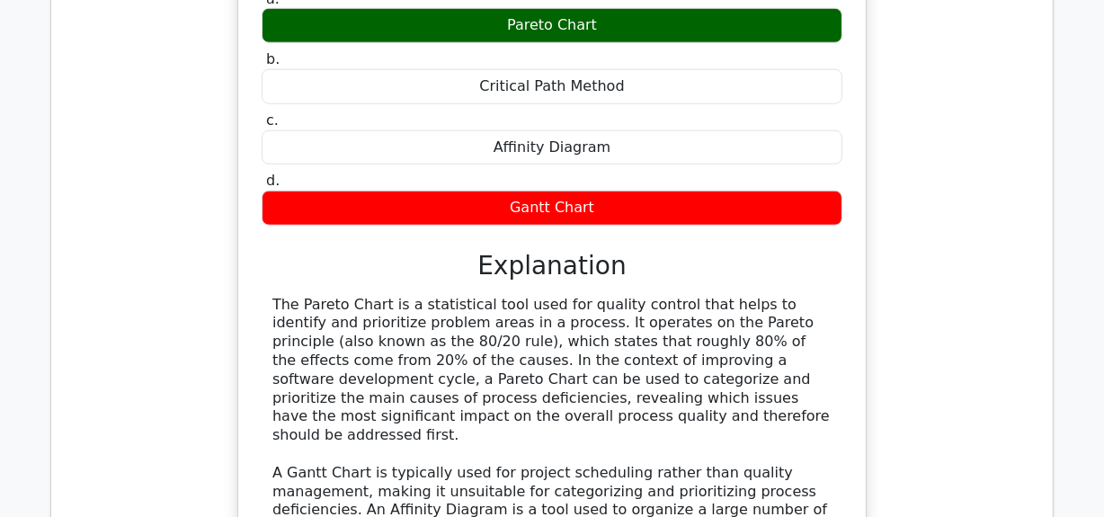
scroll to position [1634, 0]
